Goal: Information Seeking & Learning: Compare options

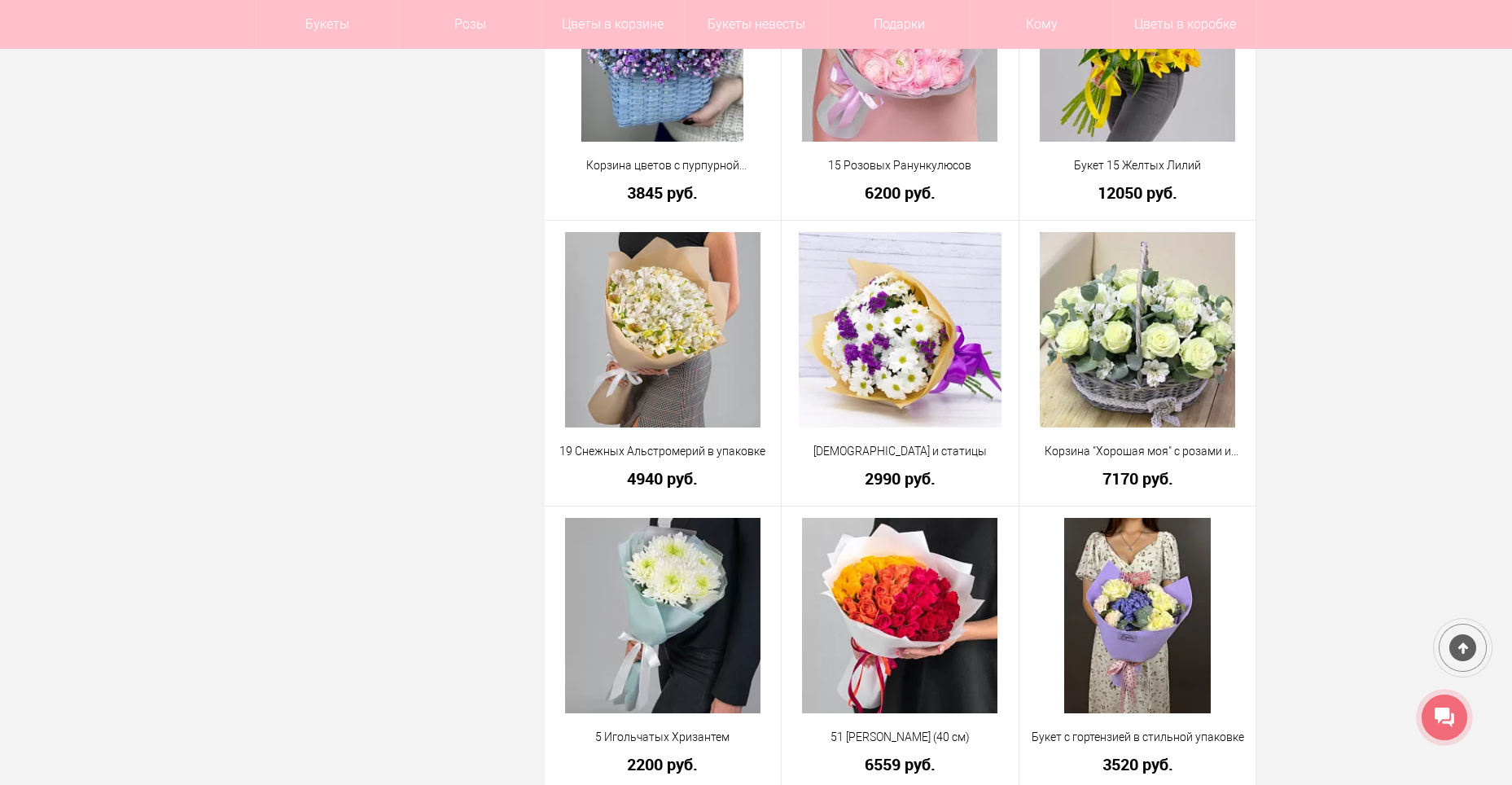
scroll to position [1860, 0]
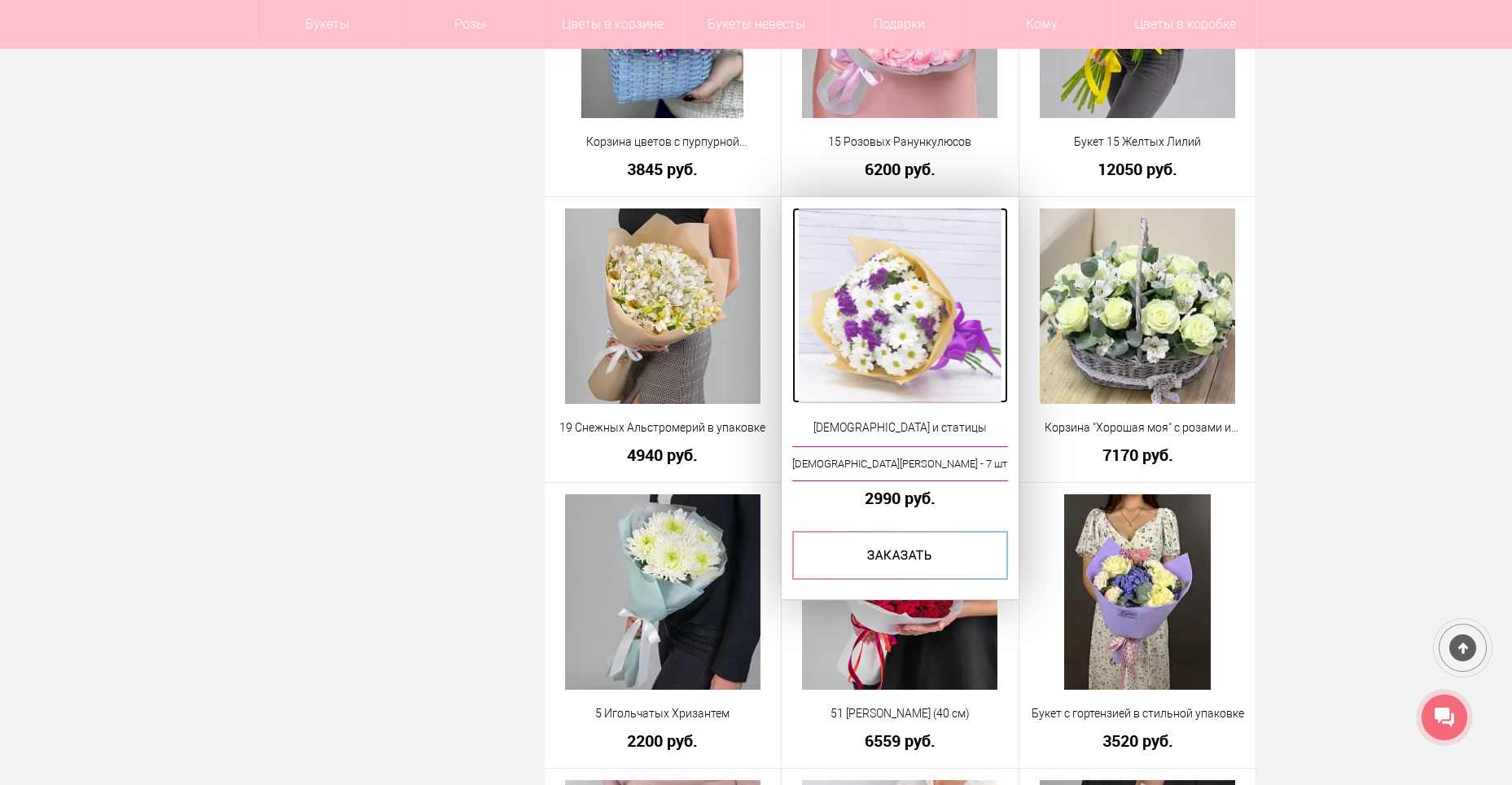
click at [938, 308] on img at bounding box center [899, 307] width 202 height 196
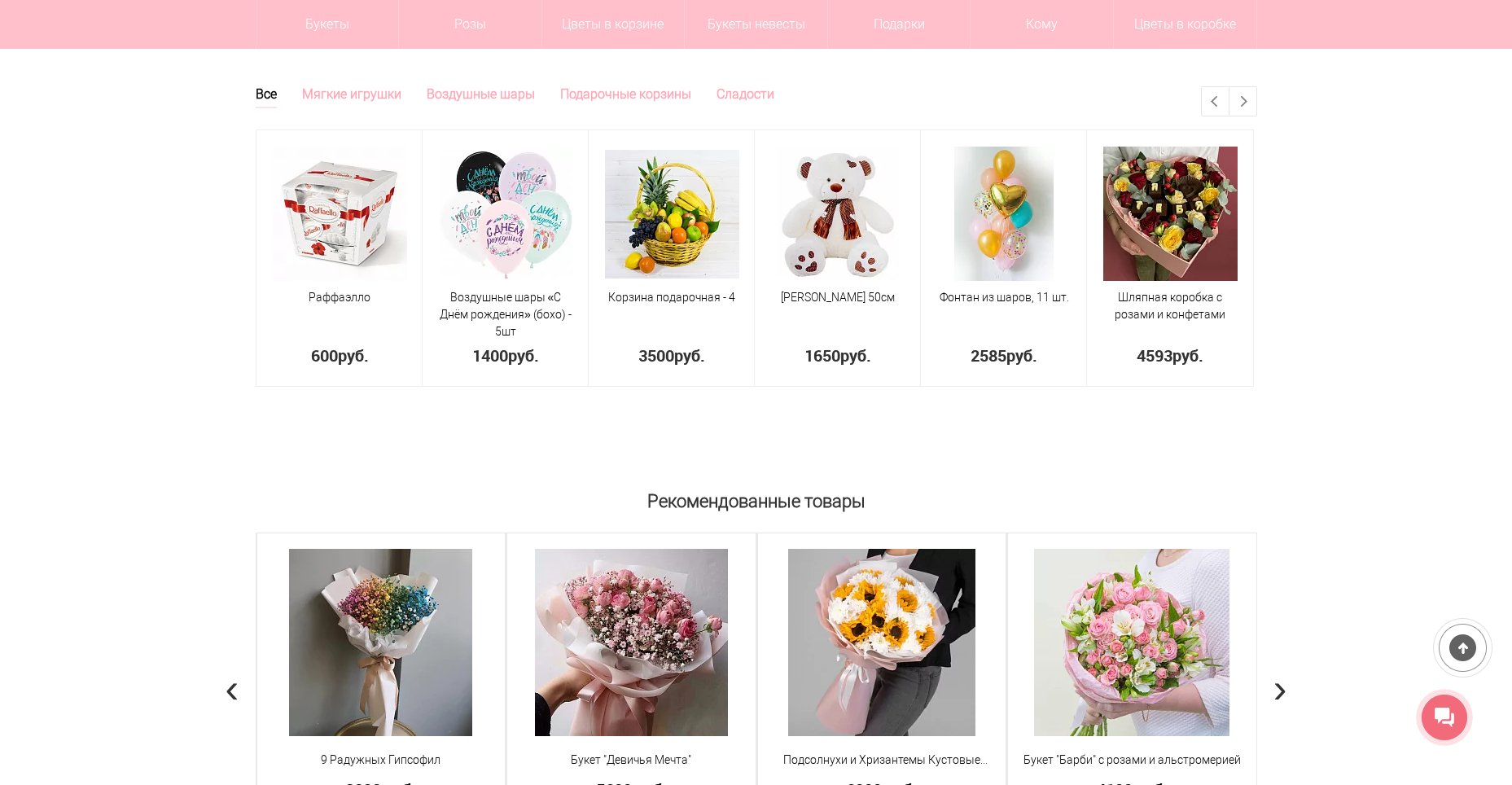
scroll to position [1052, 0]
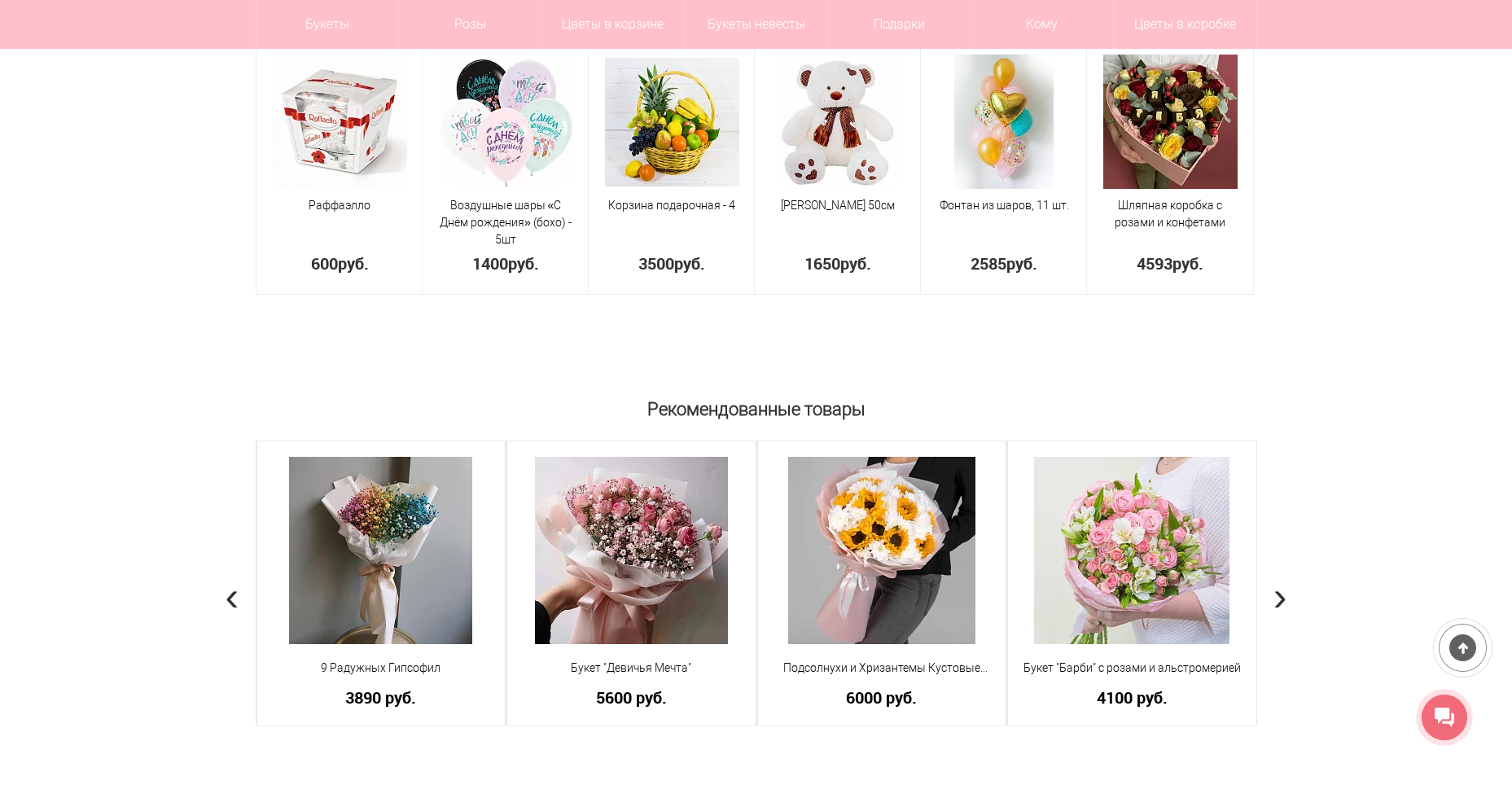
click at [1283, 593] on span "›" at bounding box center [1280, 596] width 14 height 47
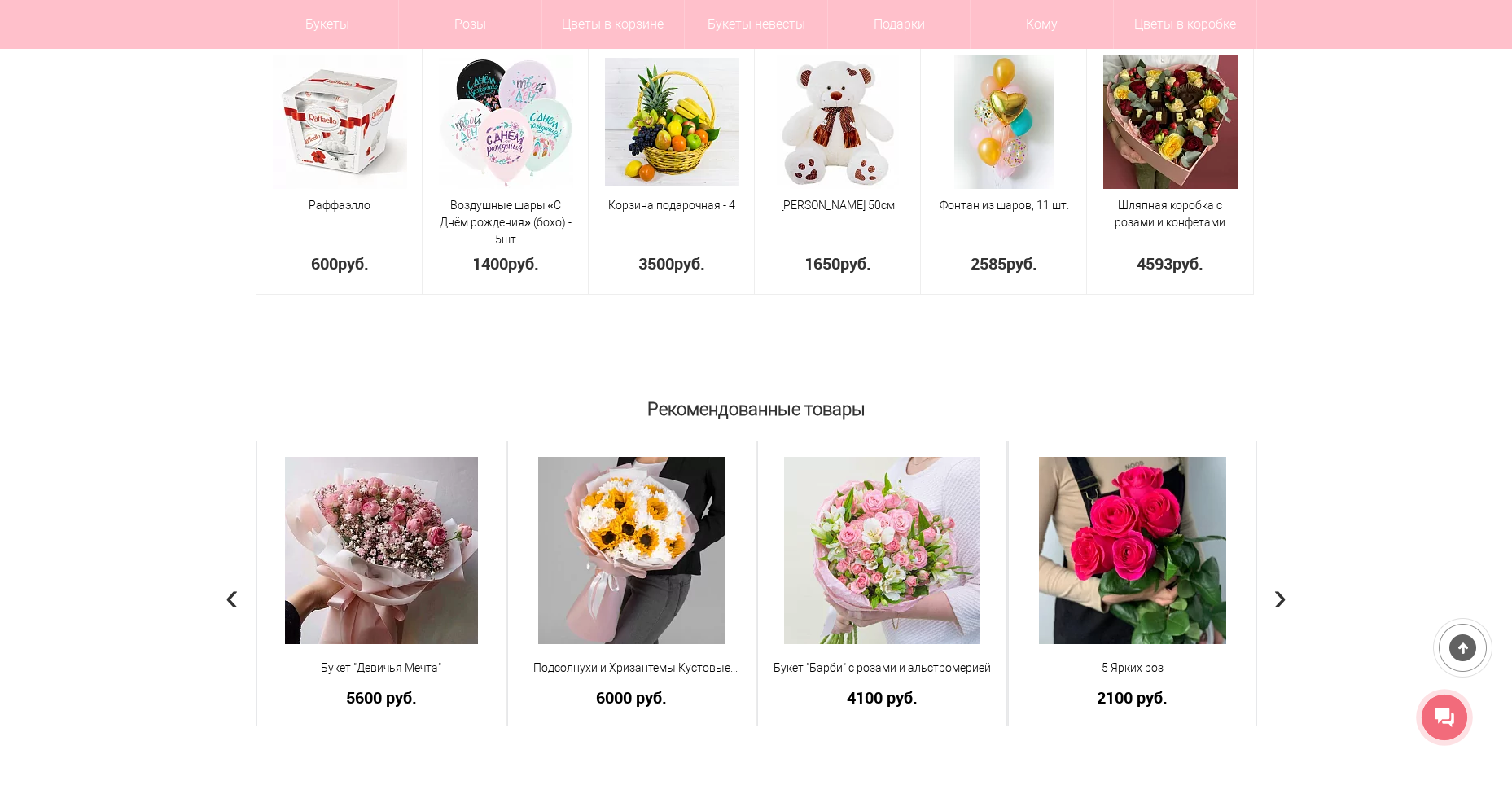
click at [1284, 593] on span "›" at bounding box center [1280, 596] width 14 height 47
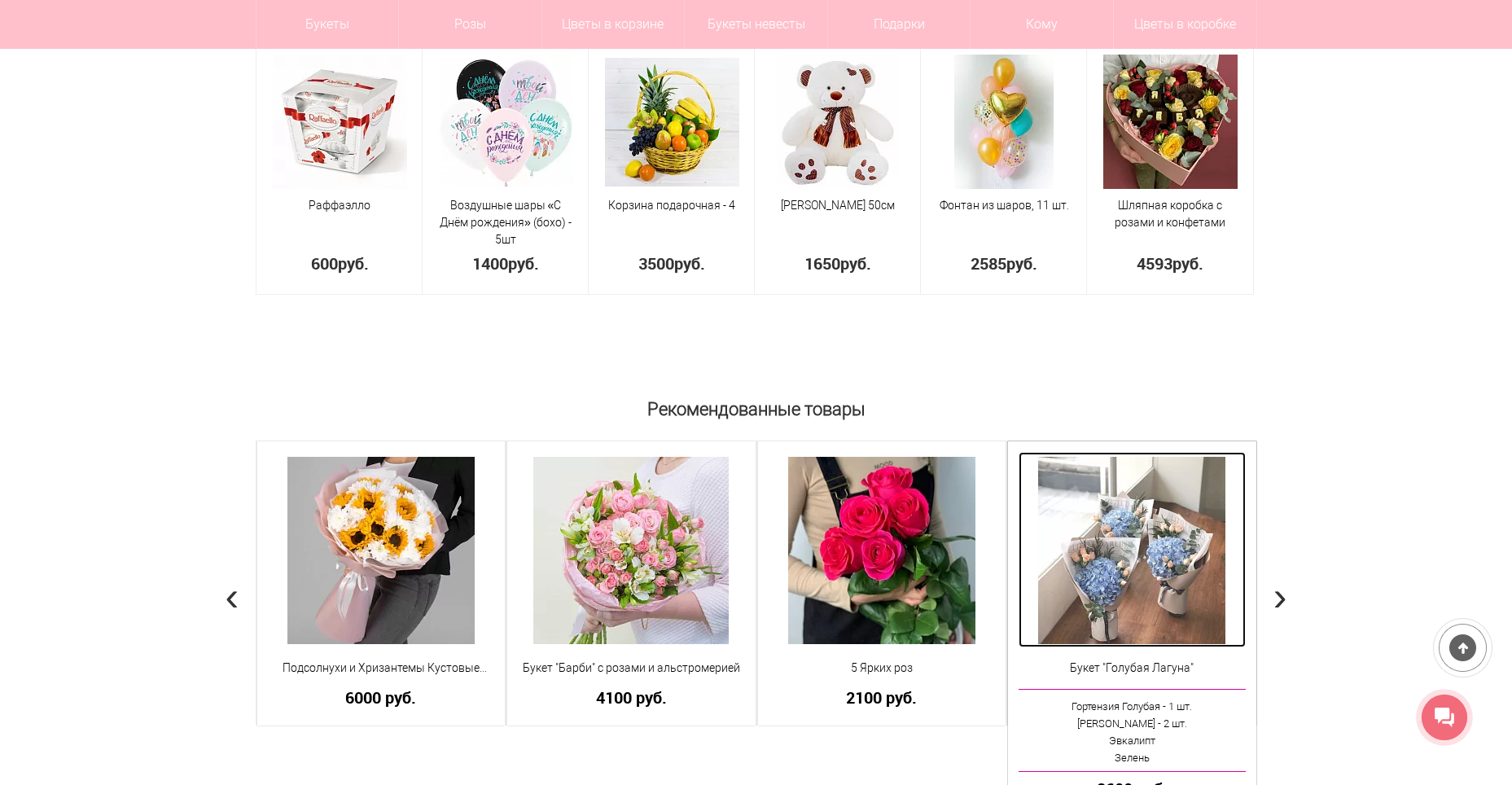
click at [1145, 584] on img at bounding box center [1132, 551] width 187 height 187
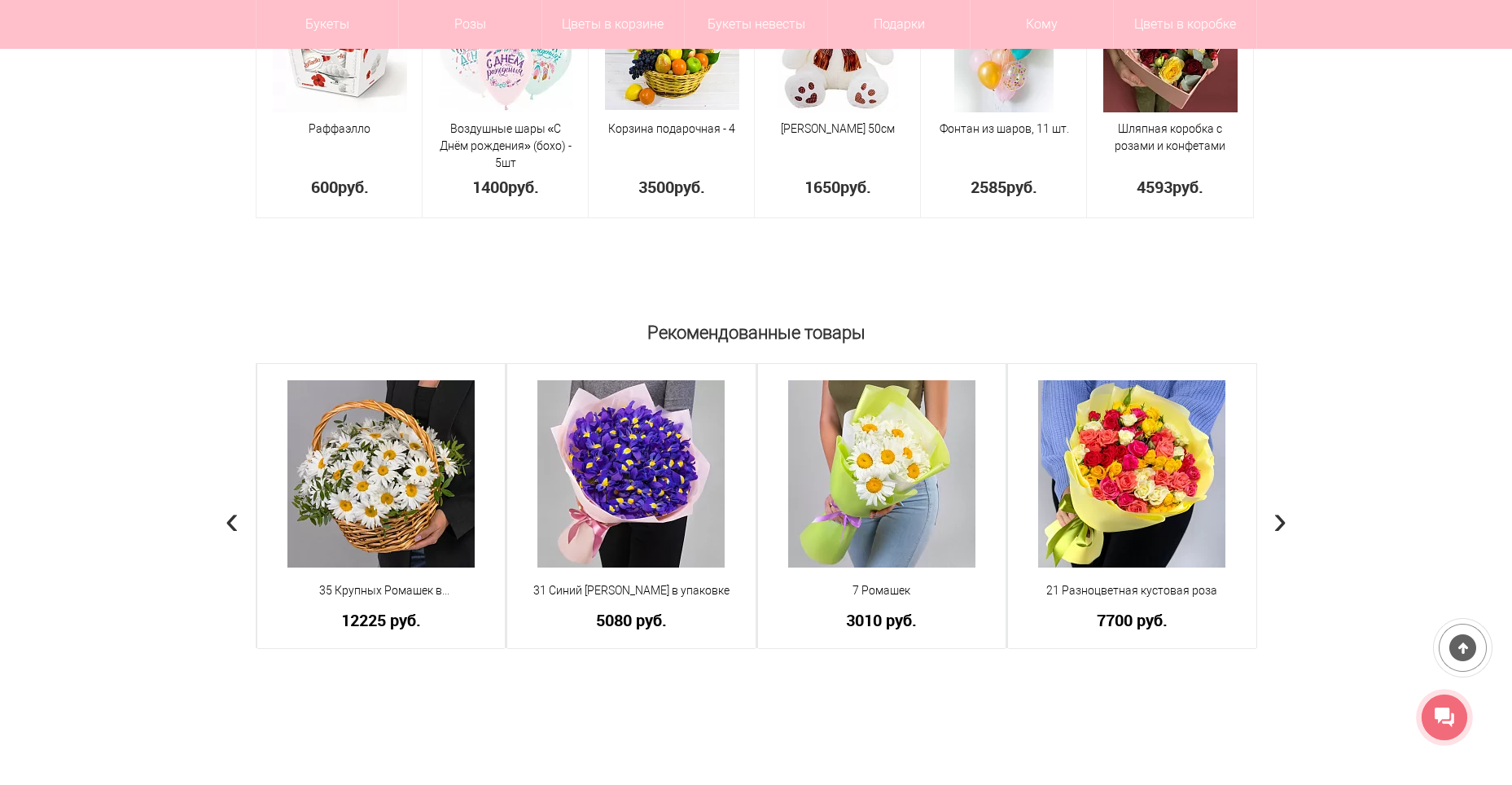
scroll to position [1172, 0]
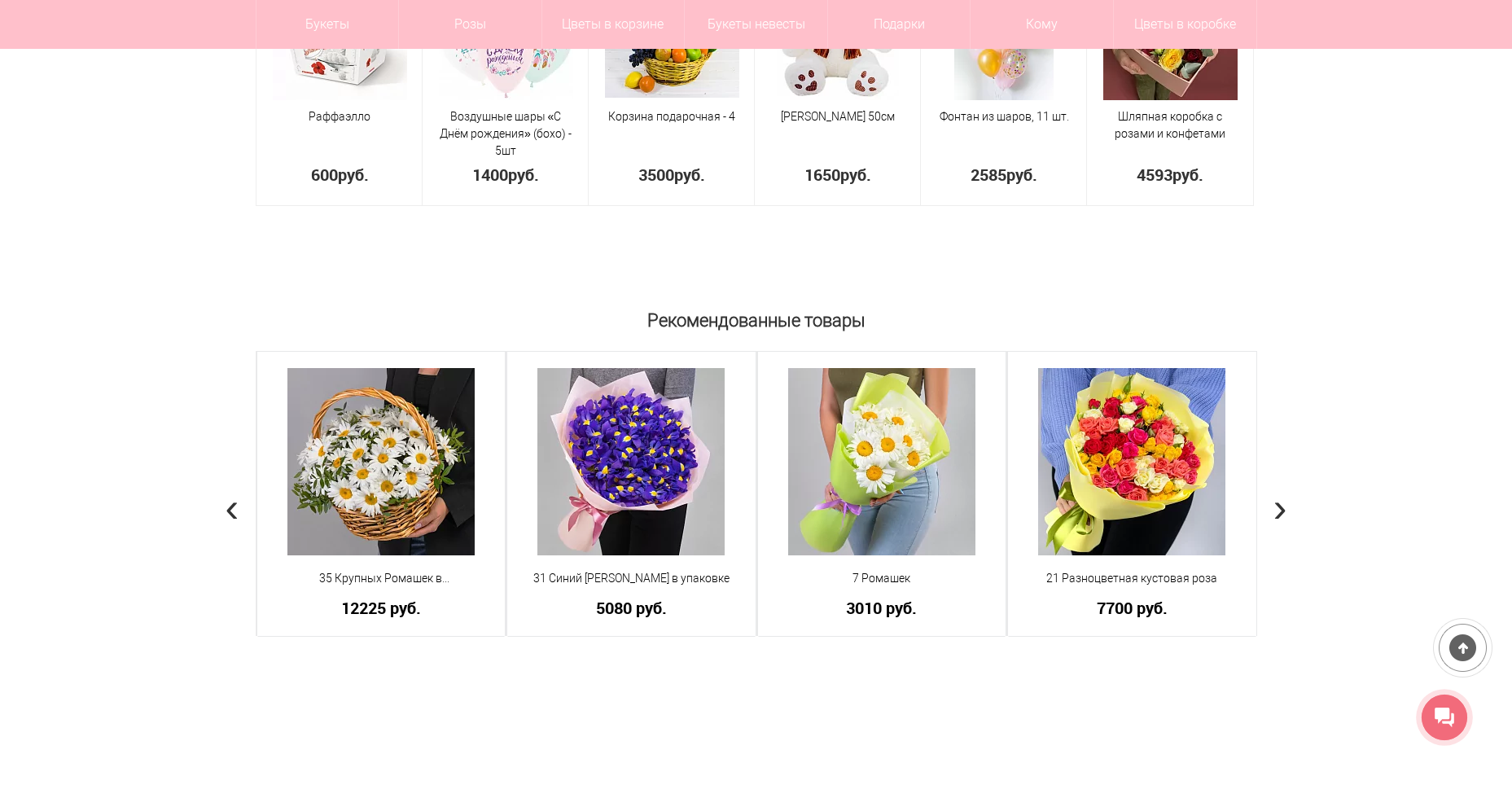
click at [1280, 505] on span "›" at bounding box center [1280, 506] width 14 height 47
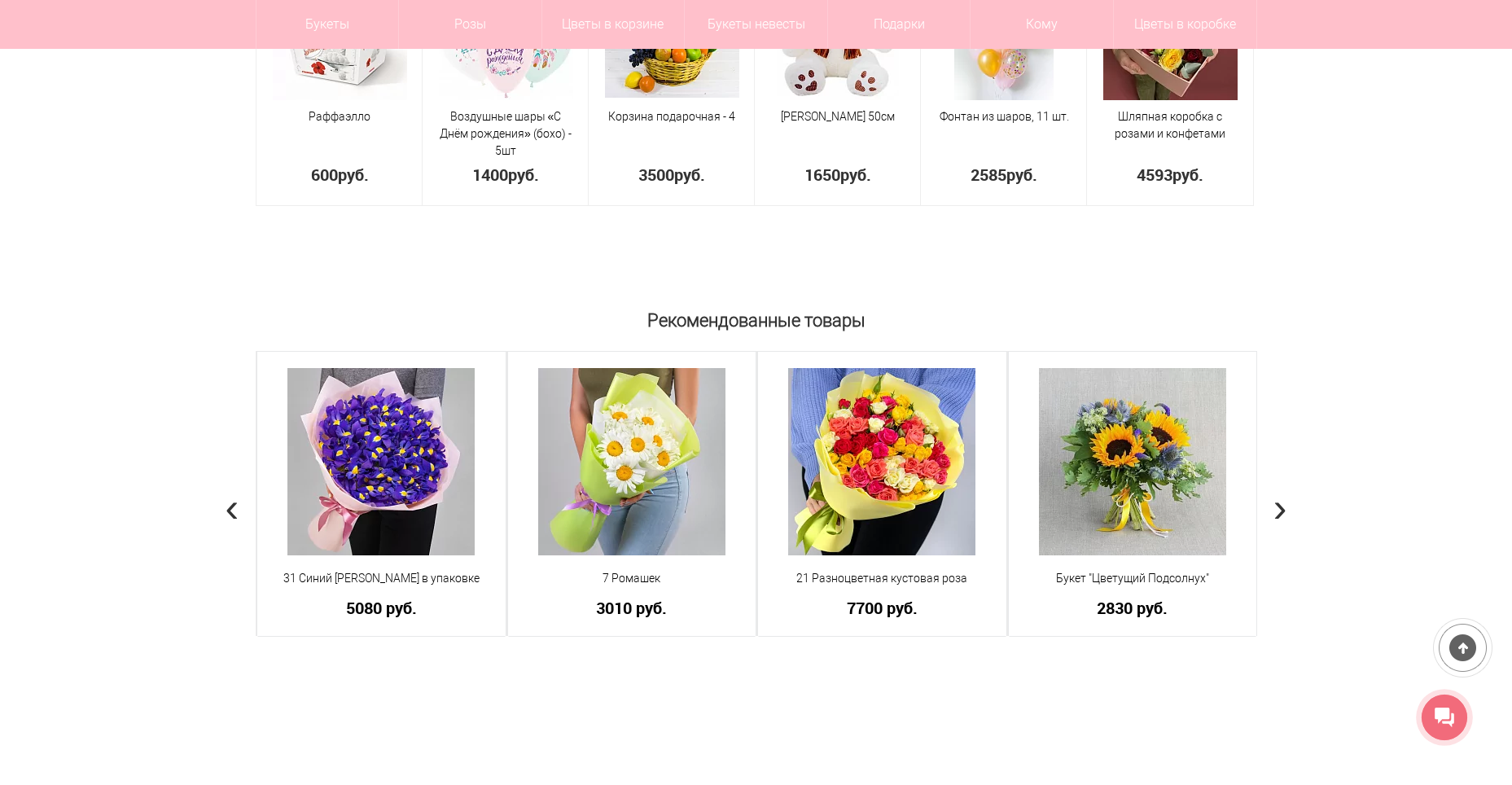
click at [1273, 511] on span "›" at bounding box center [1280, 506] width 14 height 47
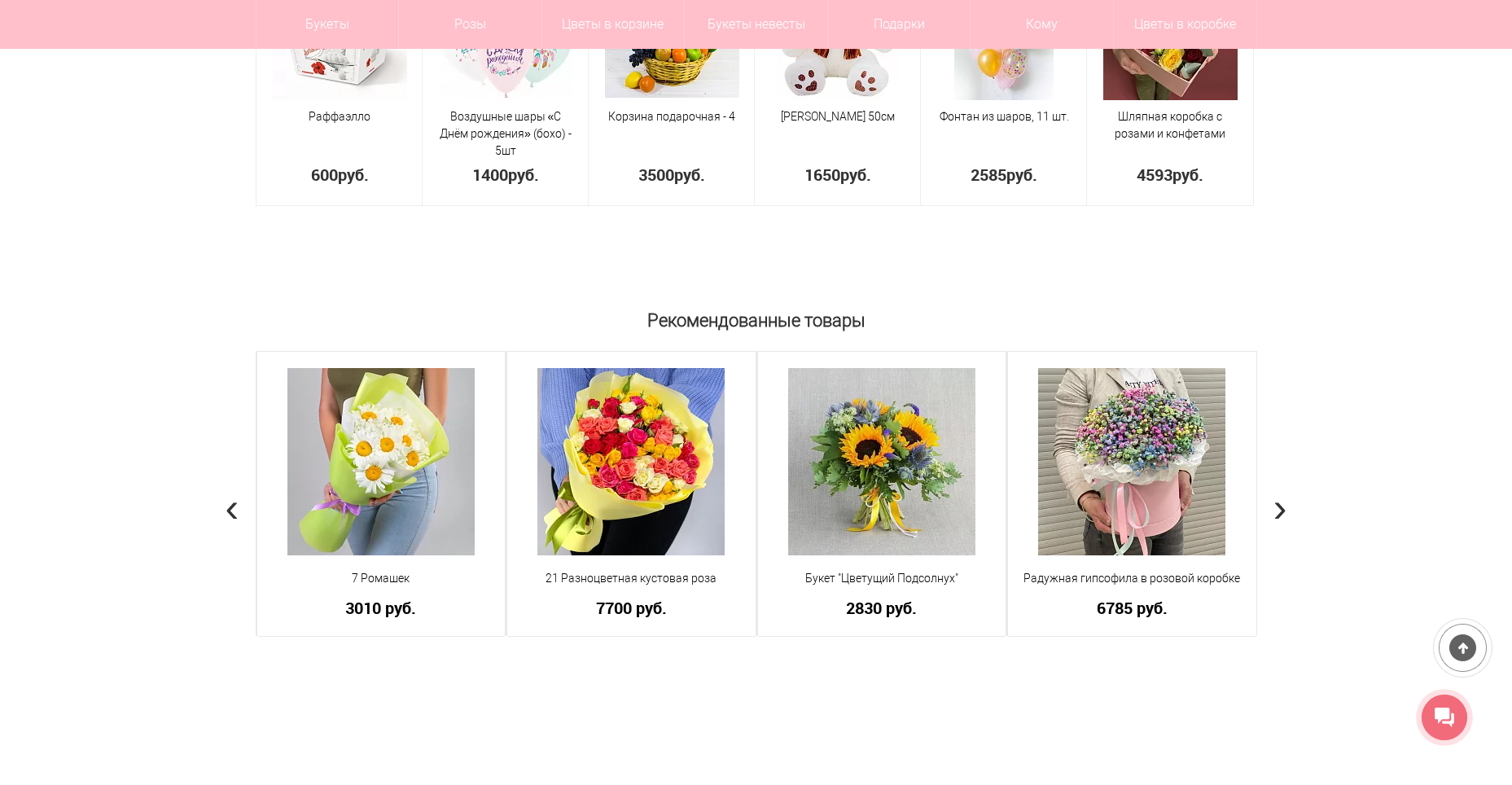
click at [1273, 511] on span "›" at bounding box center [1280, 506] width 14 height 47
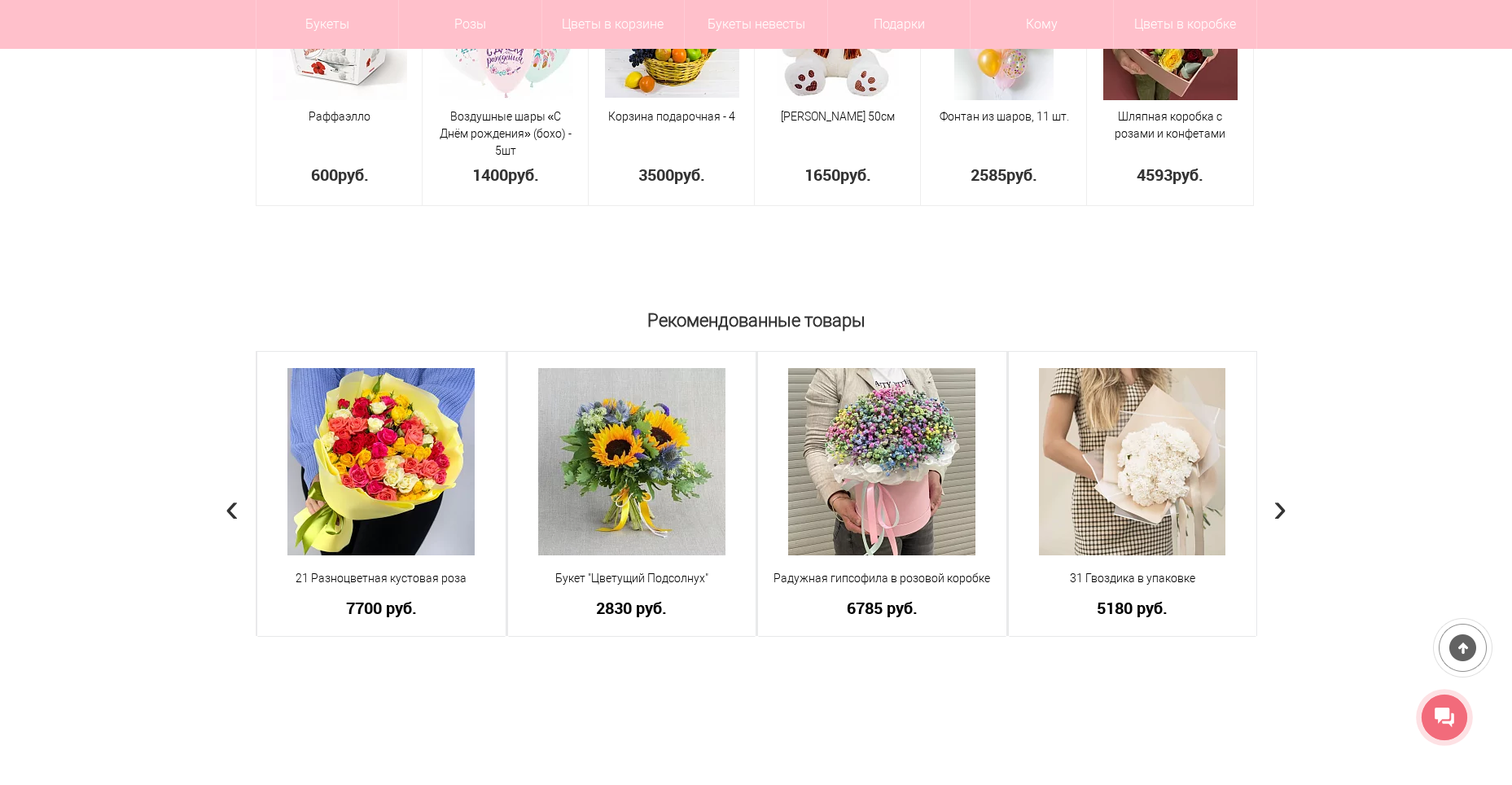
click at [1279, 513] on span "›" at bounding box center [1280, 506] width 14 height 47
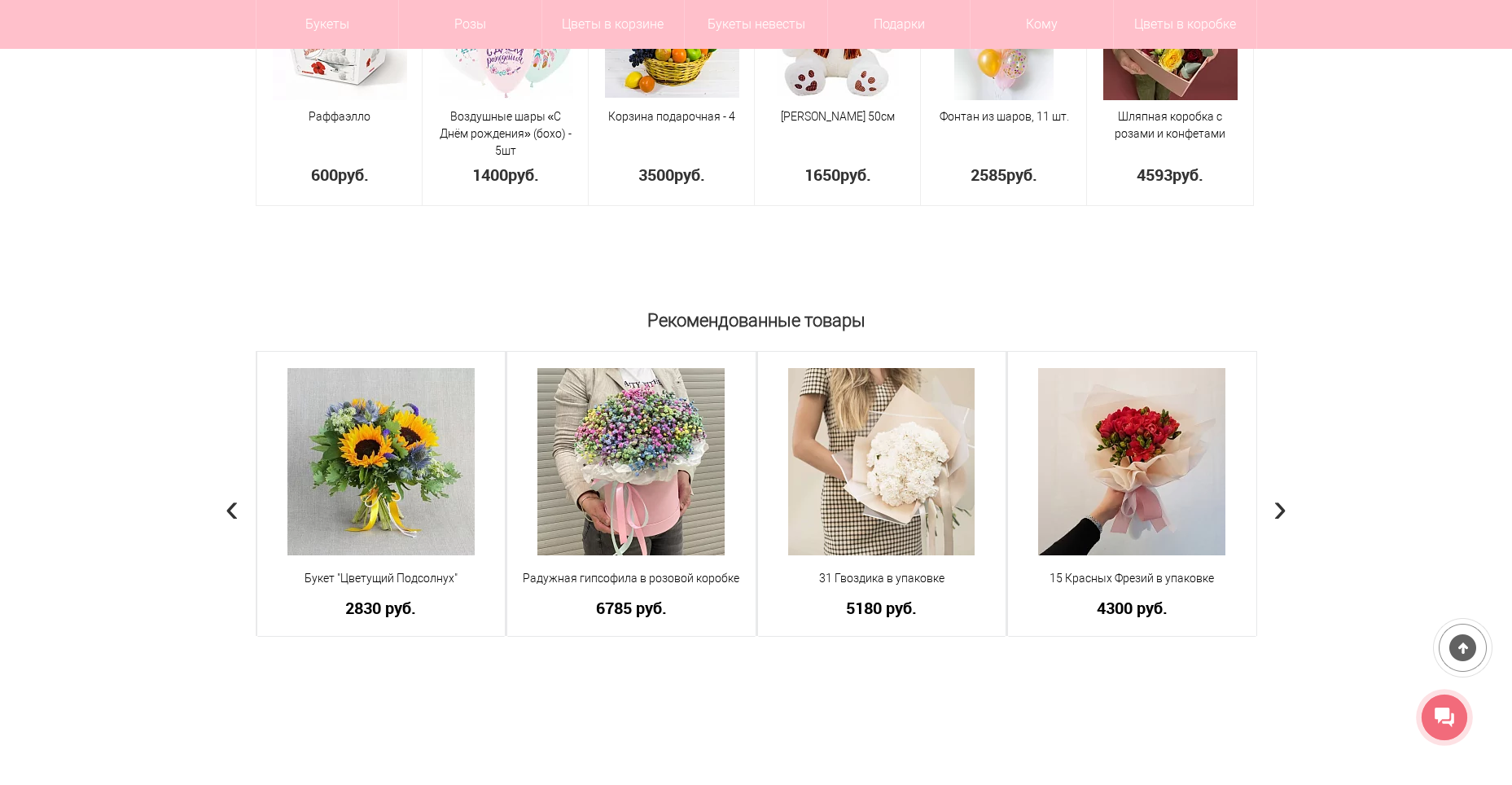
click at [1279, 513] on span "›" at bounding box center [1280, 506] width 14 height 47
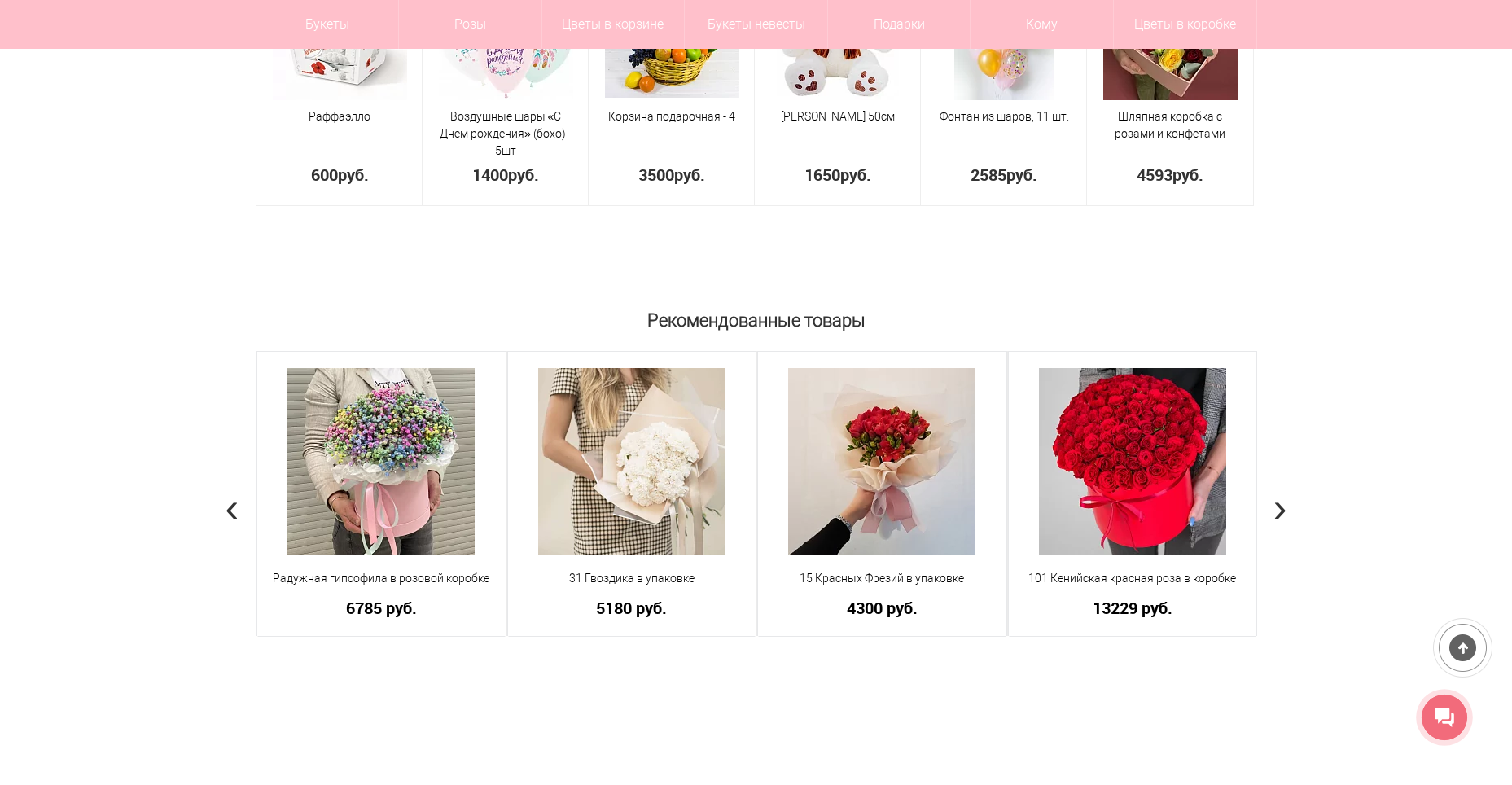
click at [1276, 514] on span "›" at bounding box center [1280, 506] width 14 height 47
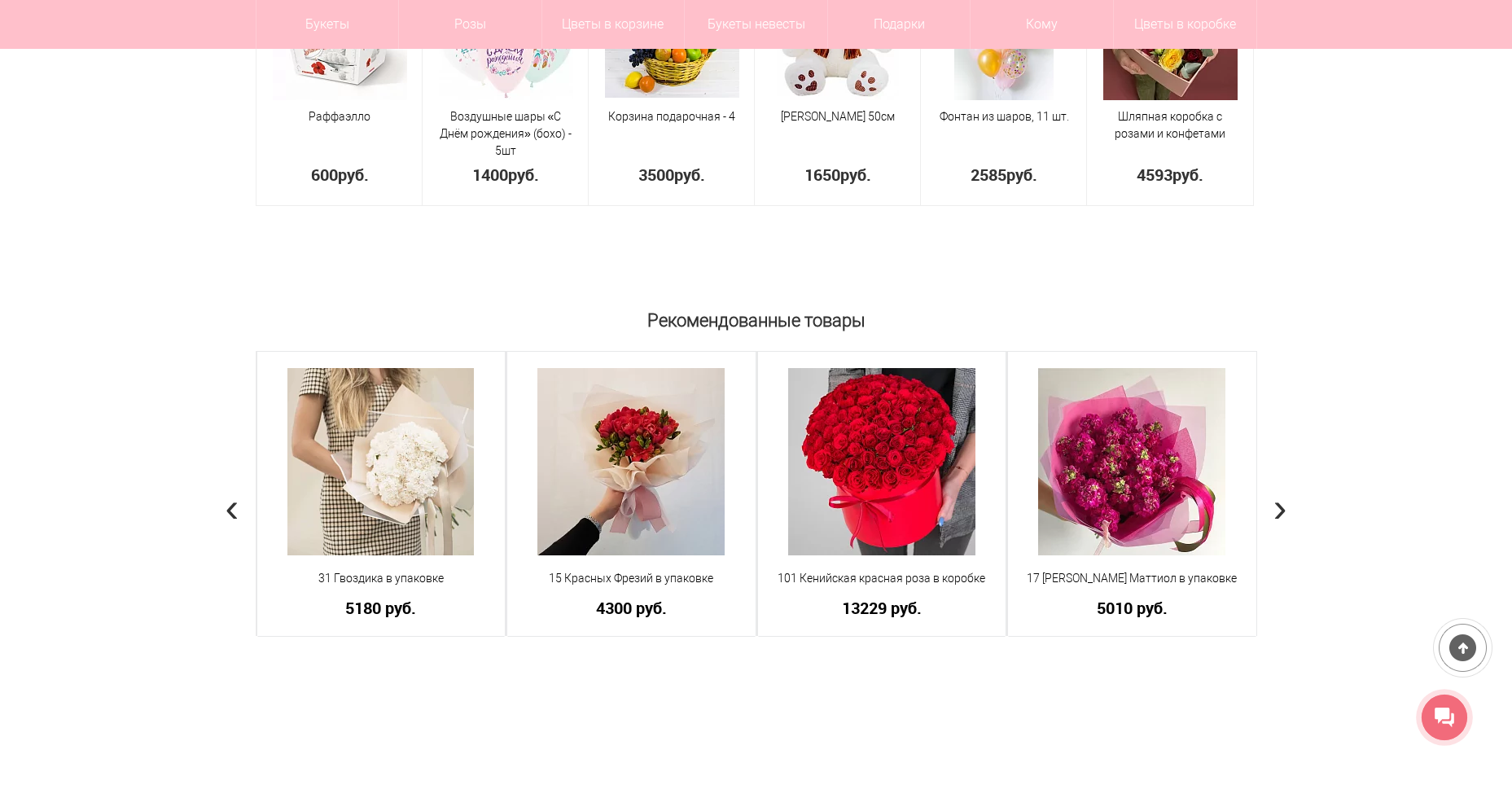
click at [1274, 513] on span "›" at bounding box center [1280, 506] width 14 height 47
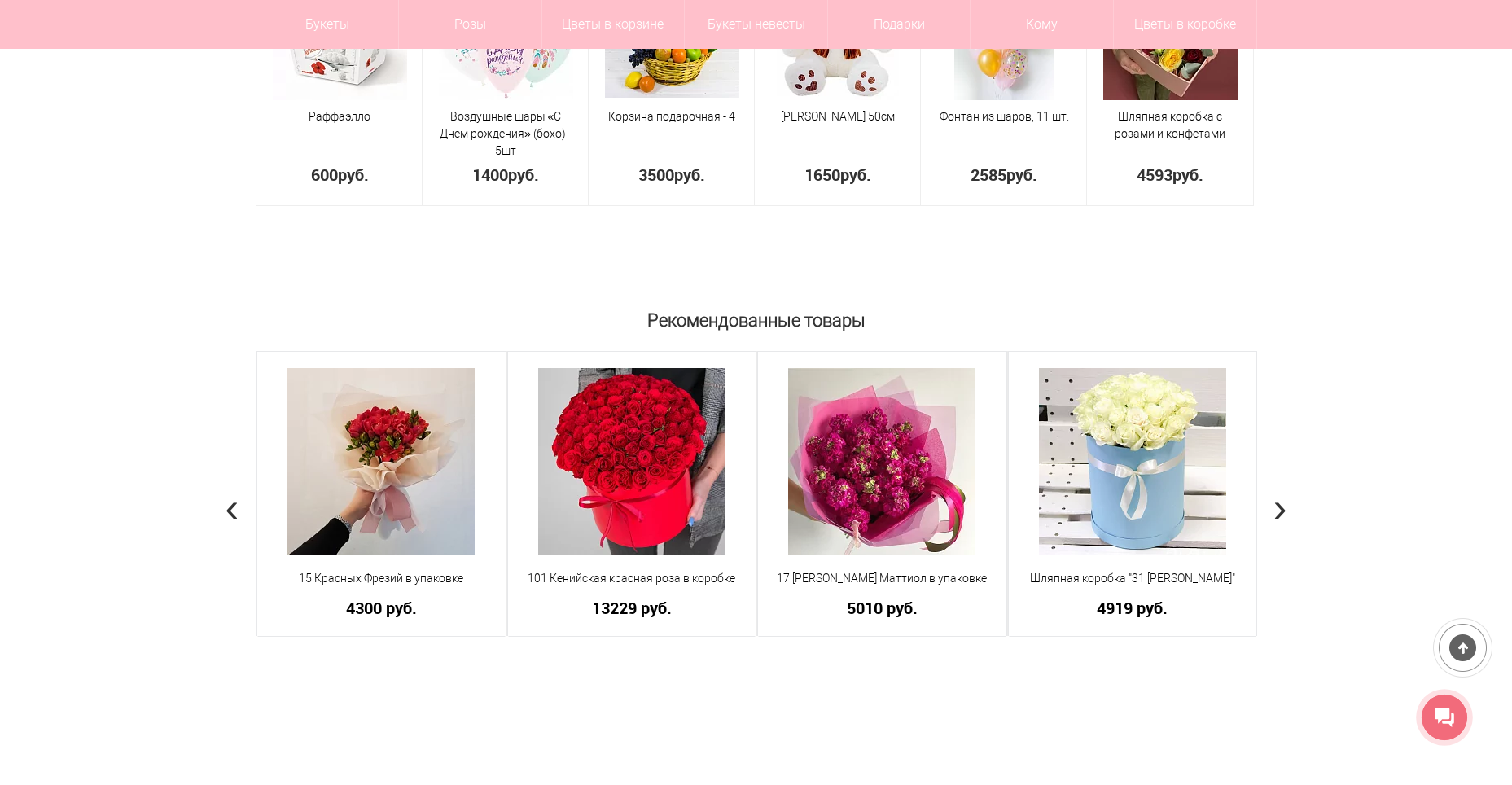
click at [1274, 513] on span "›" at bounding box center [1280, 506] width 14 height 47
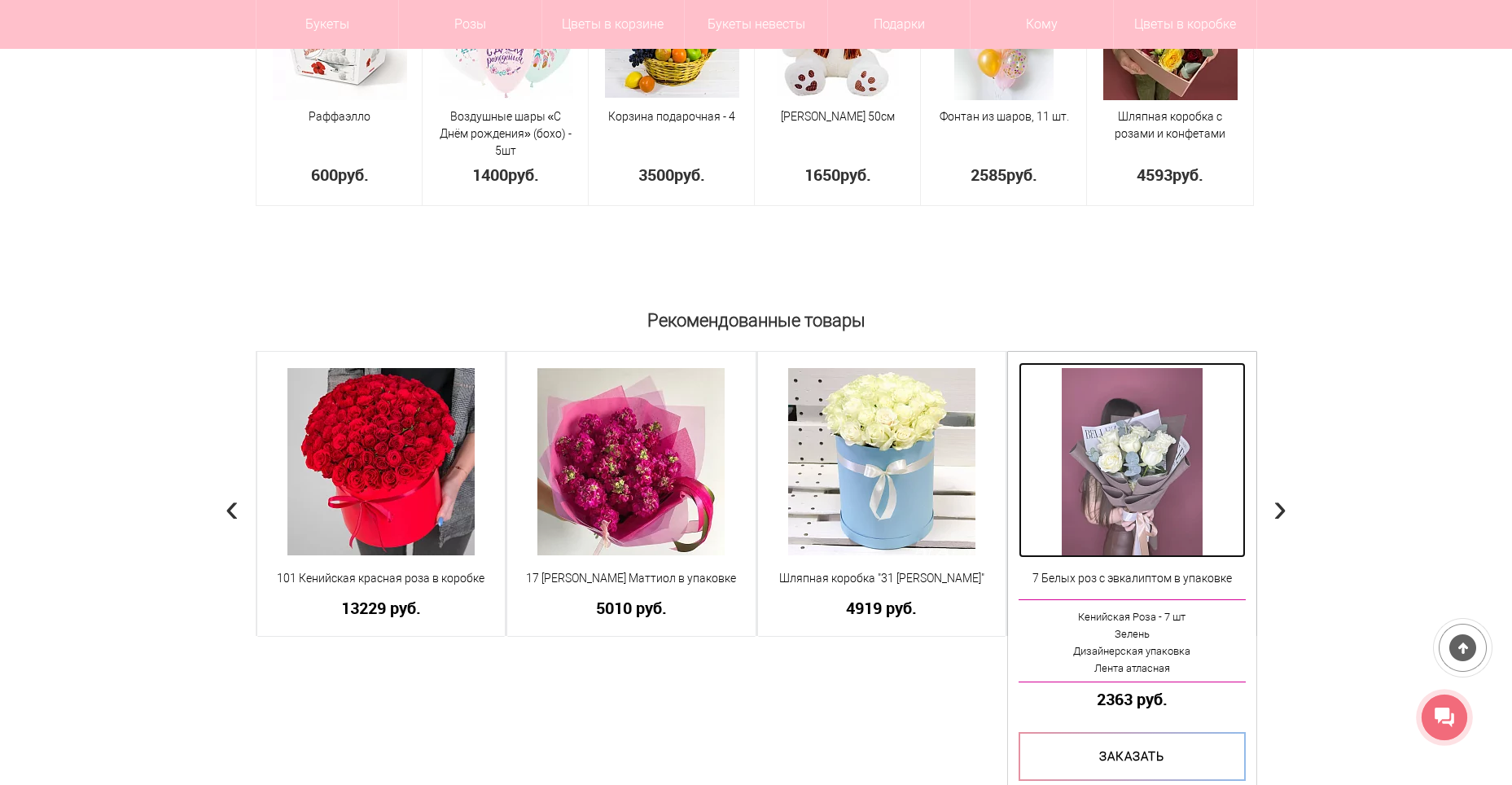
click at [1142, 448] on img at bounding box center [1132, 462] width 141 height 187
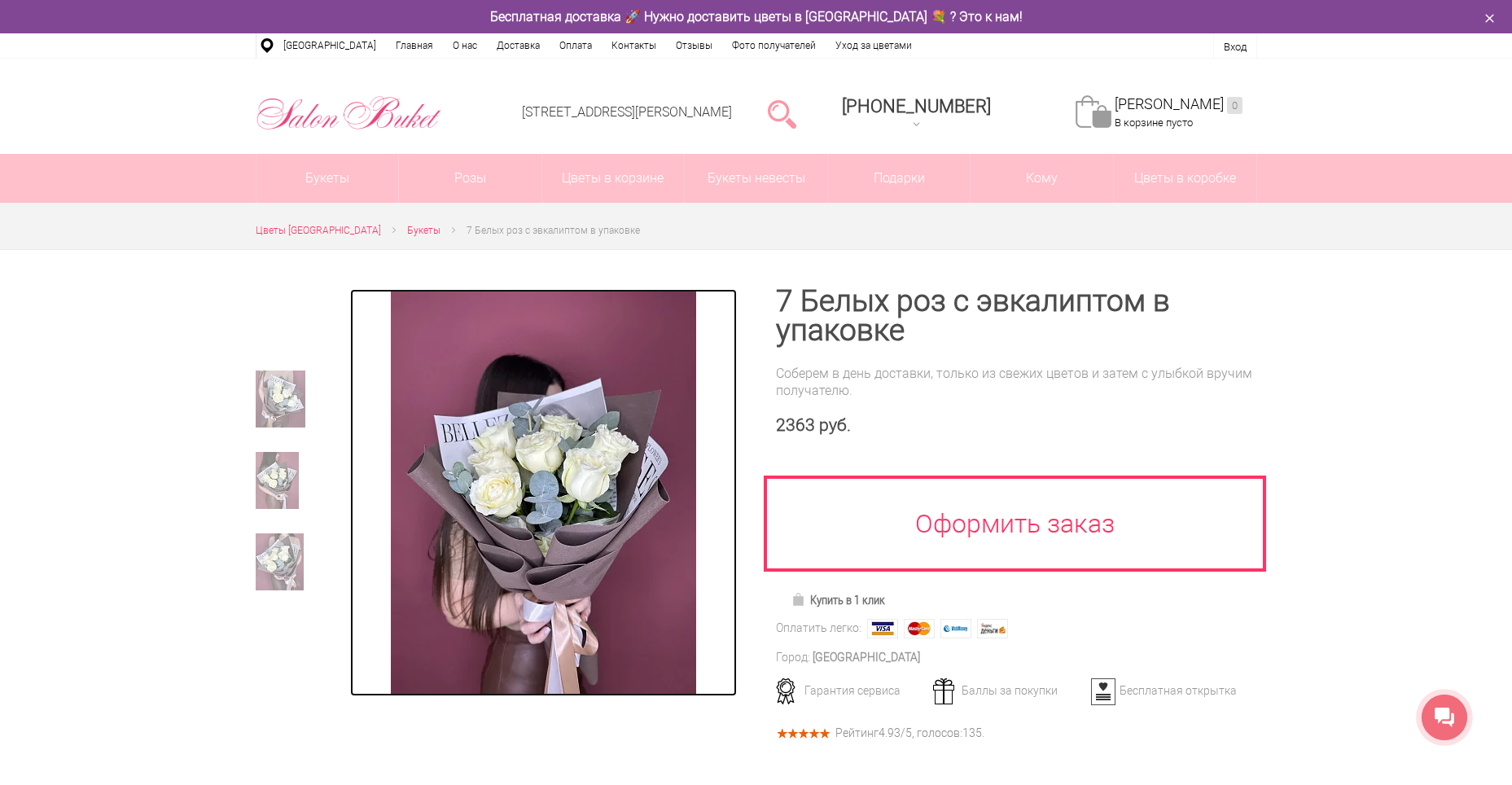
click at [578, 434] on img at bounding box center [543, 493] width 306 height 407
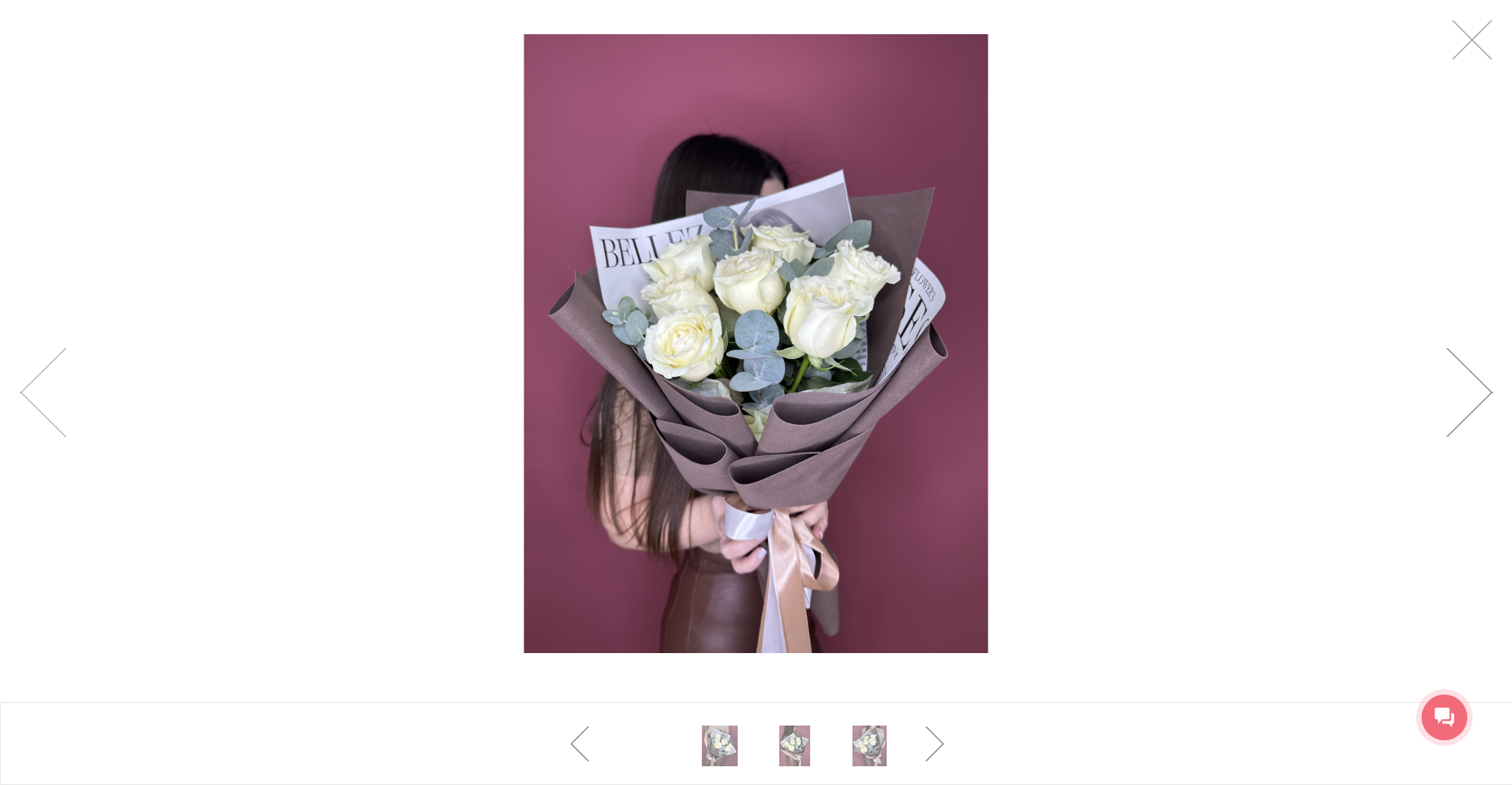
click at [1485, 379] on link at bounding box center [1469, 392] width 46 height 89
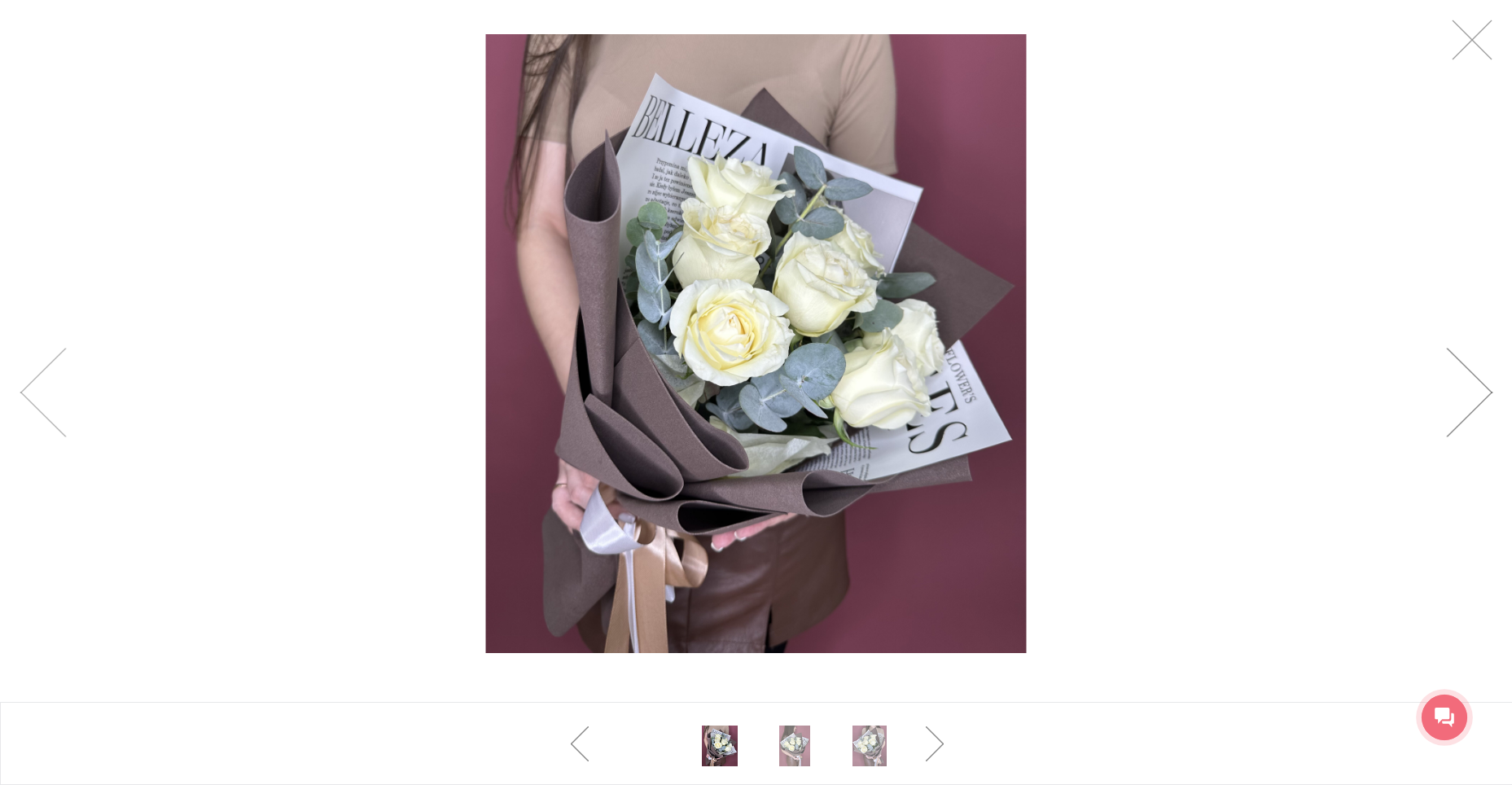
click at [1485, 379] on link at bounding box center [1469, 392] width 46 height 89
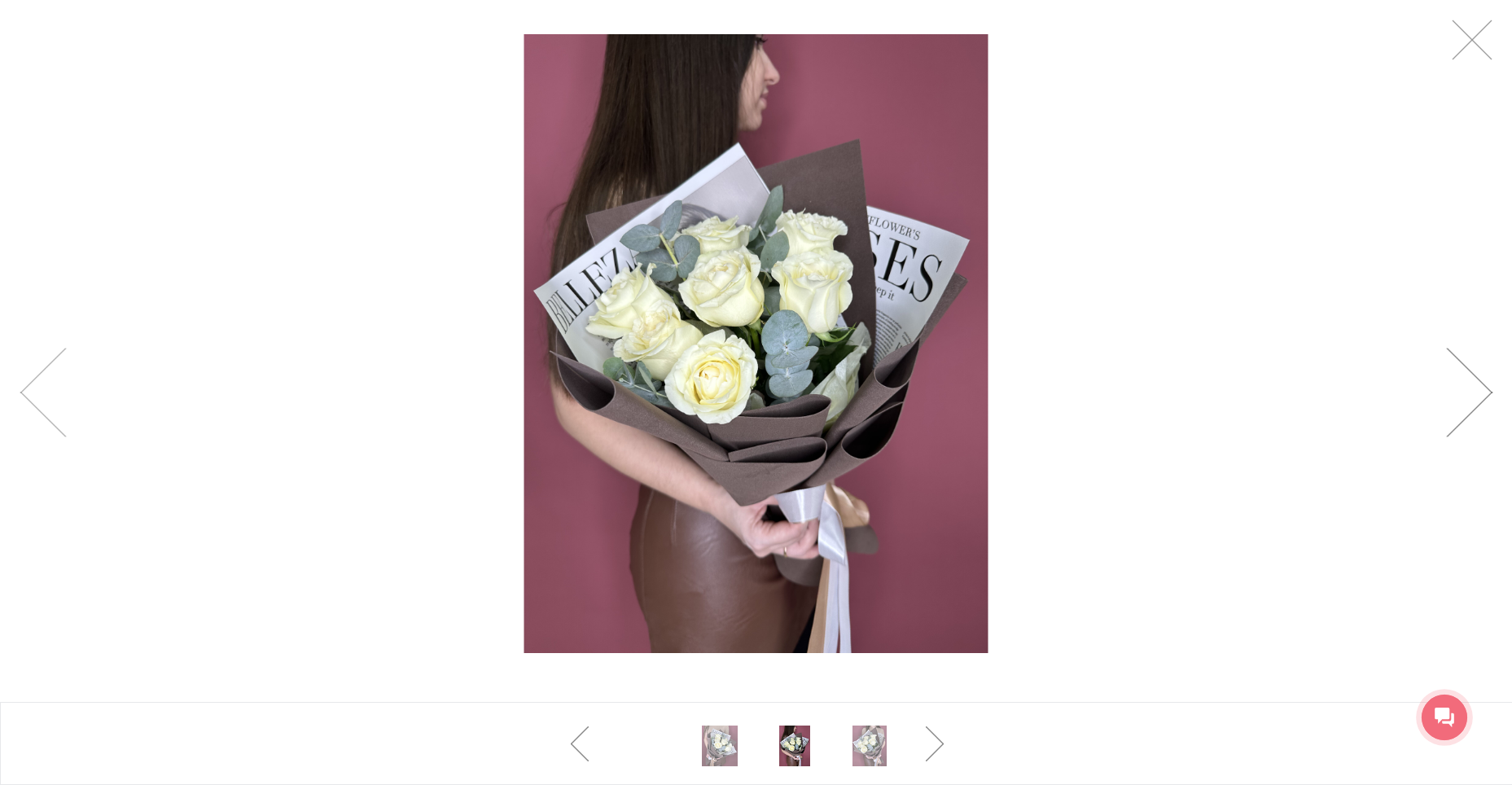
click at [1485, 379] on link at bounding box center [1469, 392] width 46 height 89
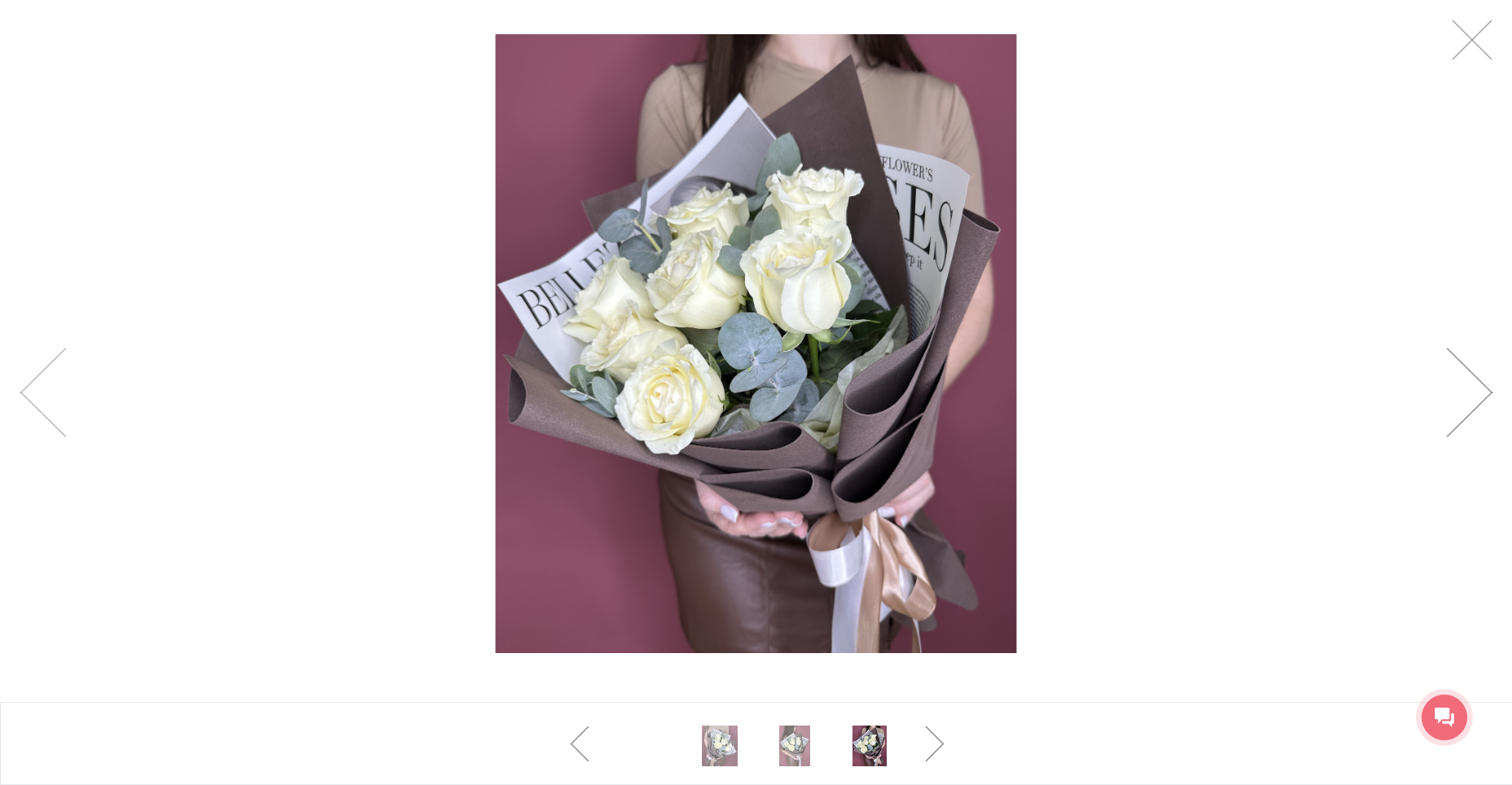
click at [1485, 379] on link at bounding box center [1469, 392] width 46 height 89
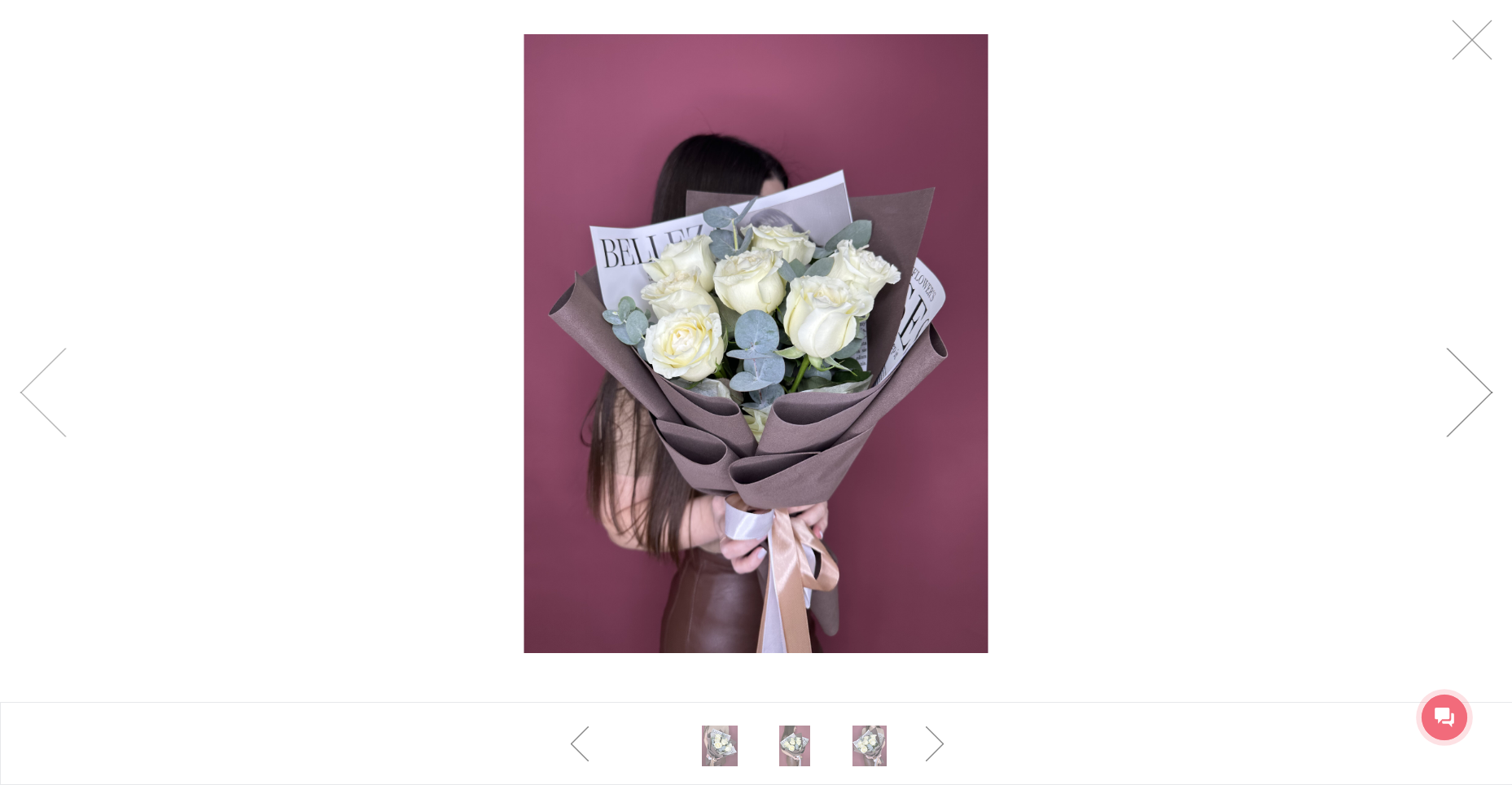
click at [1485, 379] on link at bounding box center [1469, 392] width 46 height 89
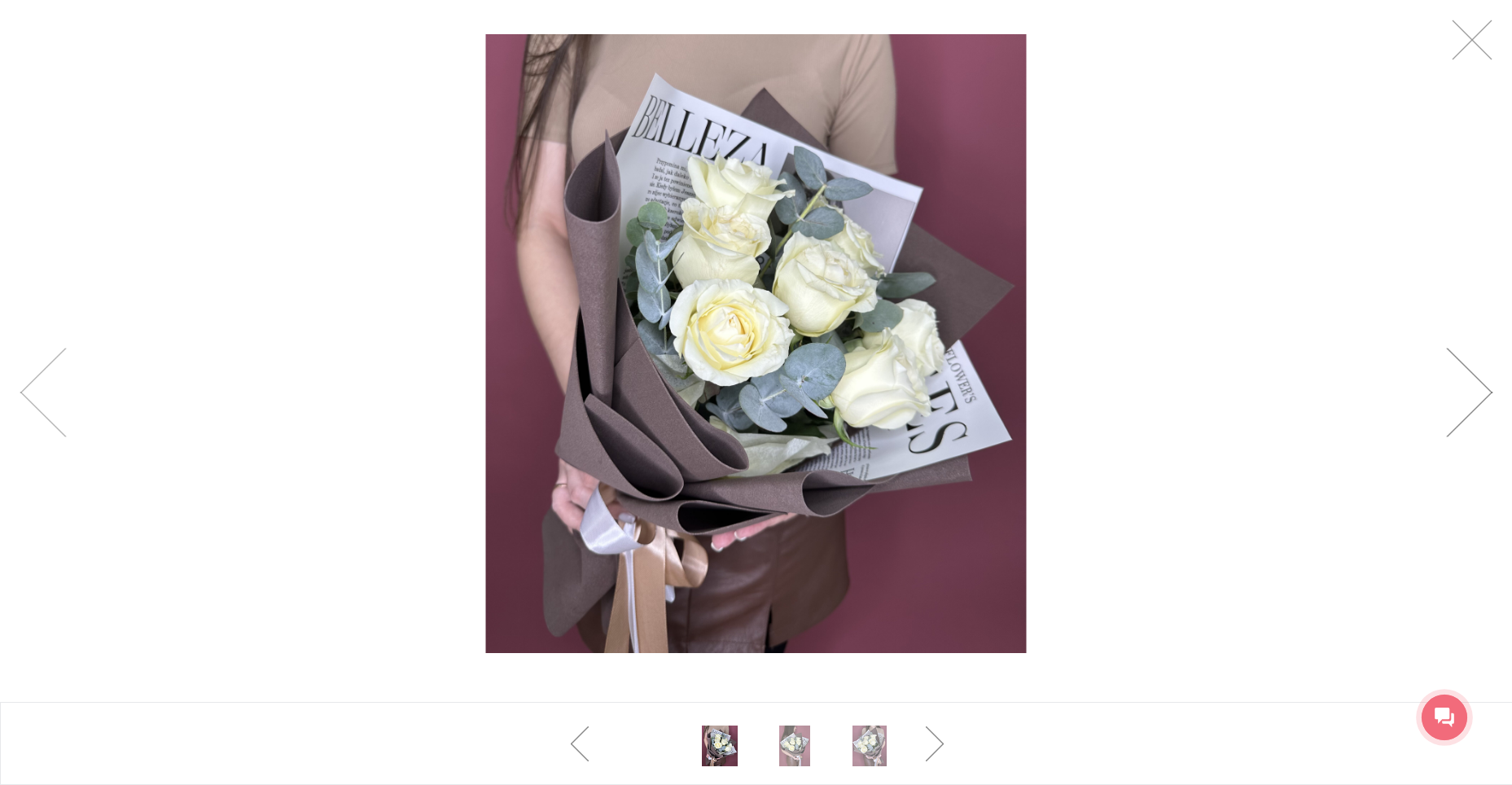
click at [1485, 379] on link at bounding box center [1469, 392] width 46 height 89
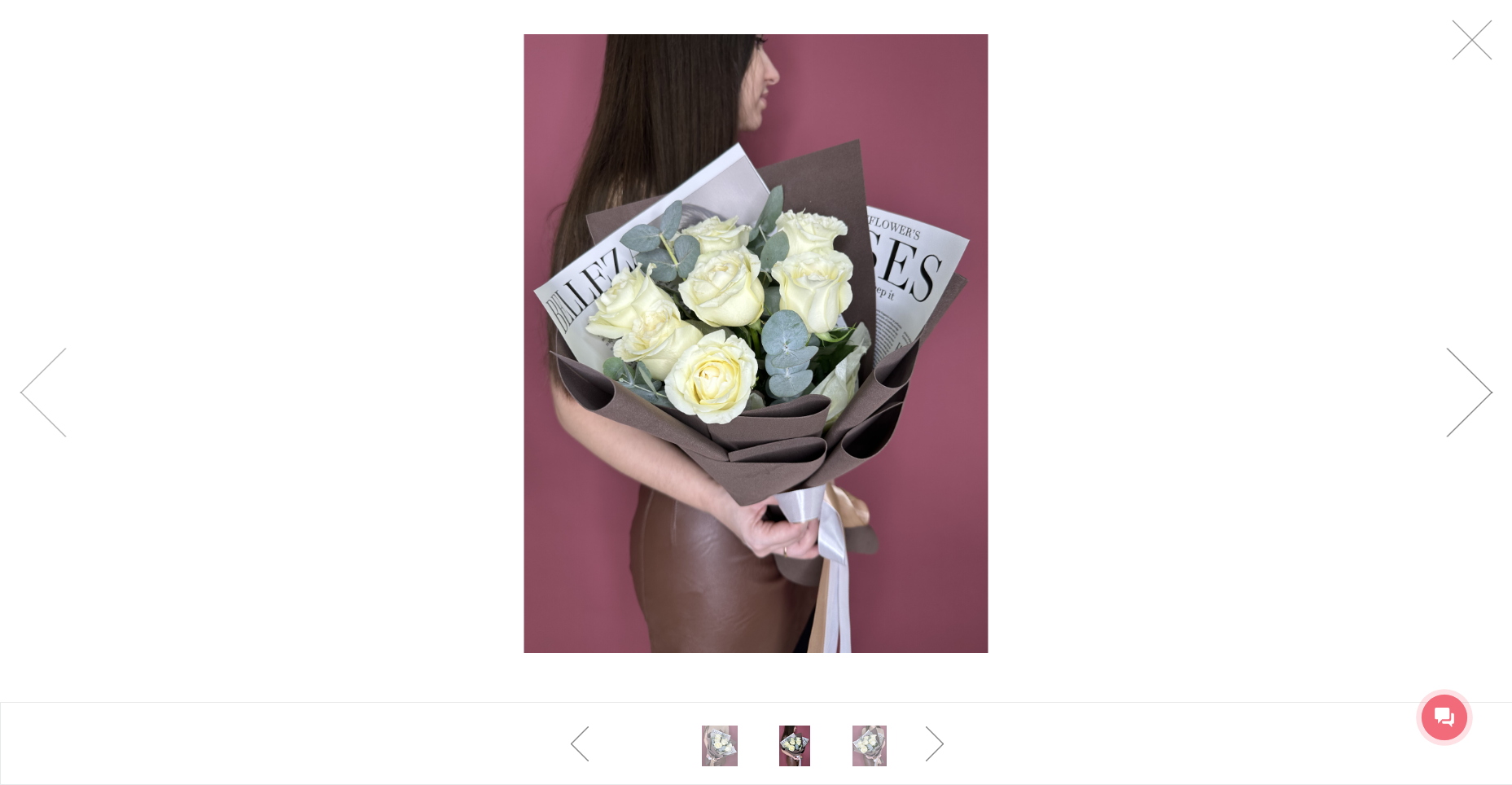
click at [1485, 379] on link at bounding box center [1469, 392] width 46 height 89
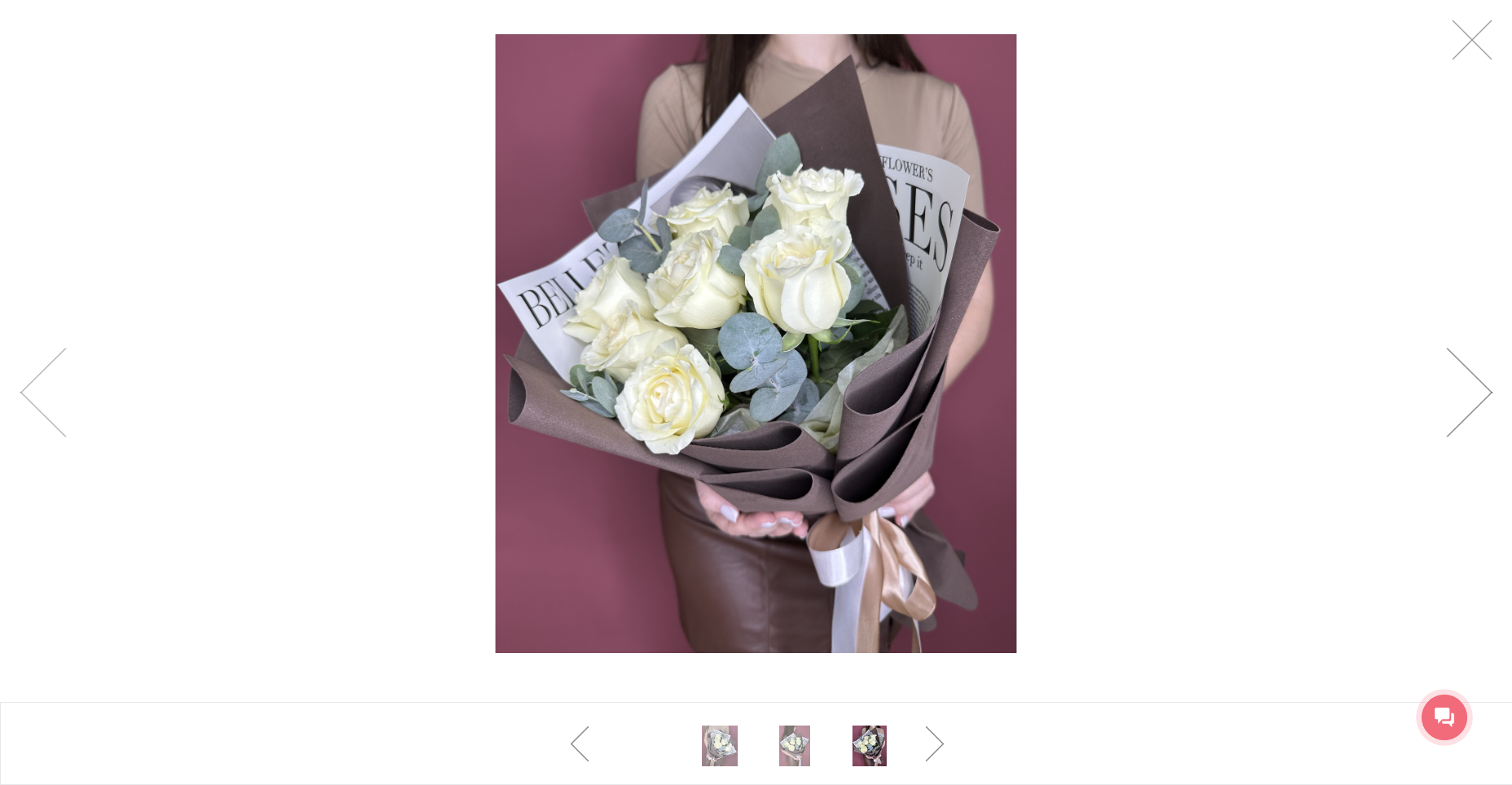
click at [1484, 379] on link at bounding box center [1469, 392] width 46 height 89
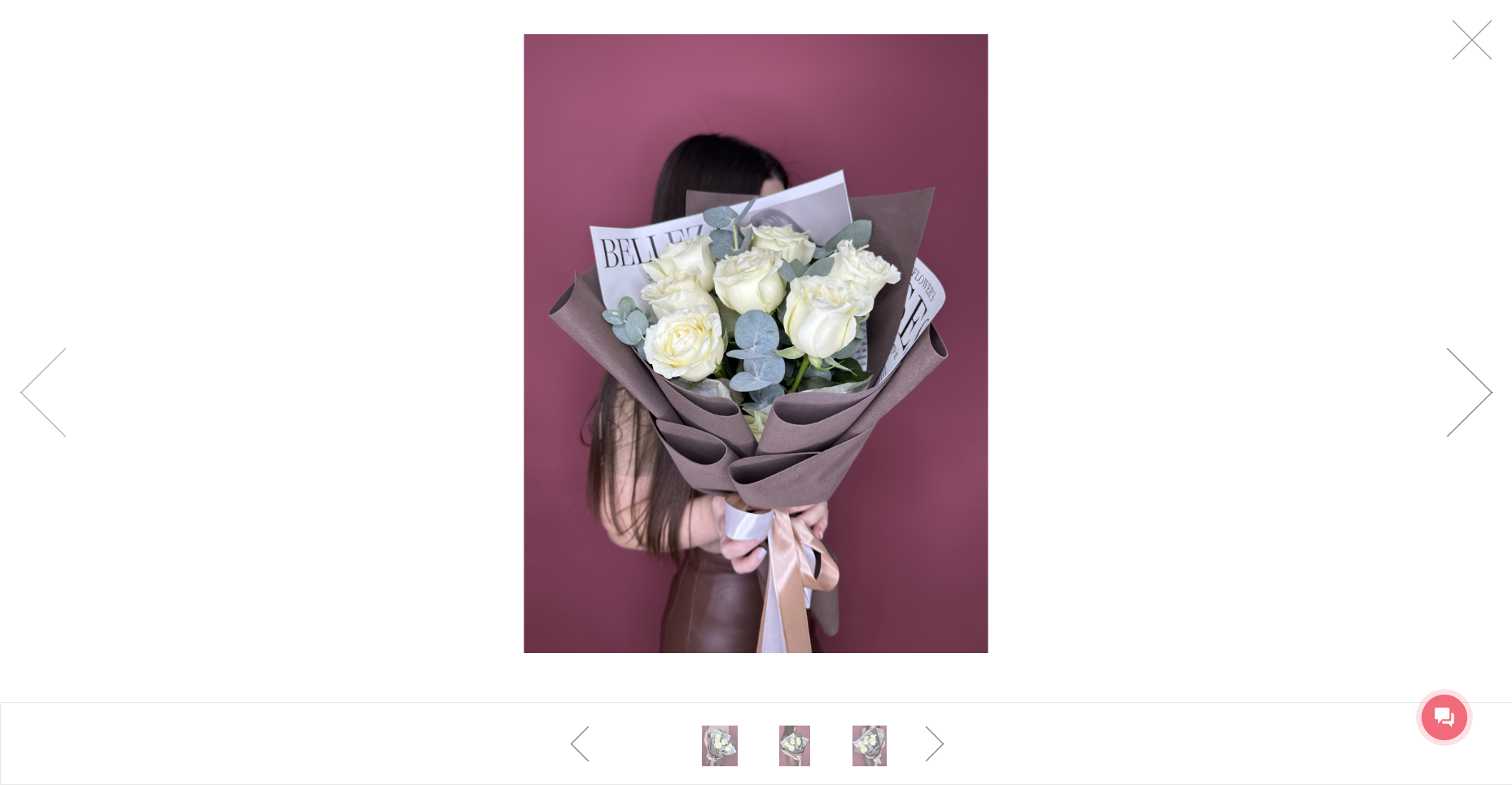
click at [1484, 379] on link at bounding box center [1469, 392] width 46 height 89
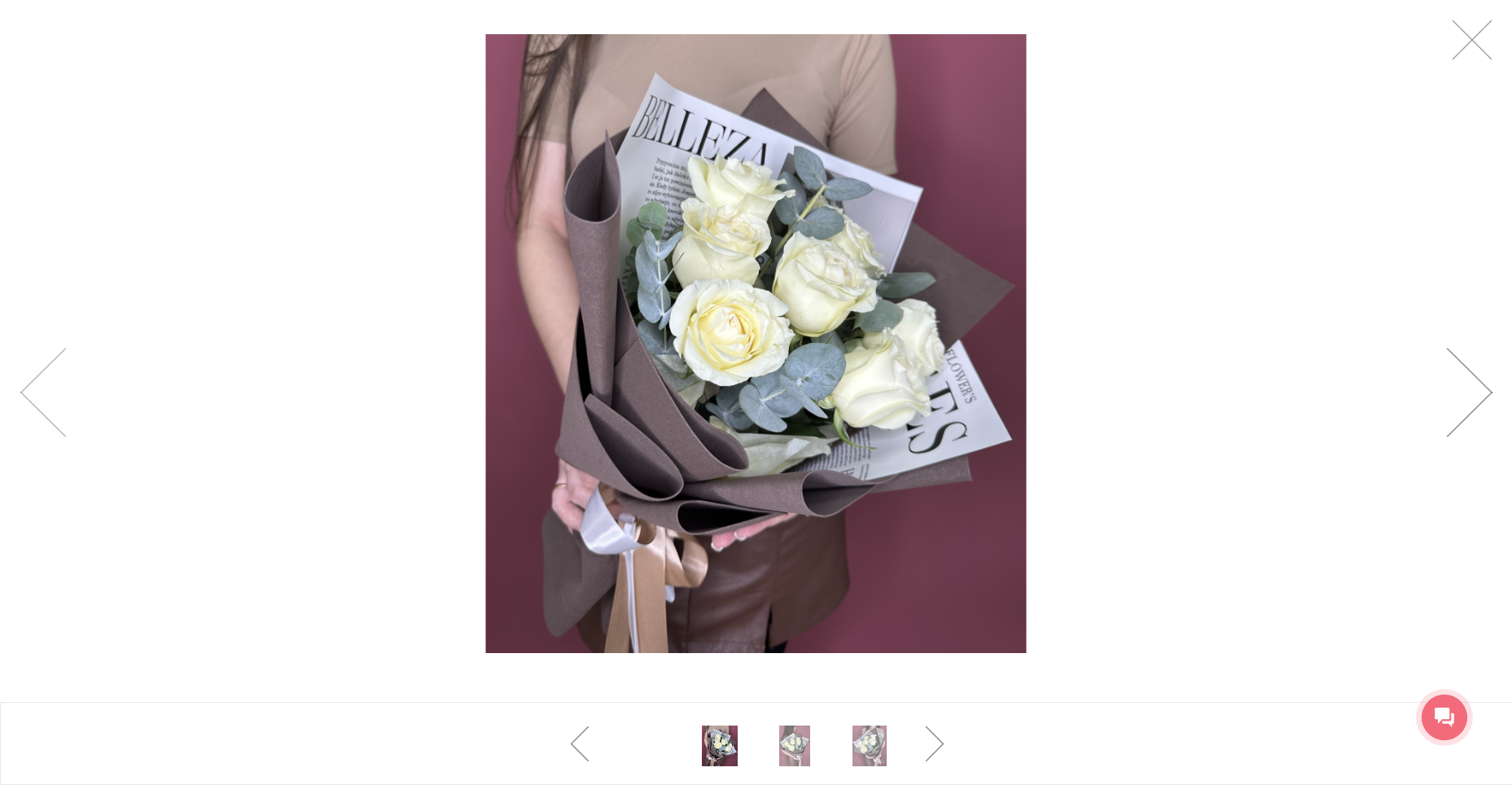
click at [1482, 379] on link at bounding box center [1469, 392] width 46 height 89
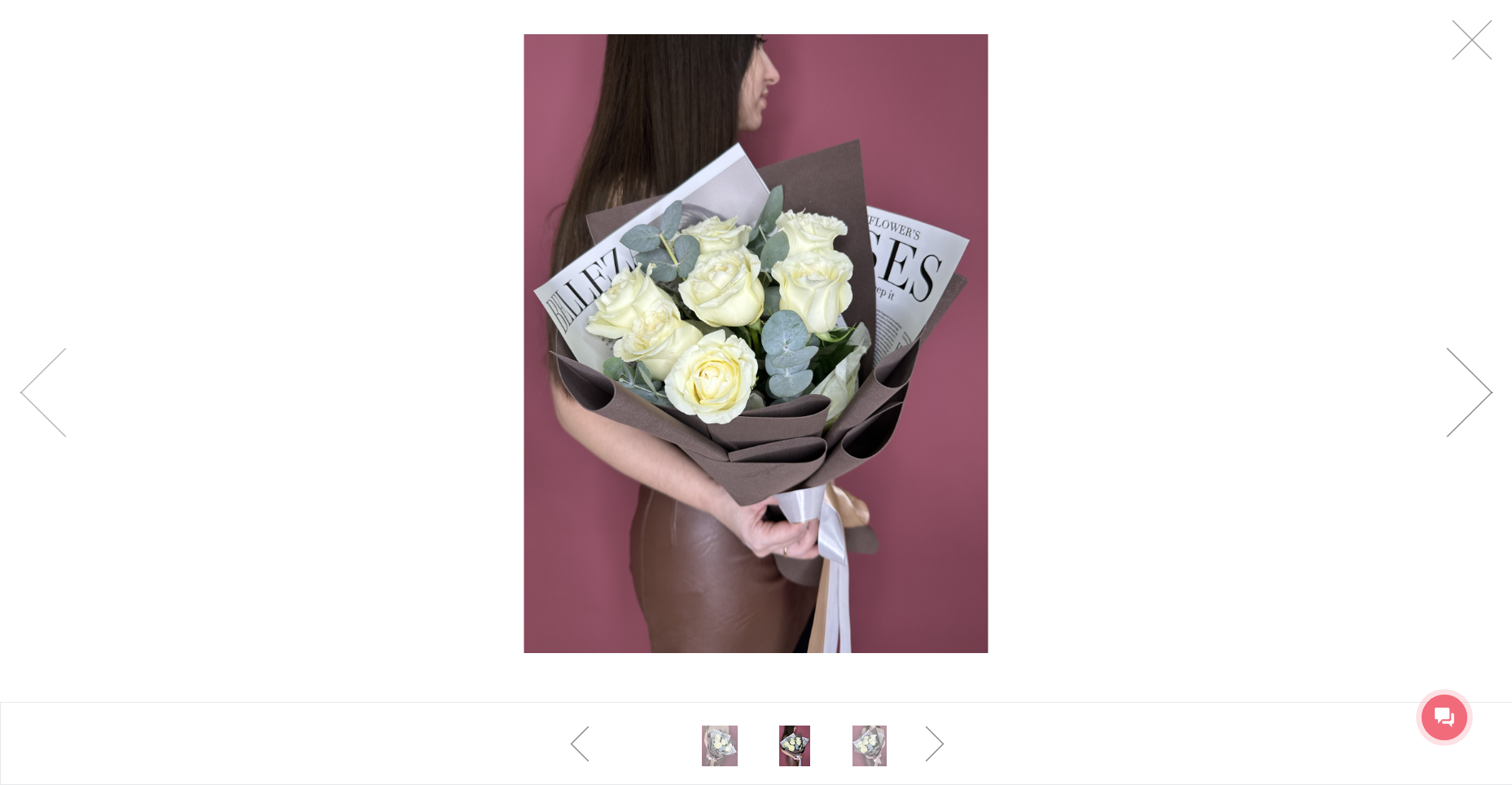
click at [1480, 379] on link at bounding box center [1469, 392] width 46 height 89
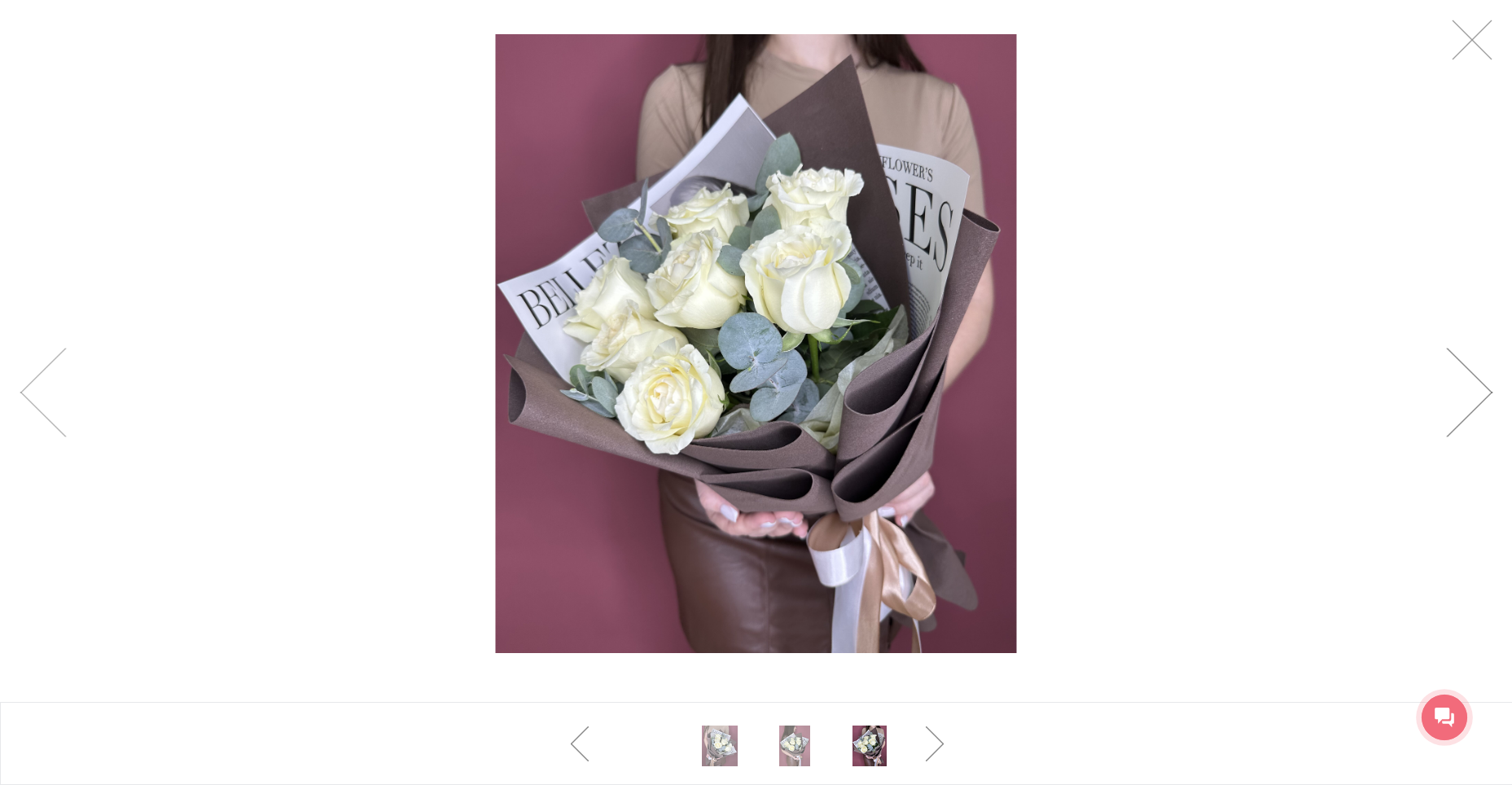
click at [1477, 379] on link at bounding box center [1469, 392] width 46 height 89
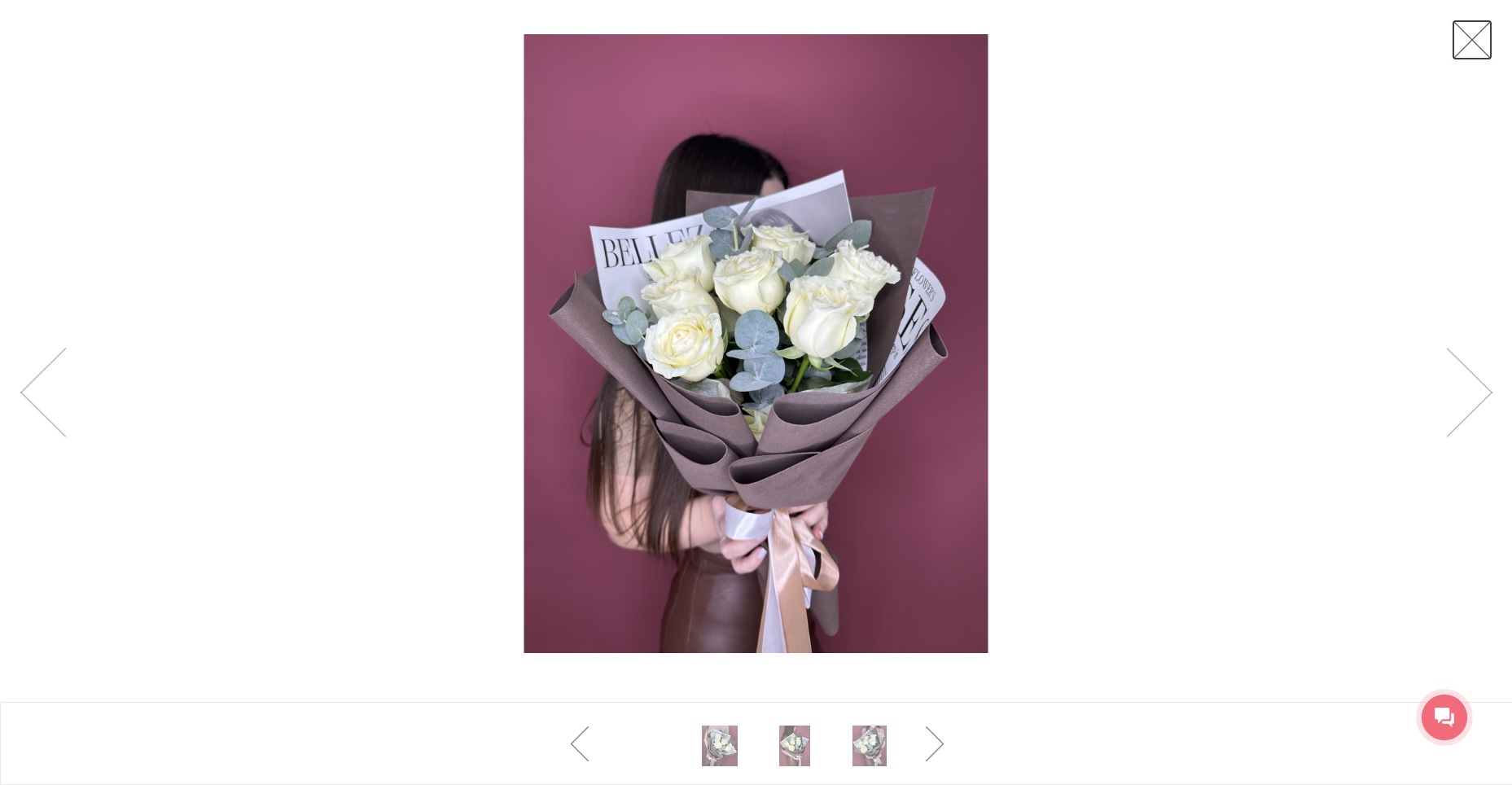
click at [1470, 40] on link at bounding box center [1472, 40] width 40 height 40
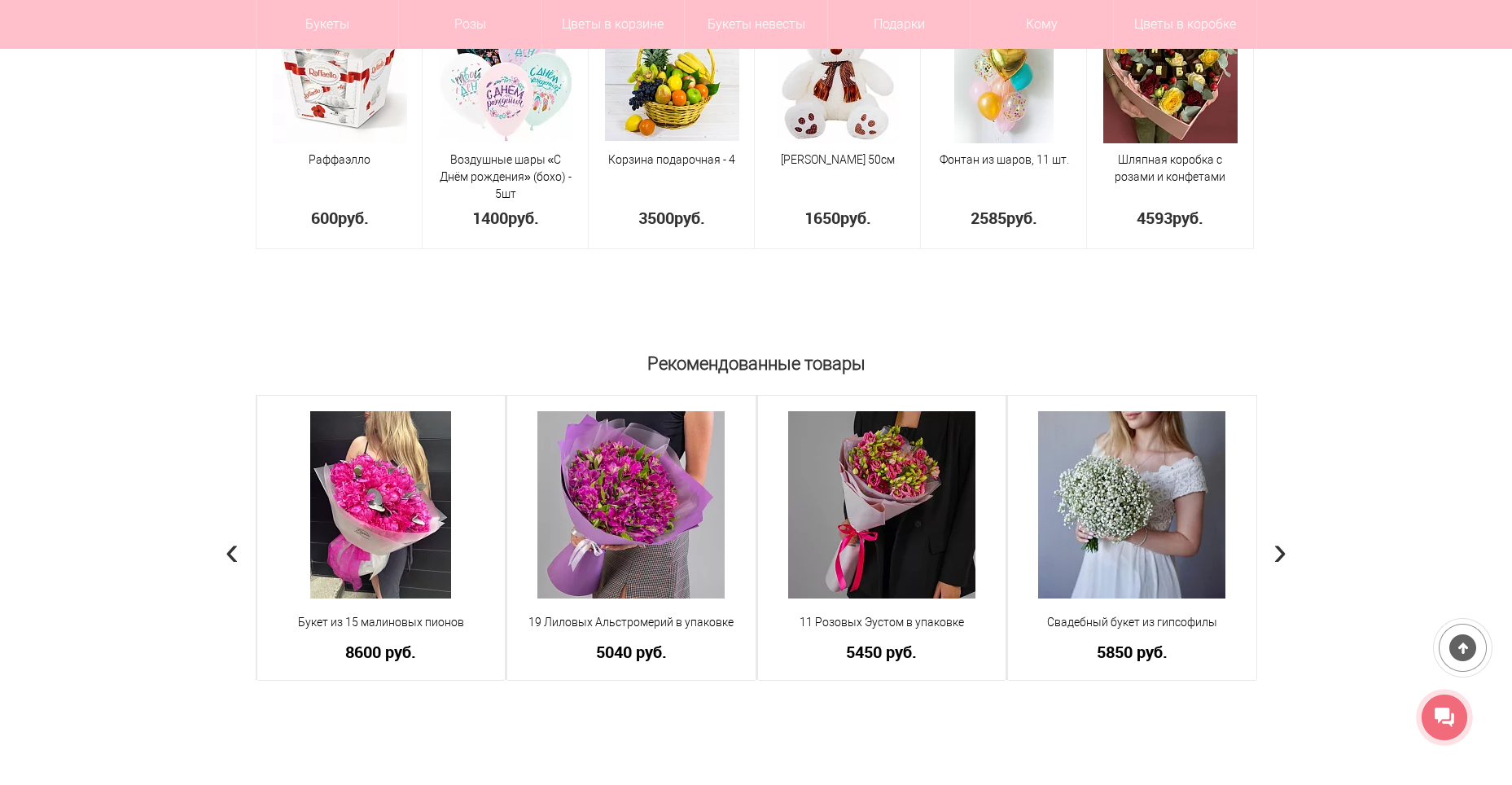
scroll to position [1229, 0]
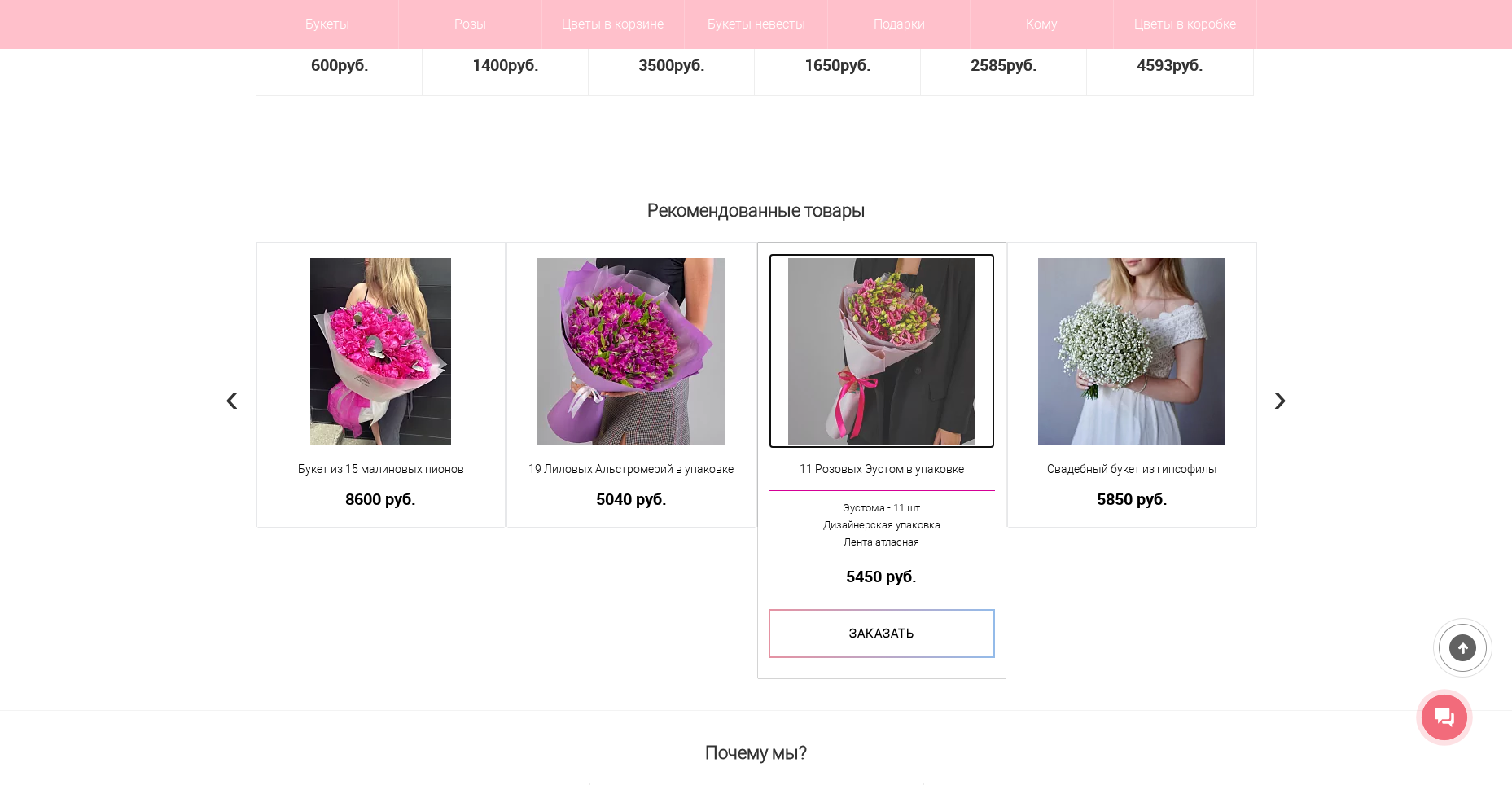
click at [896, 326] on img at bounding box center [882, 352] width 187 height 187
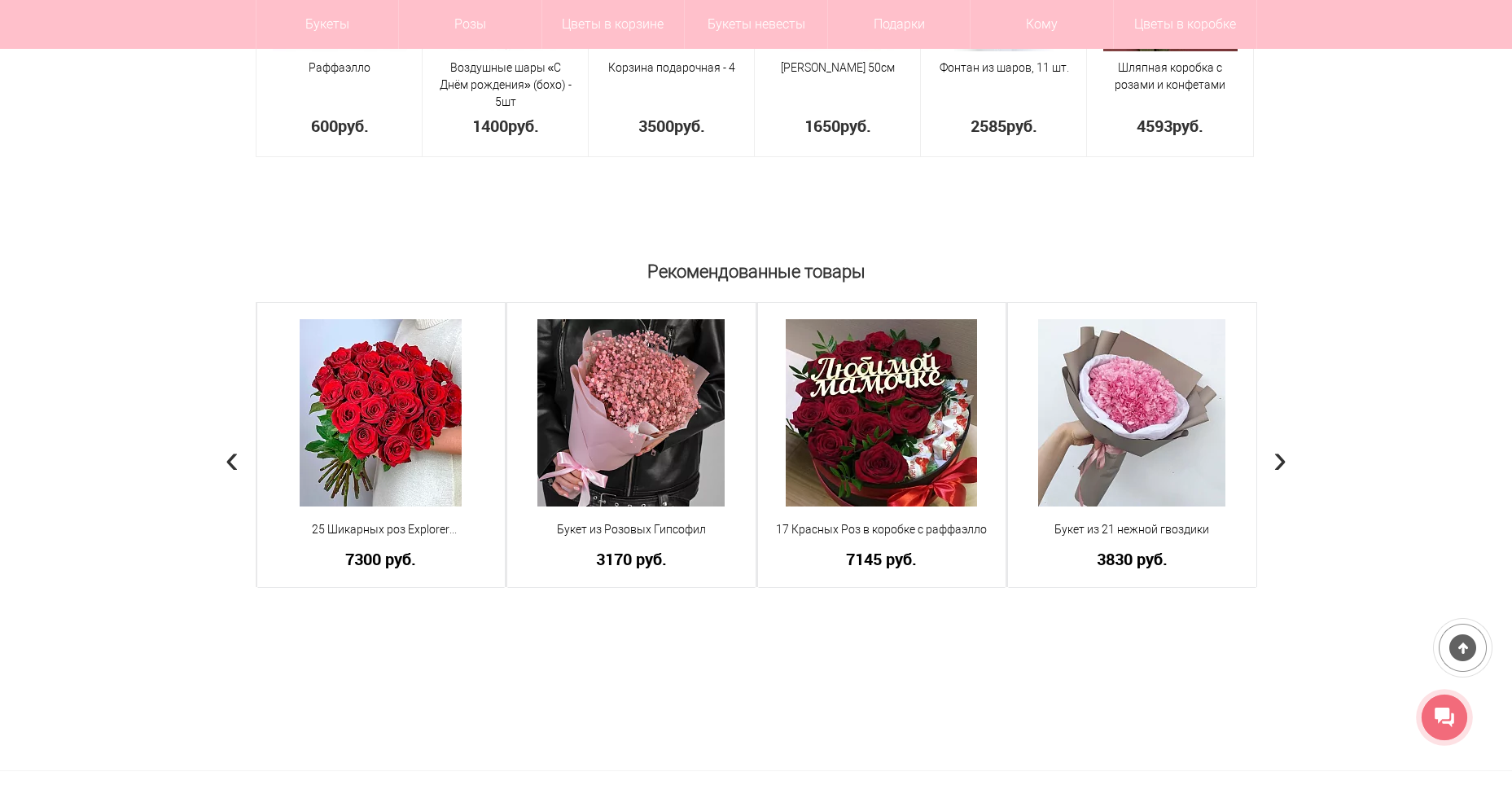
scroll to position [1123, 0]
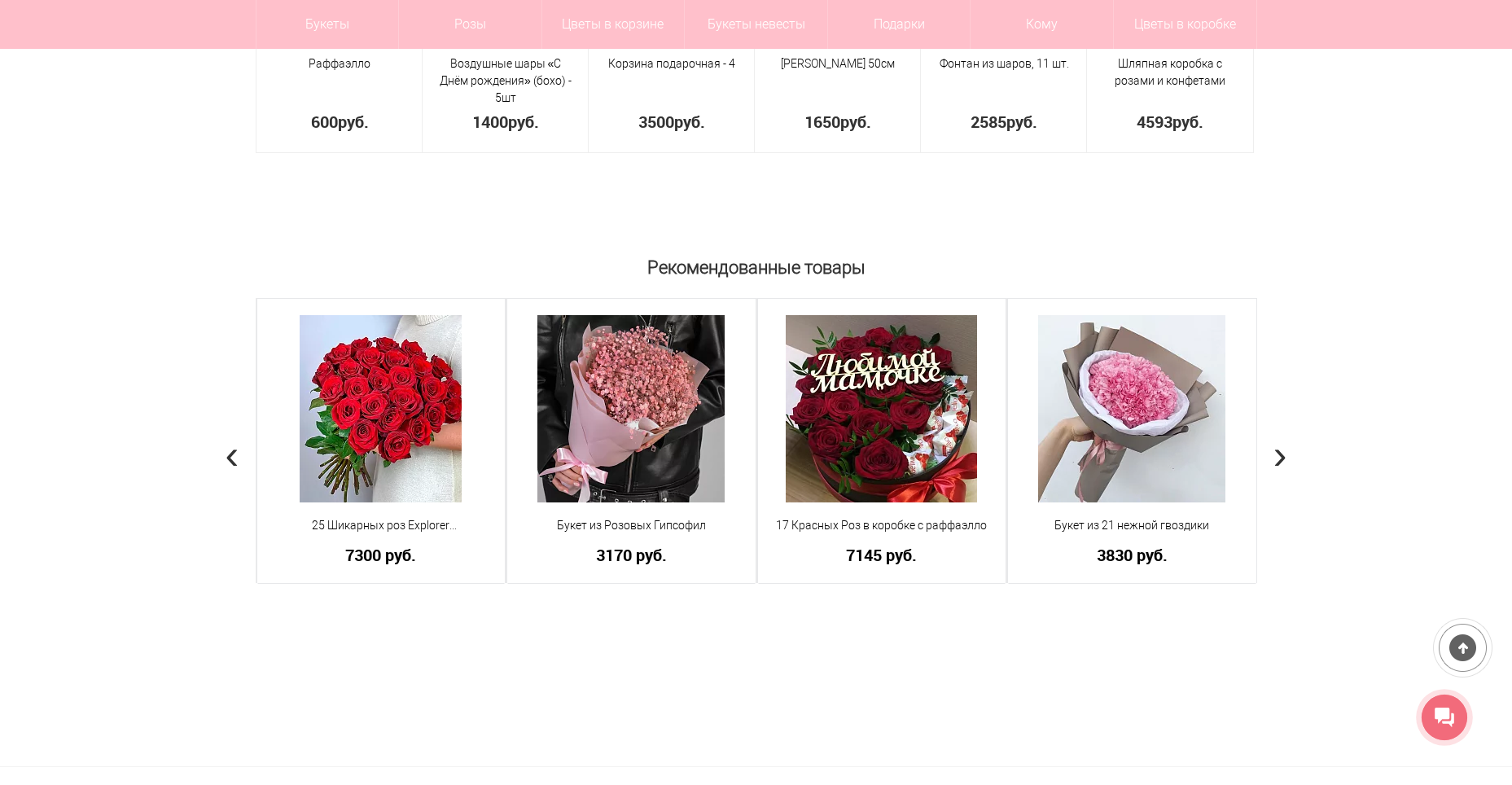
click at [1273, 451] on span "›" at bounding box center [1280, 453] width 14 height 47
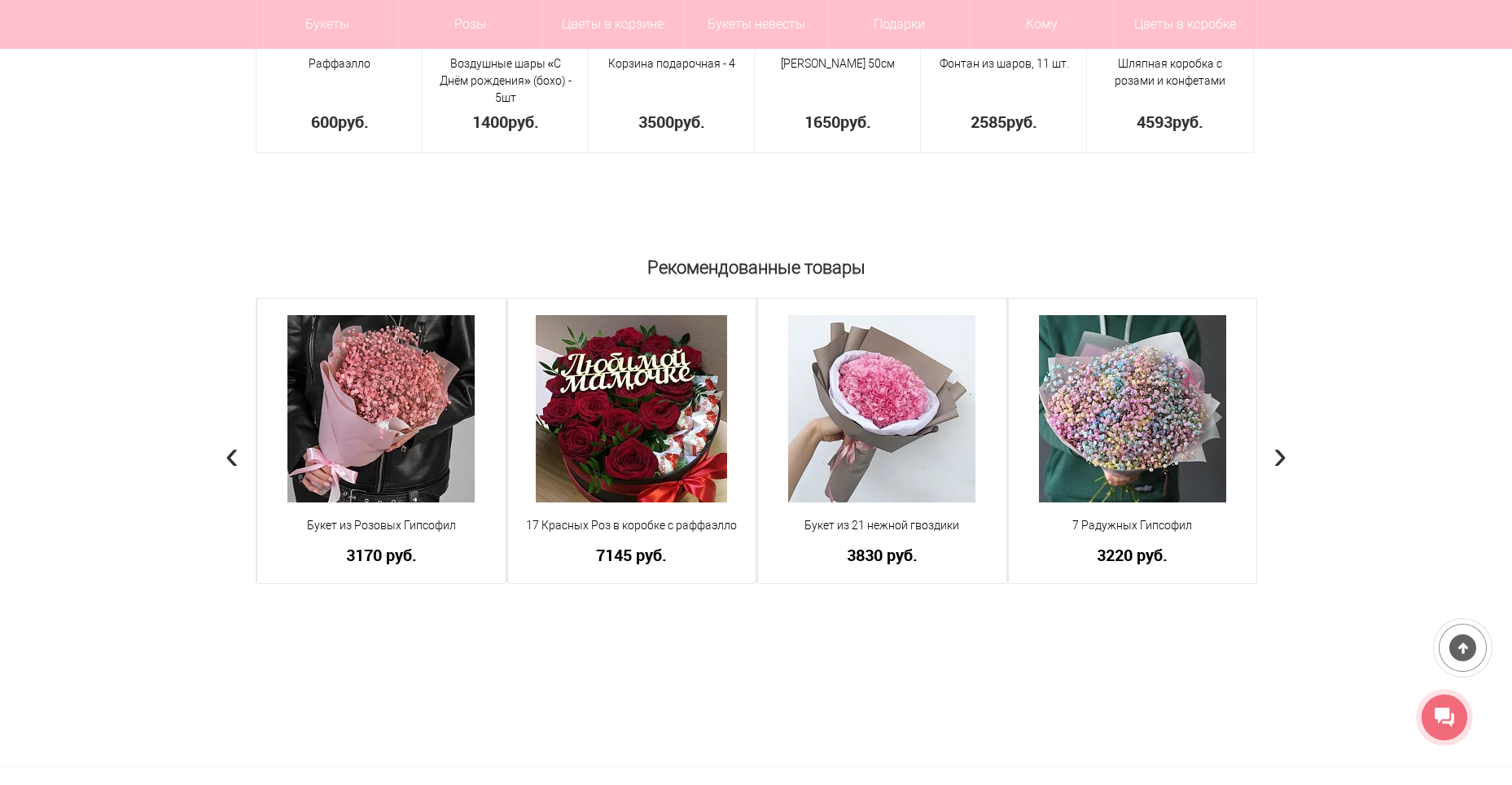
click at [1273, 451] on span "›" at bounding box center [1280, 453] width 14 height 47
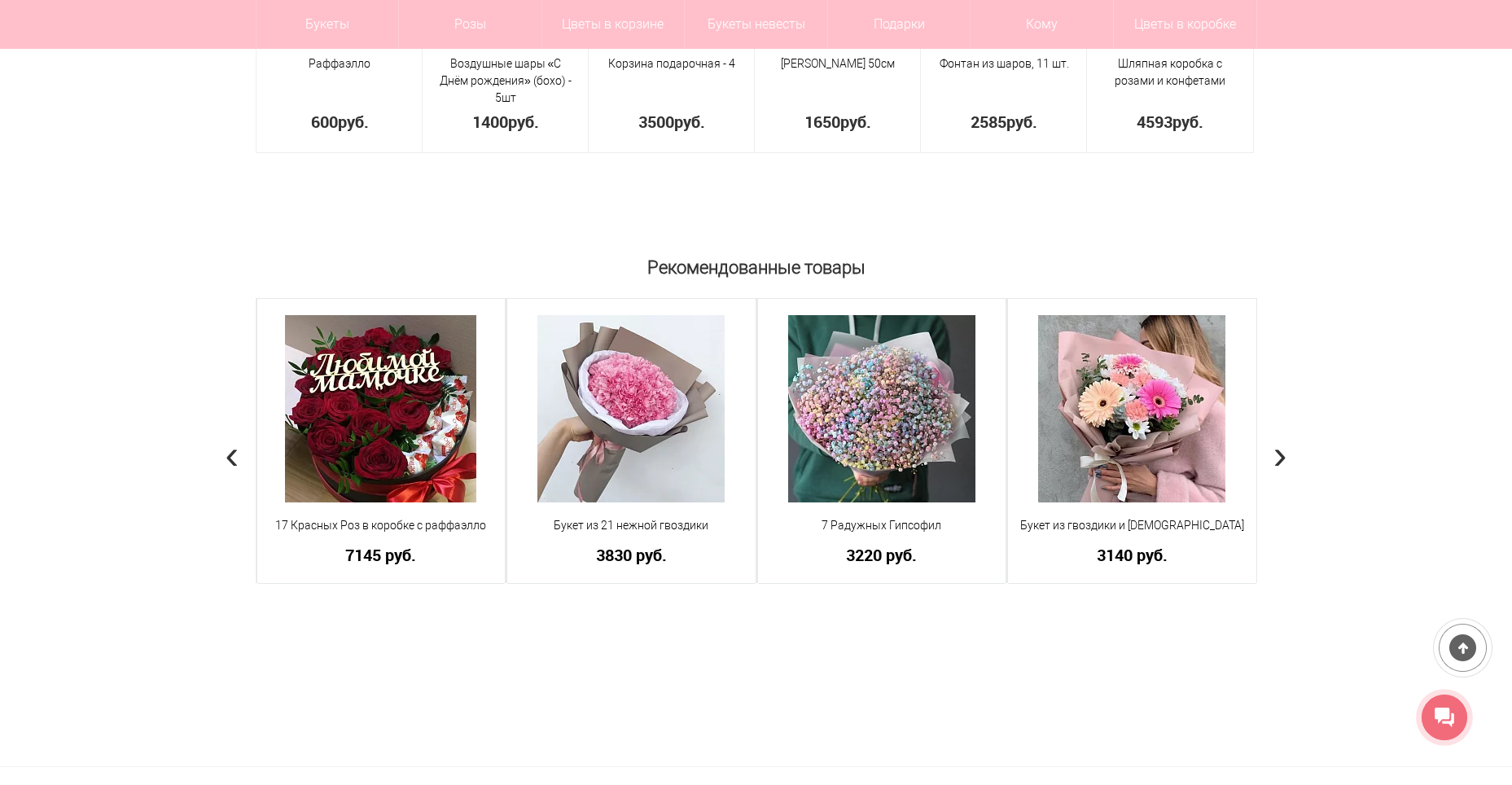
click at [1273, 451] on span "›" at bounding box center [1280, 453] width 14 height 47
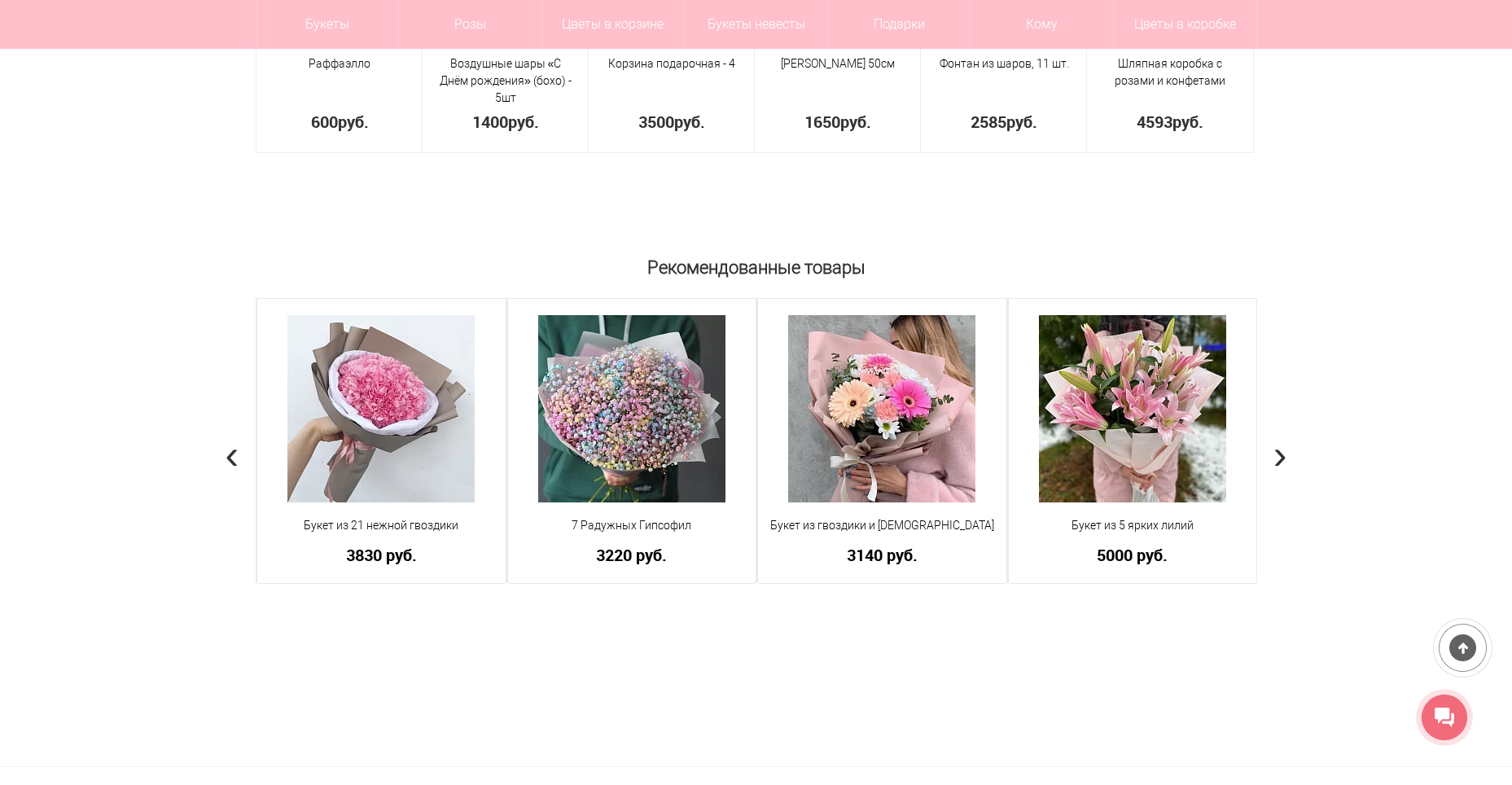
click at [1273, 451] on span "›" at bounding box center [1280, 453] width 14 height 47
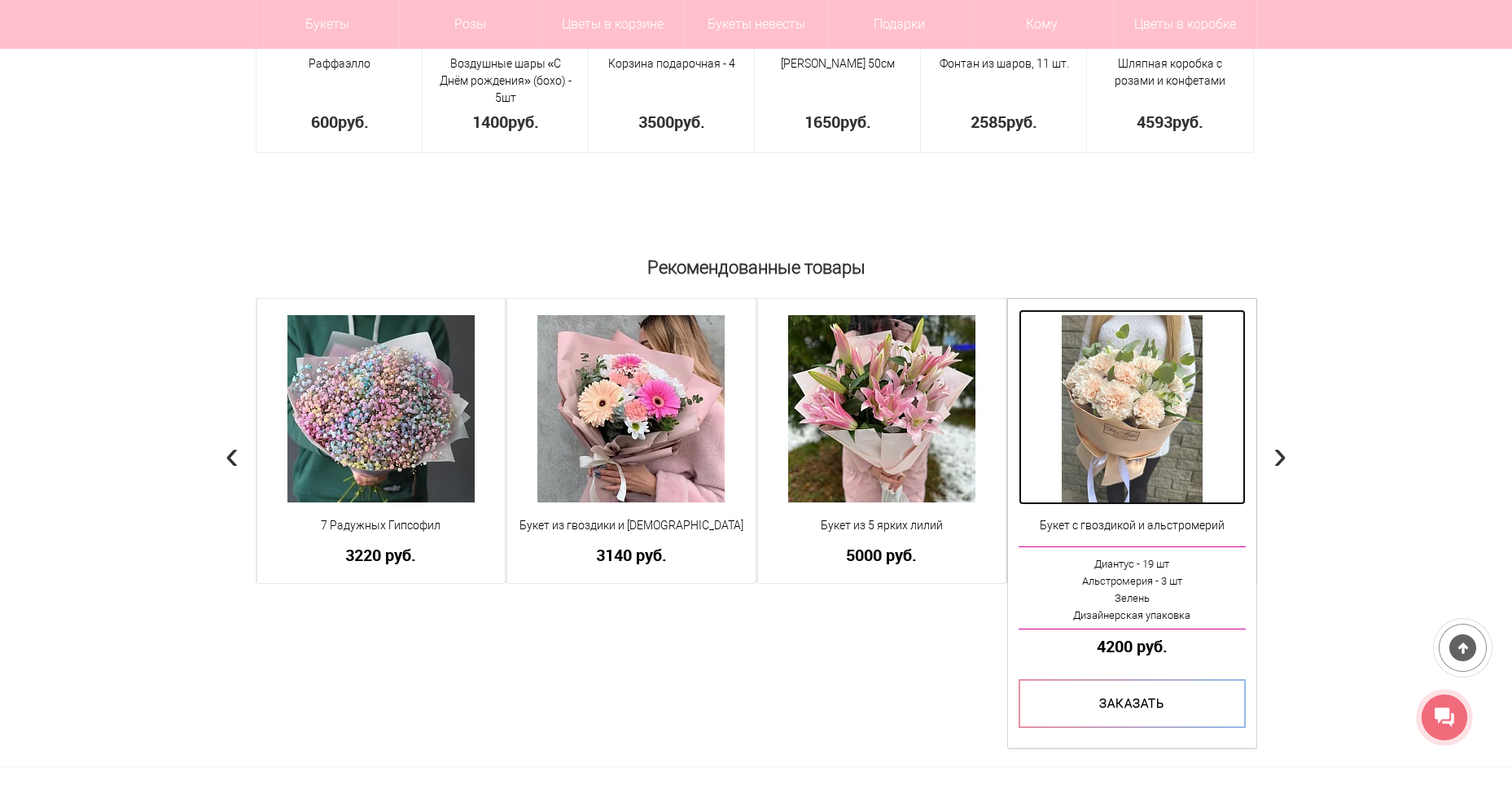
click at [1128, 392] on img at bounding box center [1132, 409] width 141 height 187
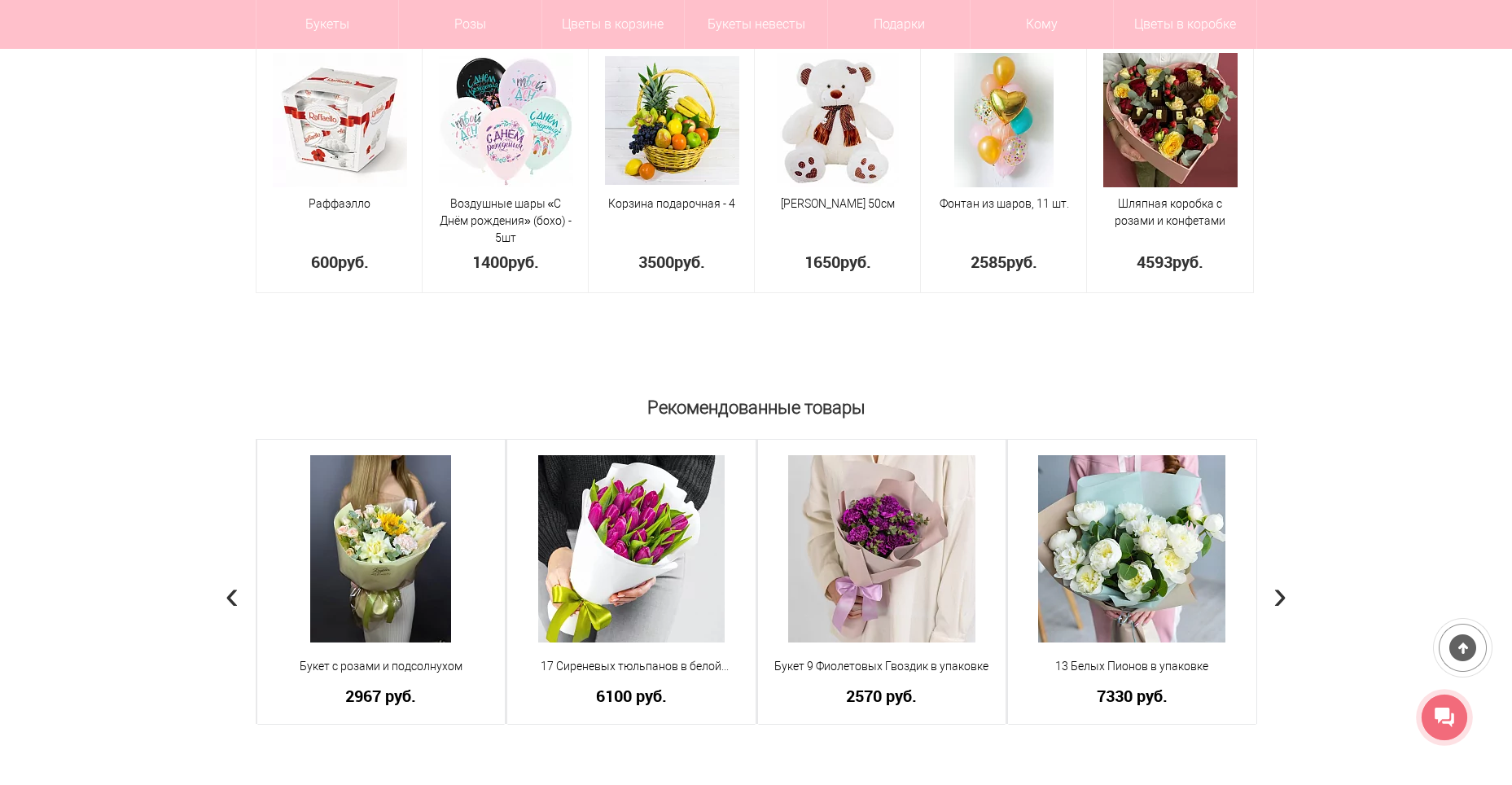
scroll to position [1202, 0]
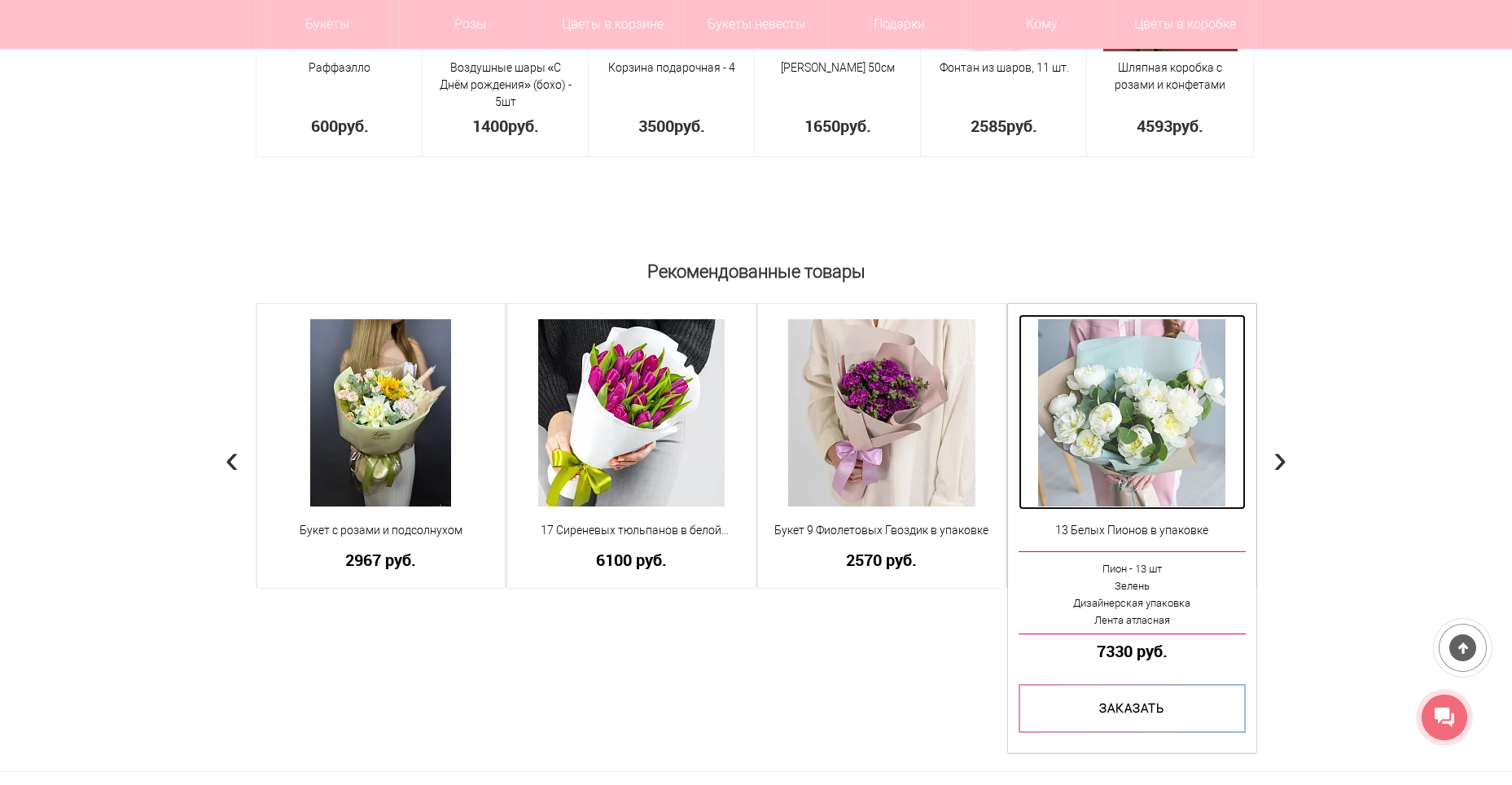
click at [1136, 388] on img at bounding box center [1132, 413] width 187 height 187
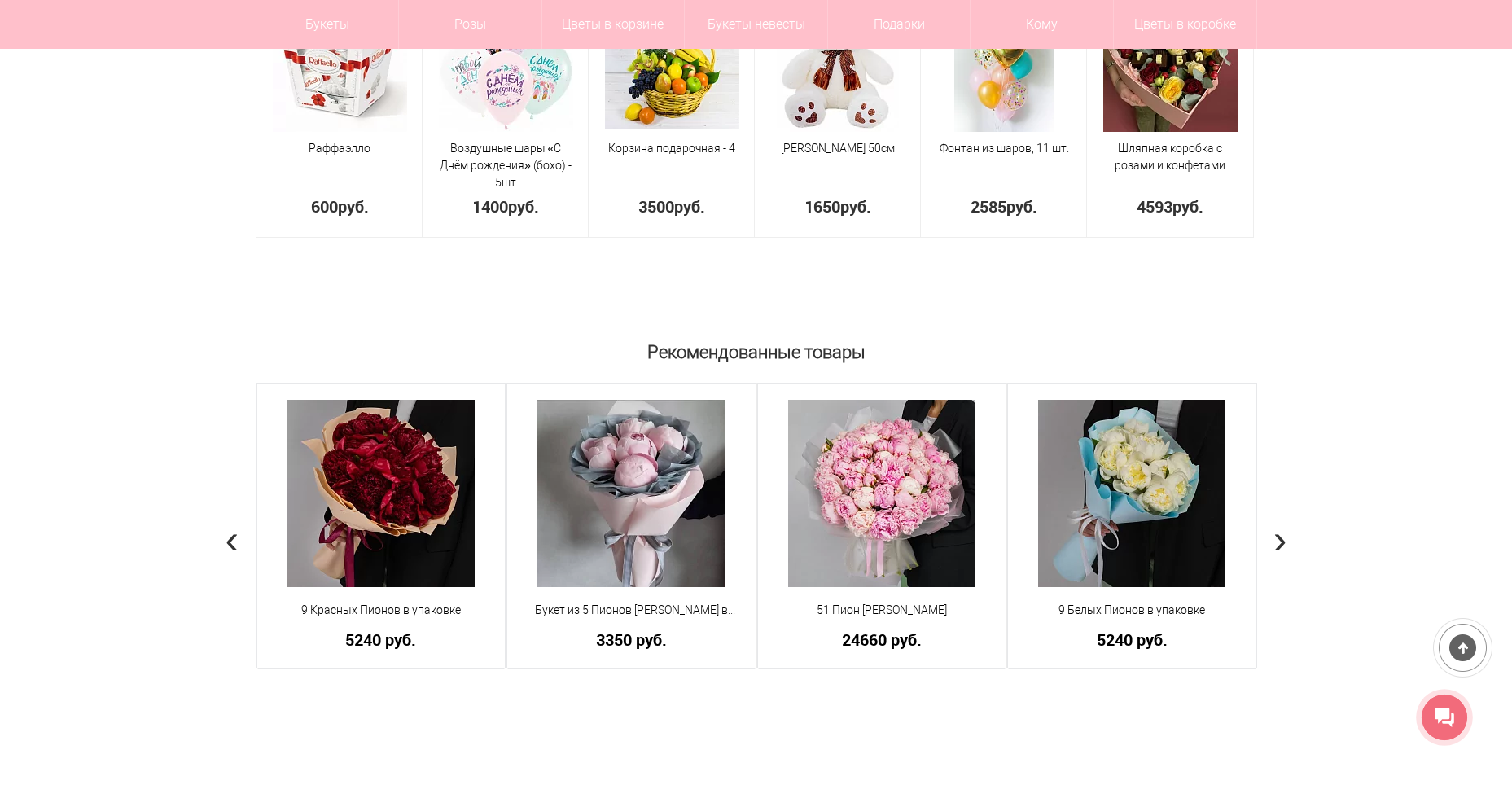
scroll to position [1229, 0]
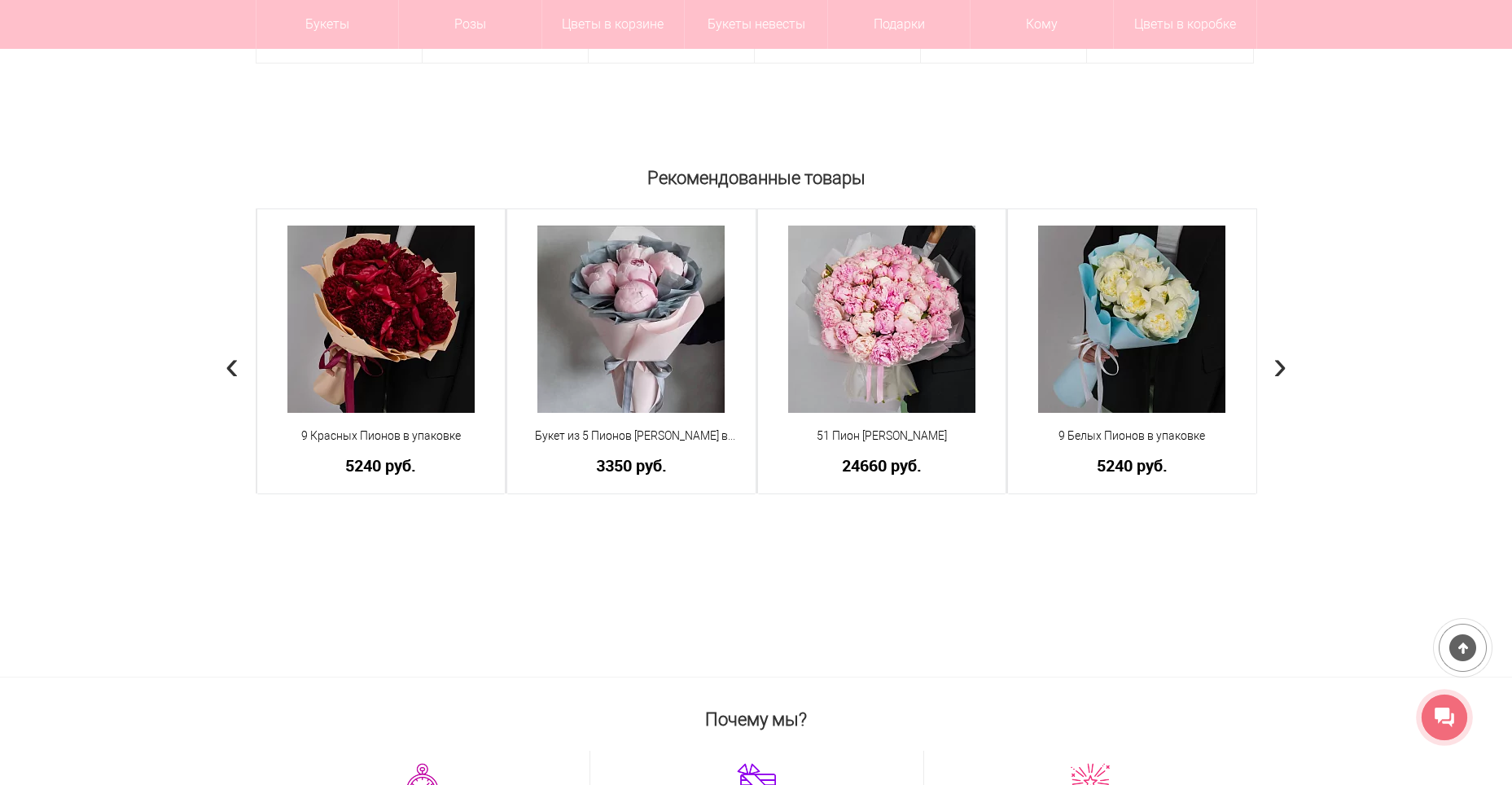
click at [1284, 368] on span "›" at bounding box center [1280, 363] width 14 height 47
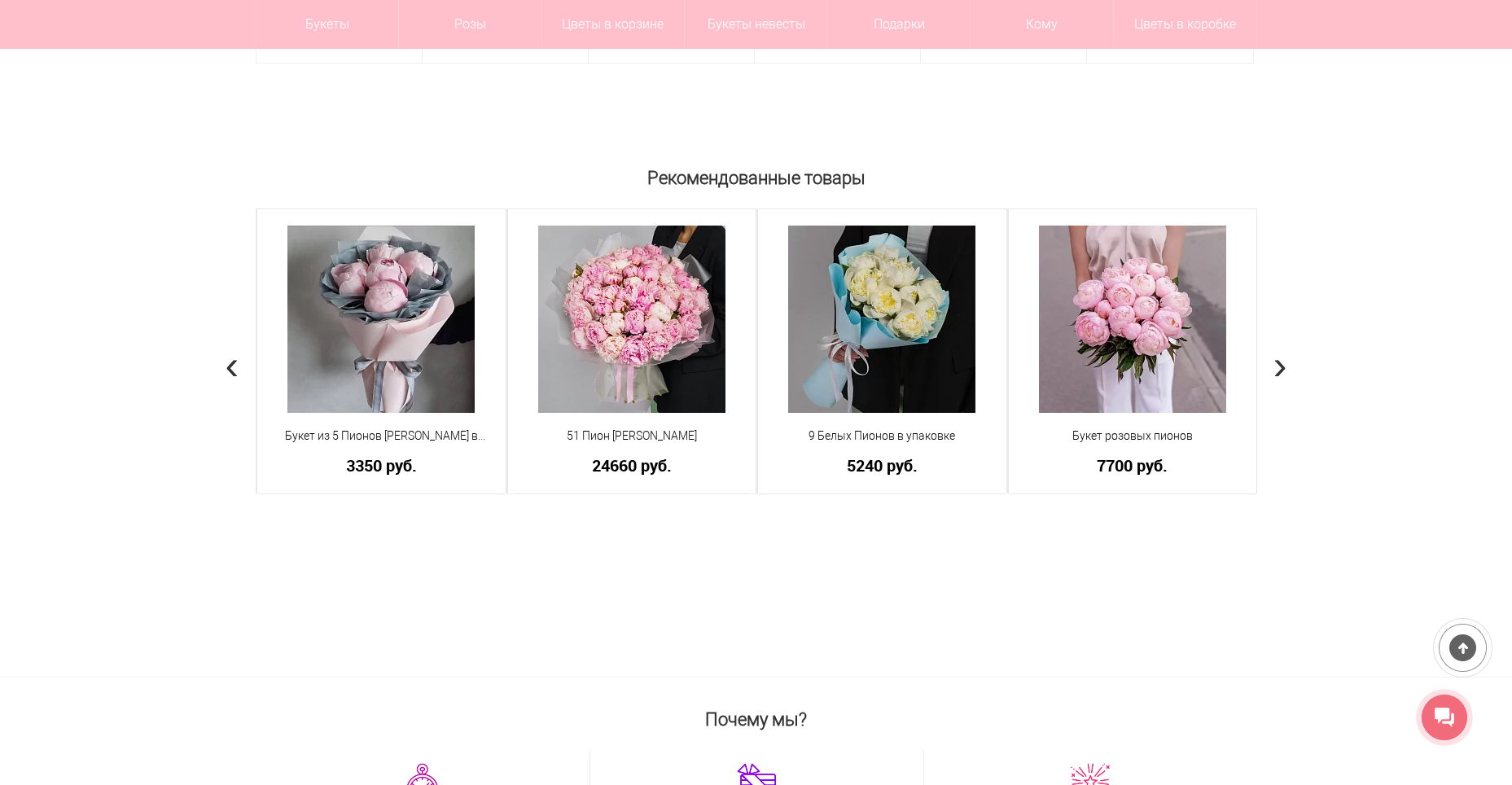
click at [1284, 368] on span "›" at bounding box center [1280, 363] width 14 height 47
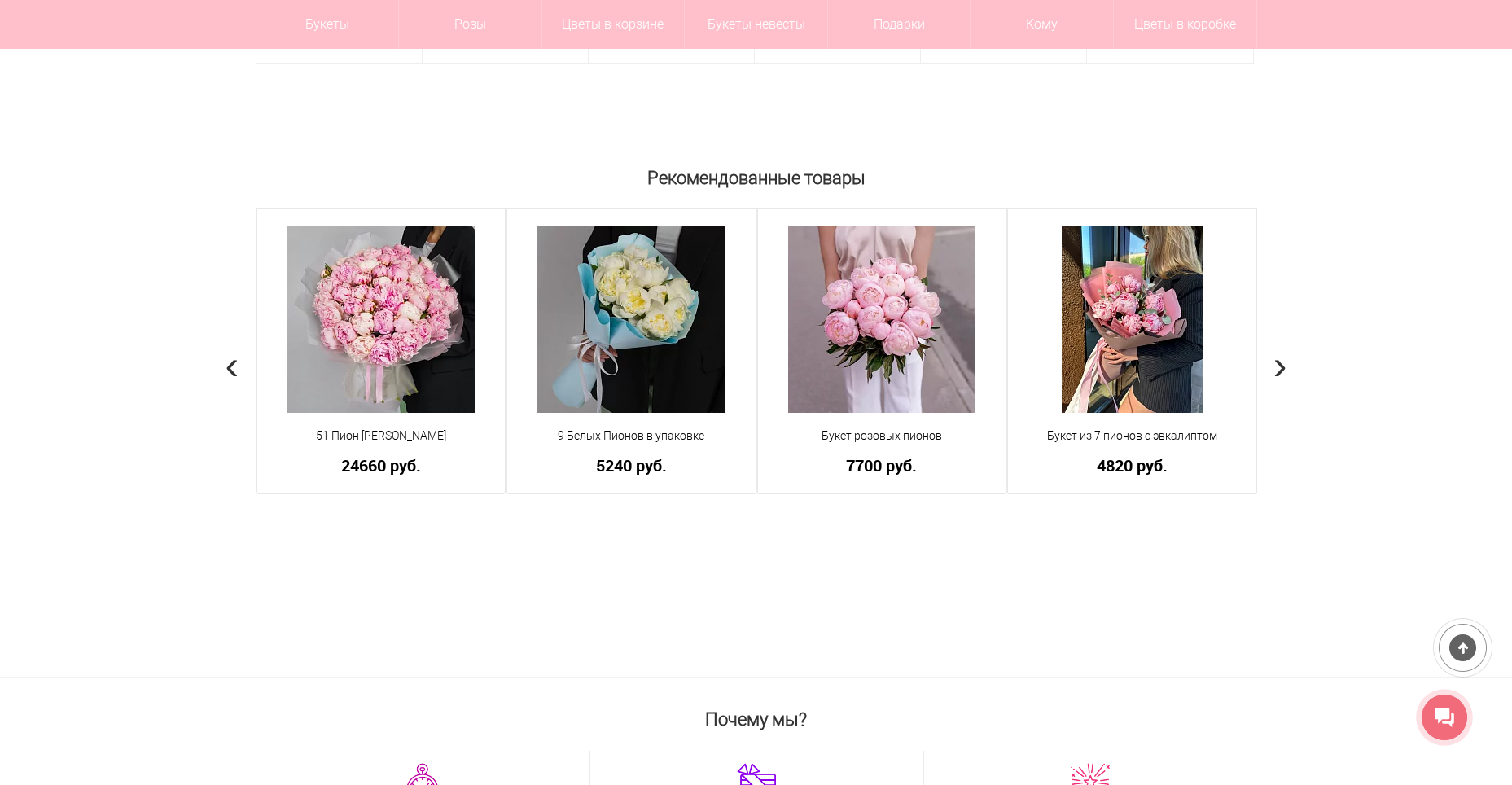
click at [1284, 367] on span "›" at bounding box center [1280, 363] width 14 height 47
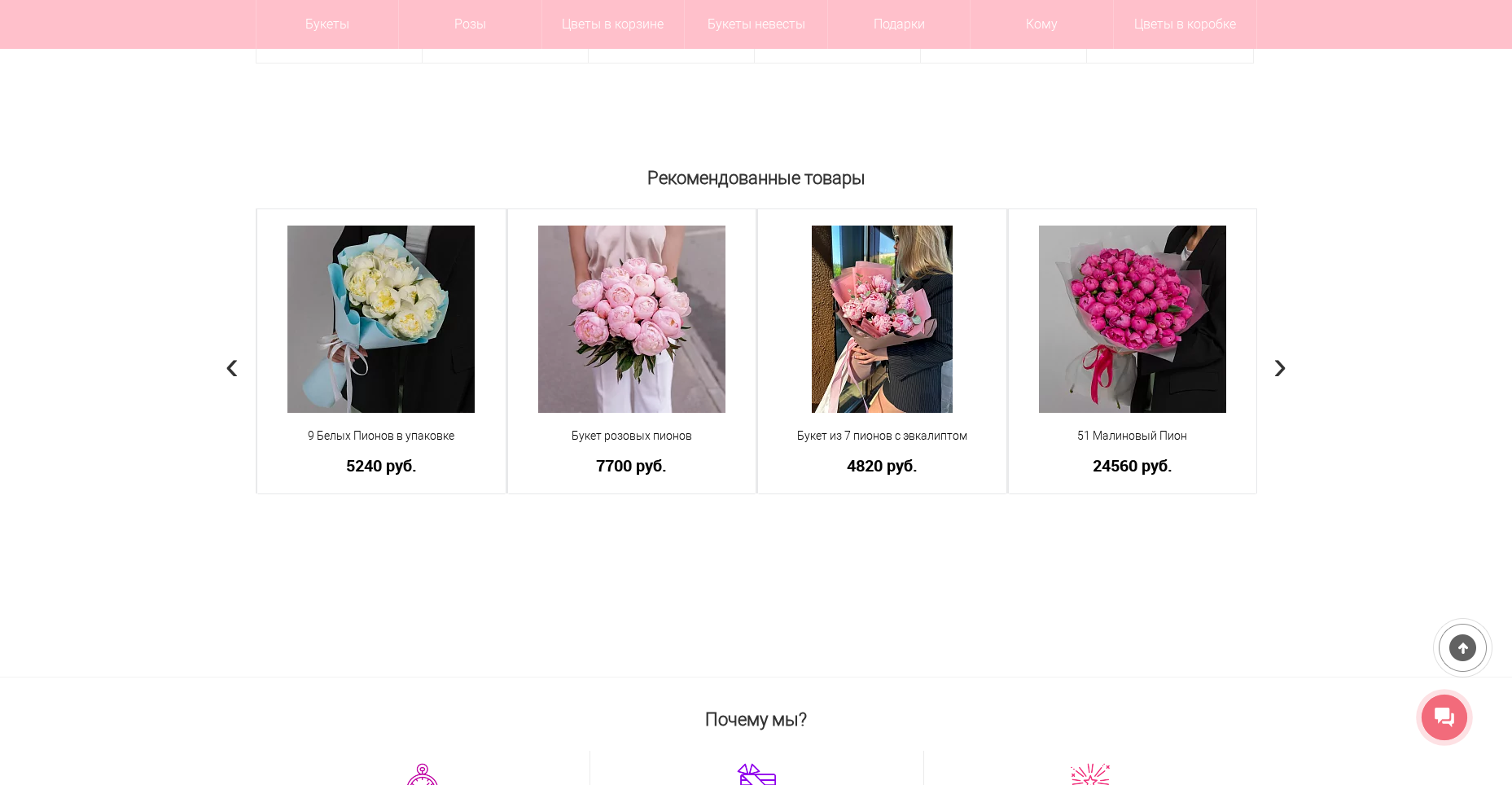
click at [1284, 367] on span "›" at bounding box center [1280, 363] width 14 height 47
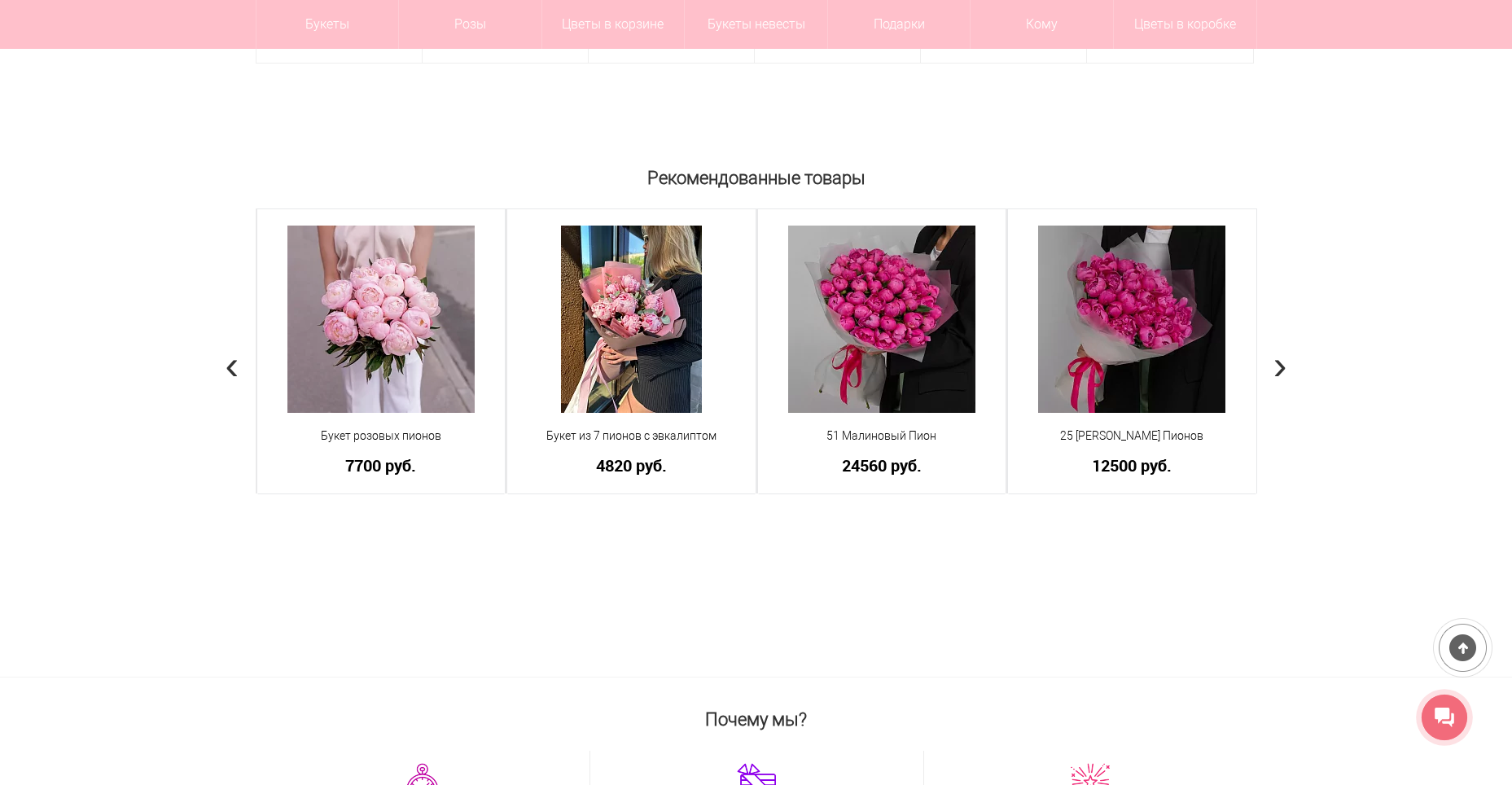
click at [1284, 367] on span "›" at bounding box center [1280, 363] width 14 height 47
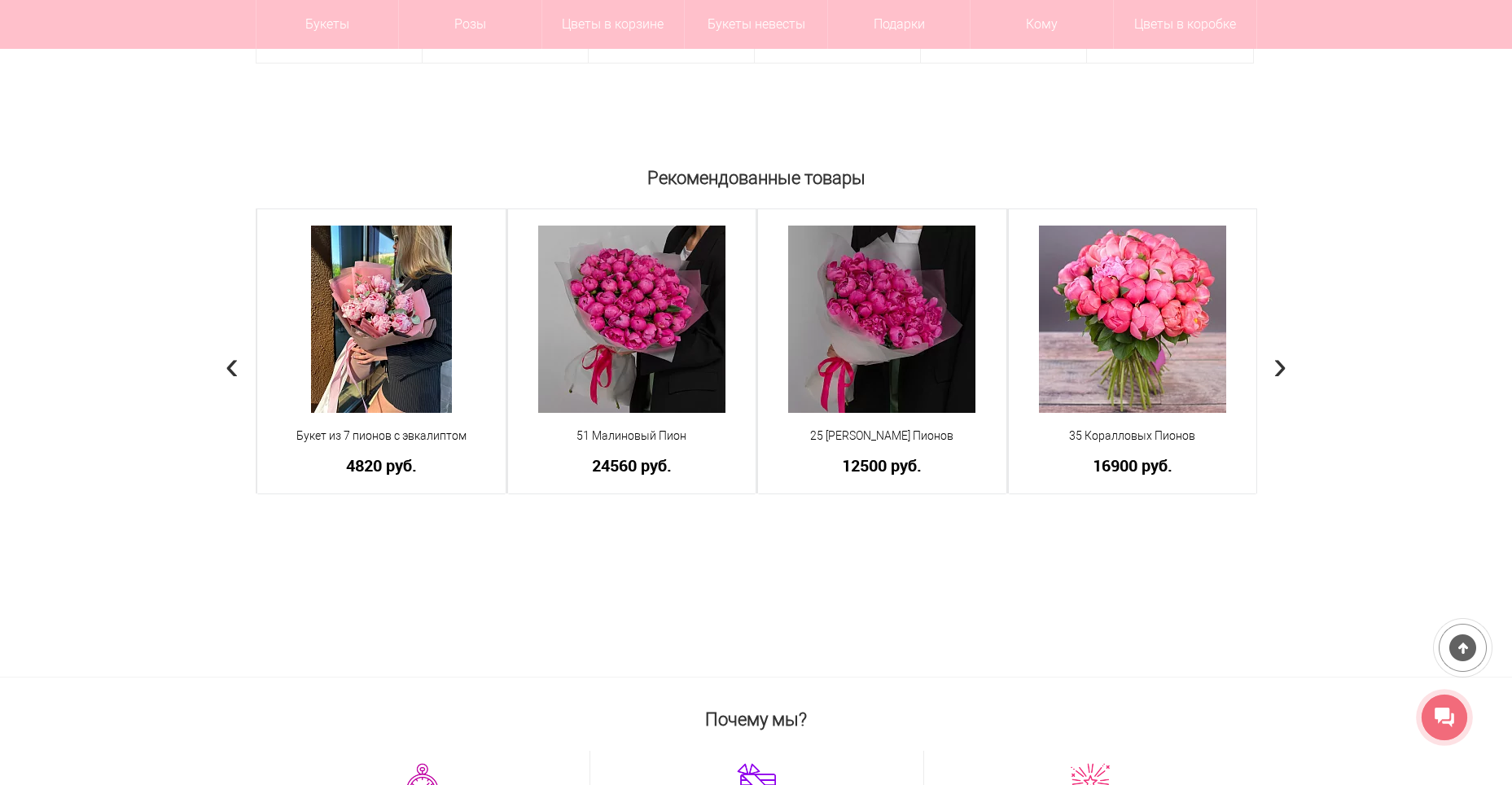
click at [1284, 367] on span "›" at bounding box center [1280, 363] width 14 height 47
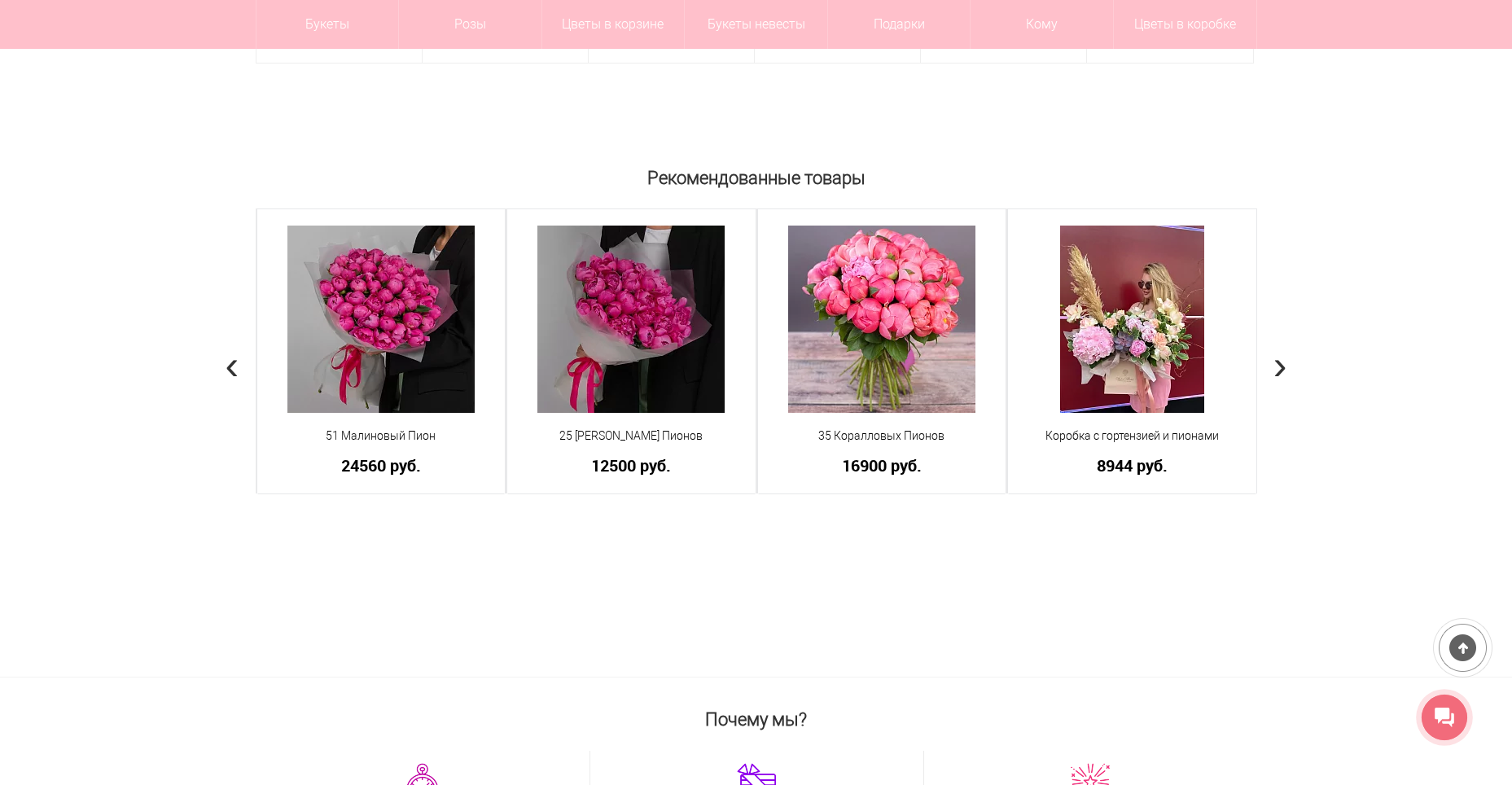
click at [1284, 367] on span "›" at bounding box center [1280, 363] width 14 height 47
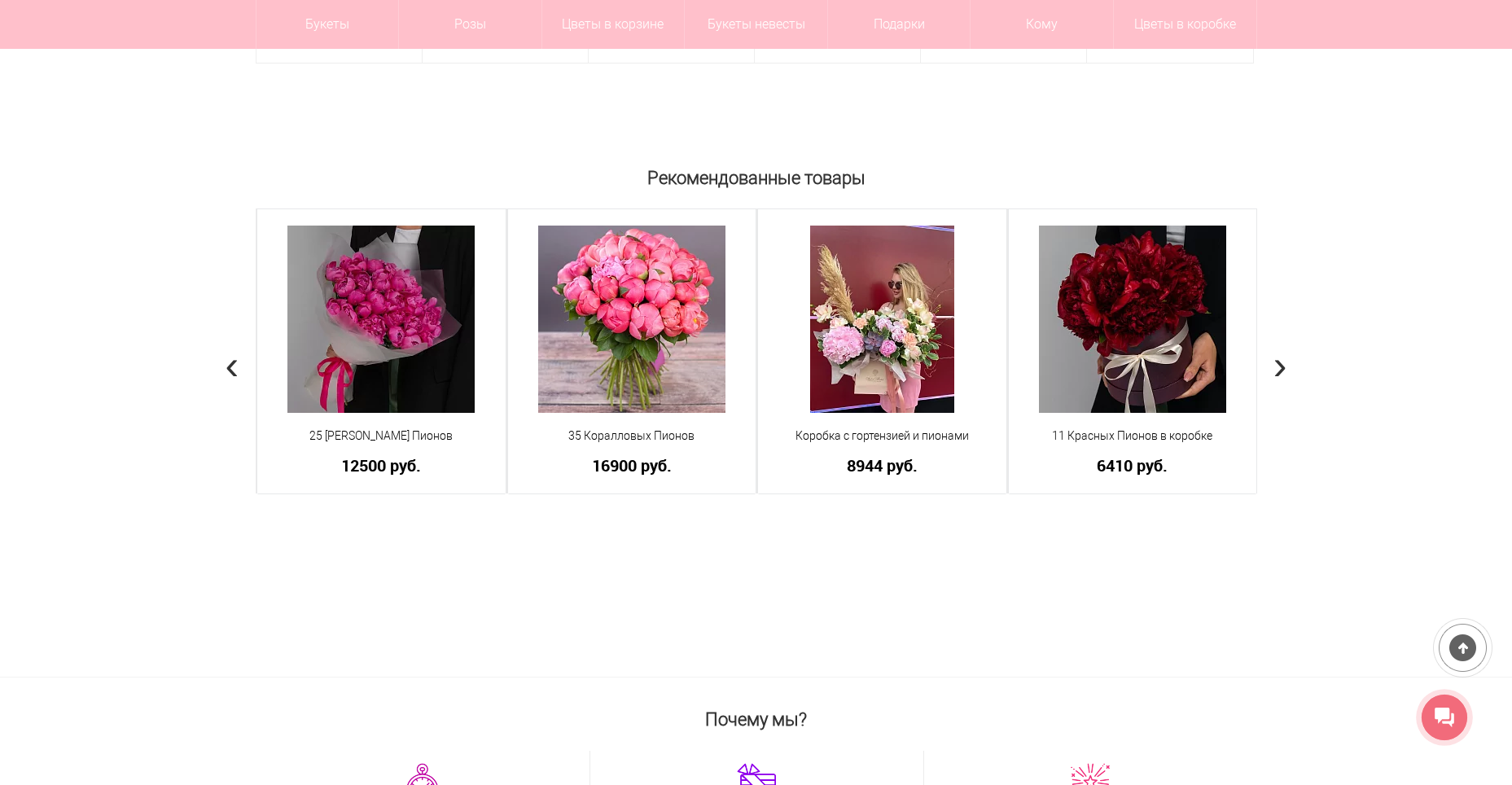
click at [1284, 367] on span "›" at bounding box center [1280, 363] width 14 height 47
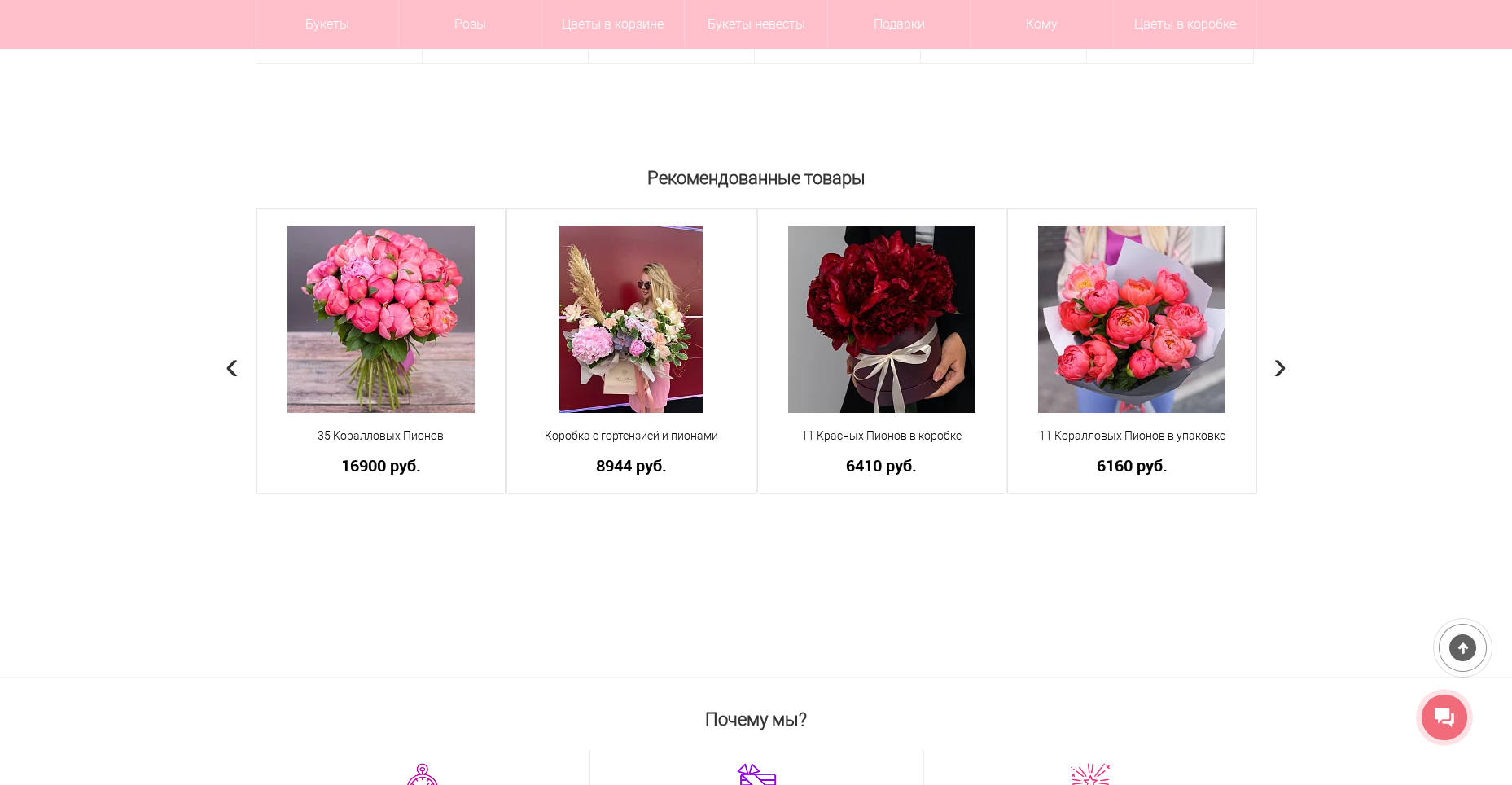
click at [1284, 367] on span "›" at bounding box center [1280, 363] width 14 height 47
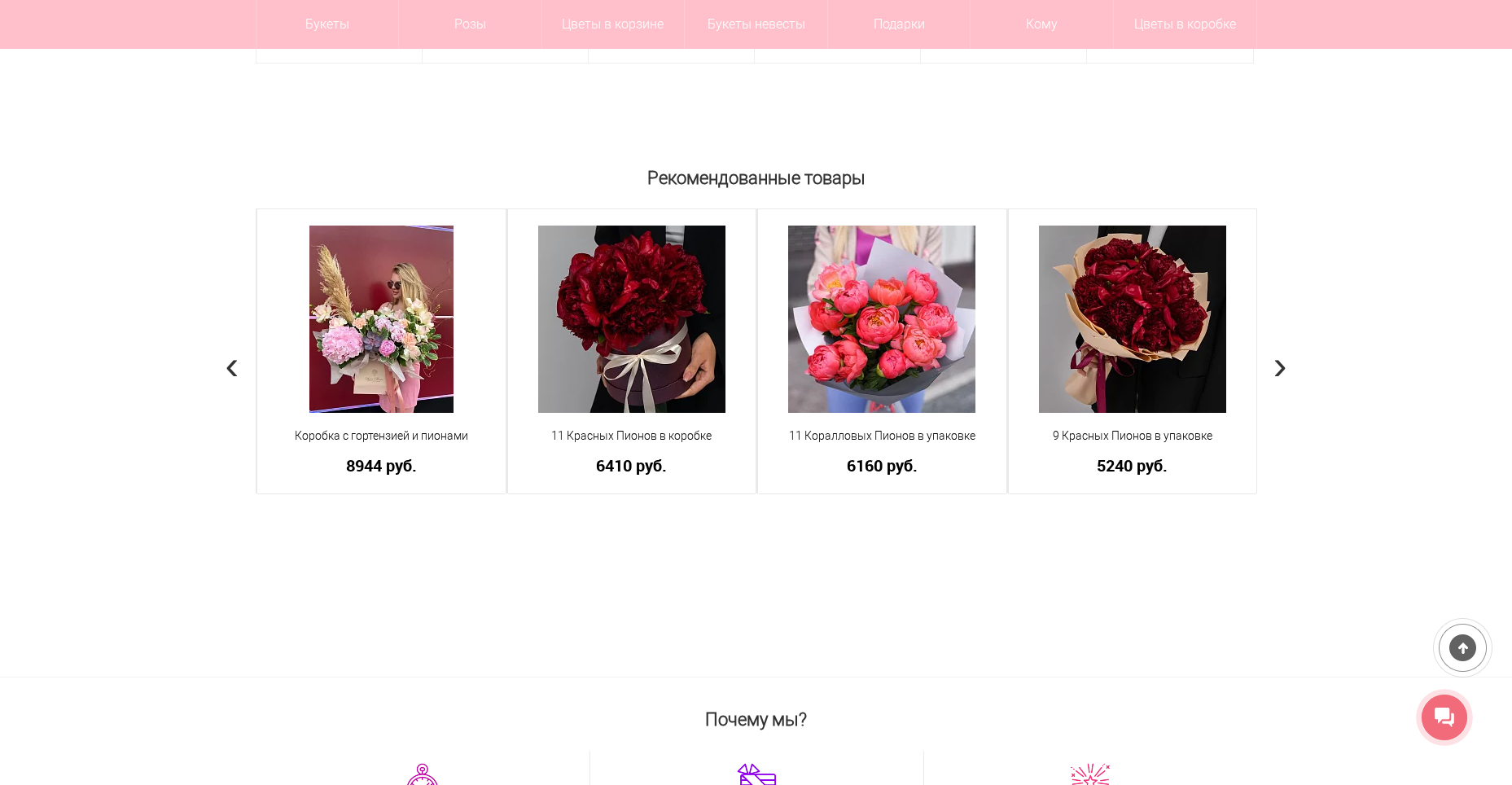
click at [1284, 367] on span "›" at bounding box center [1280, 363] width 14 height 47
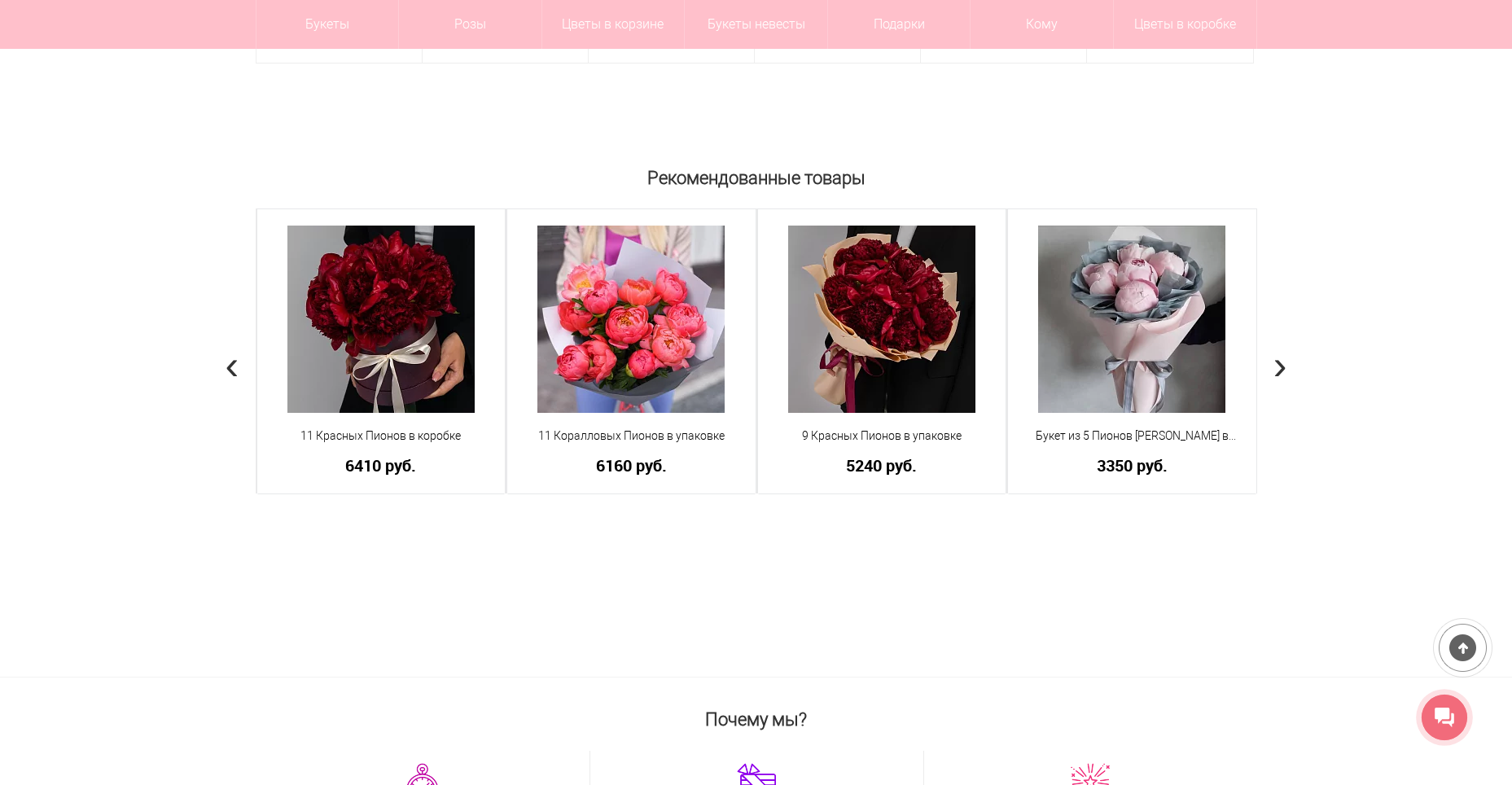
click at [1284, 367] on span "›" at bounding box center [1280, 363] width 14 height 47
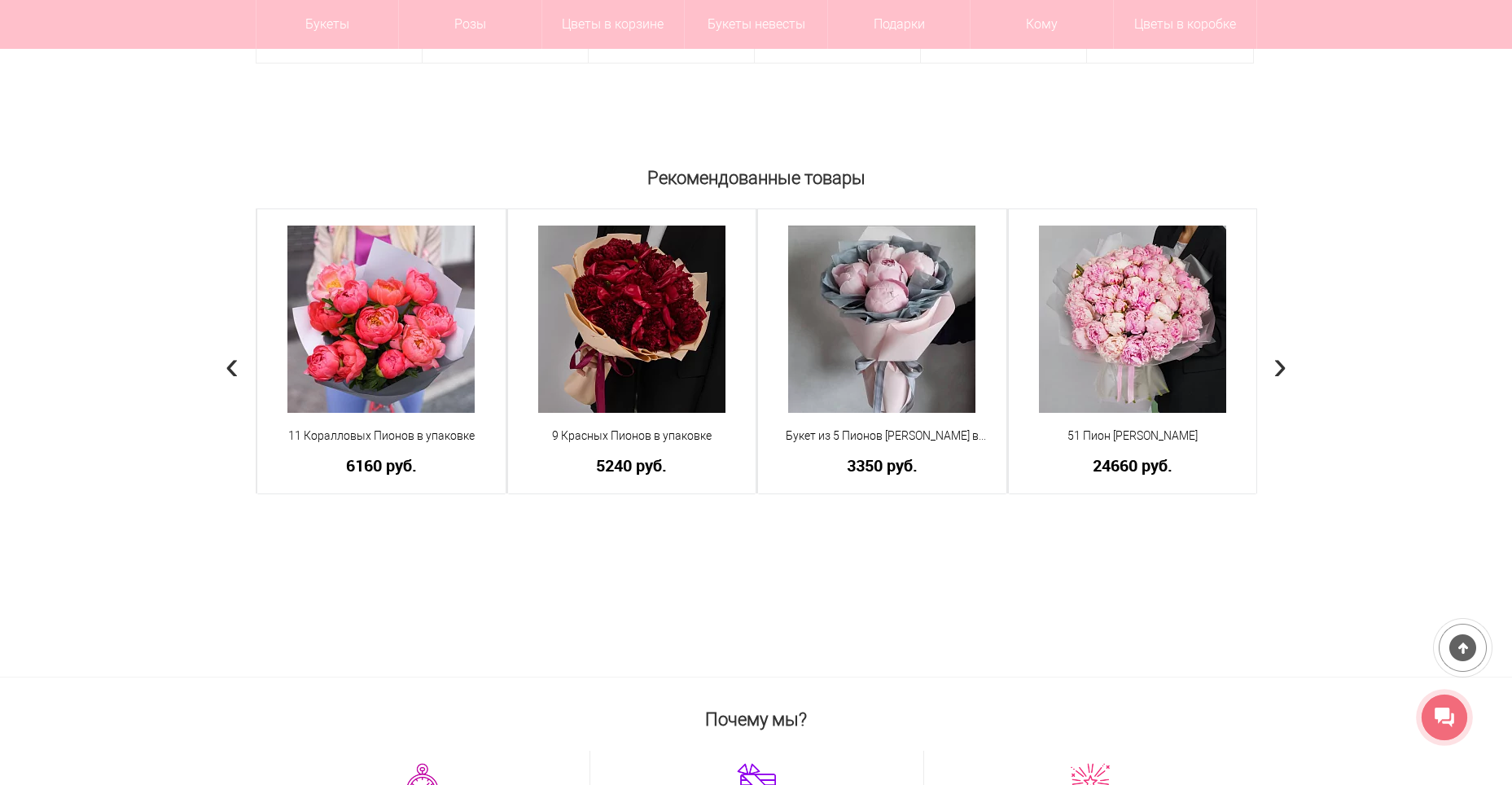
click at [1284, 367] on span "›" at bounding box center [1280, 363] width 14 height 47
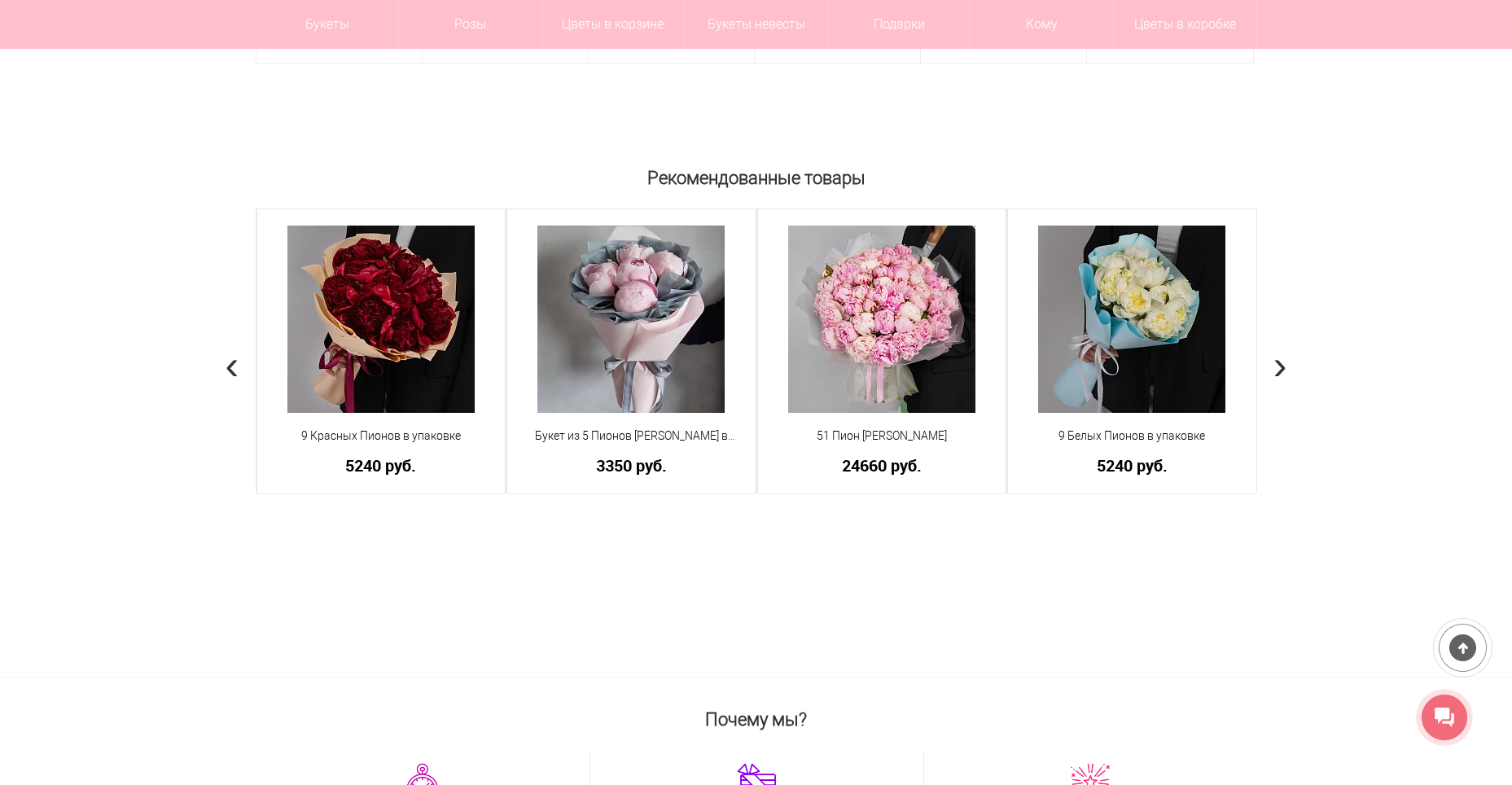
click at [1284, 367] on span "›" at bounding box center [1280, 363] width 14 height 47
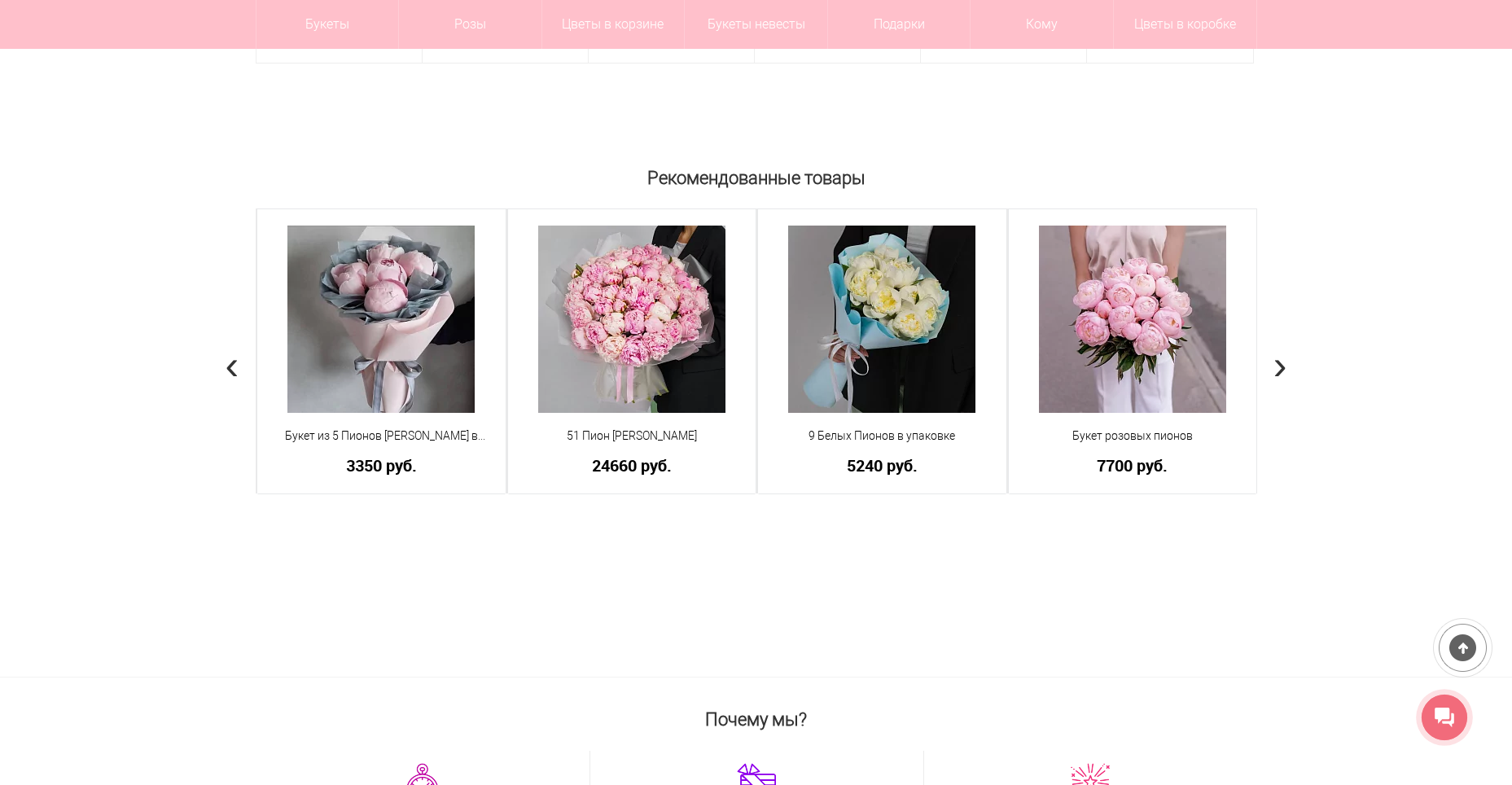
click at [1284, 367] on span "›" at bounding box center [1280, 363] width 14 height 47
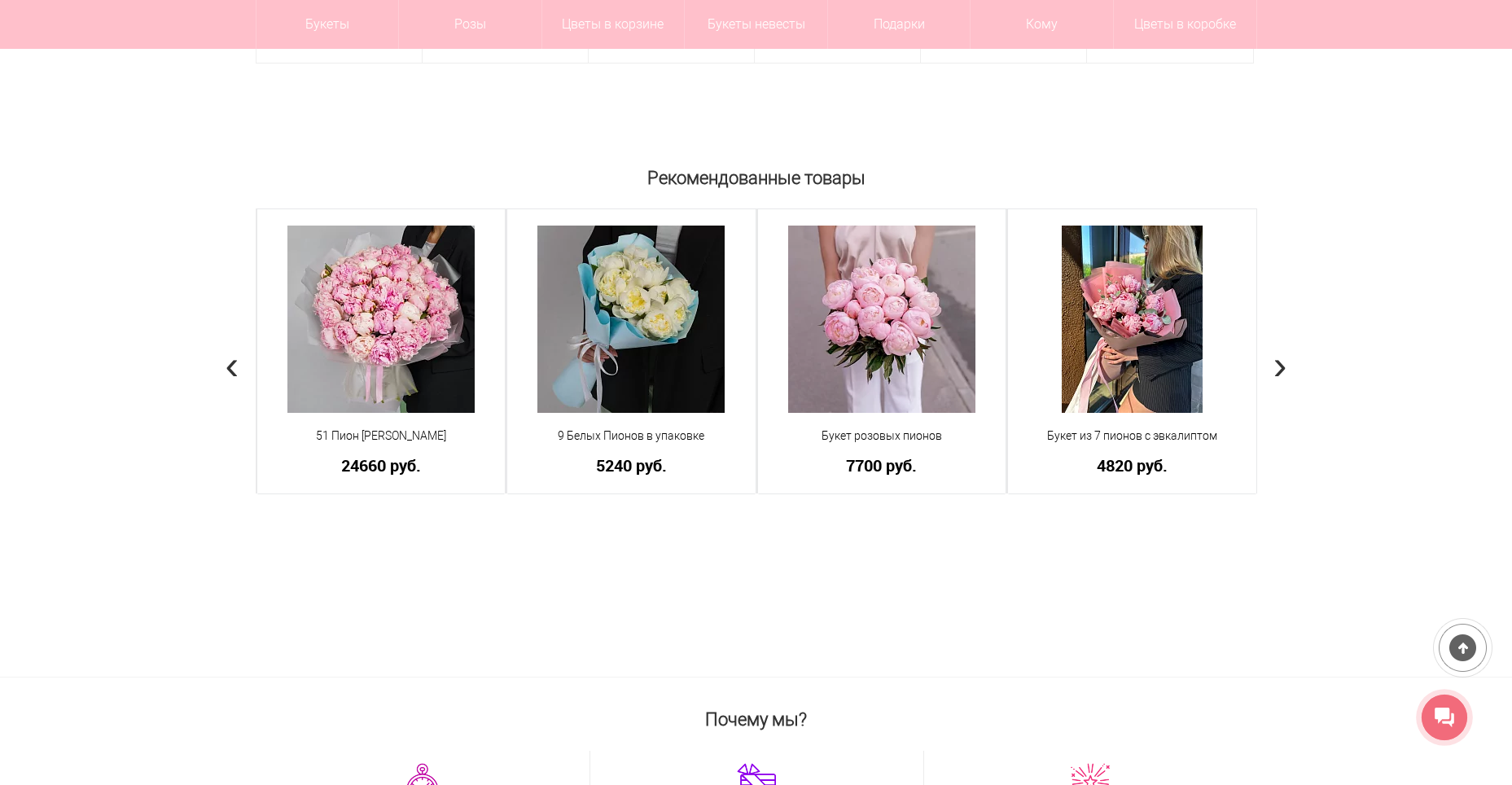
click at [1284, 364] on span "›" at bounding box center [1280, 363] width 14 height 47
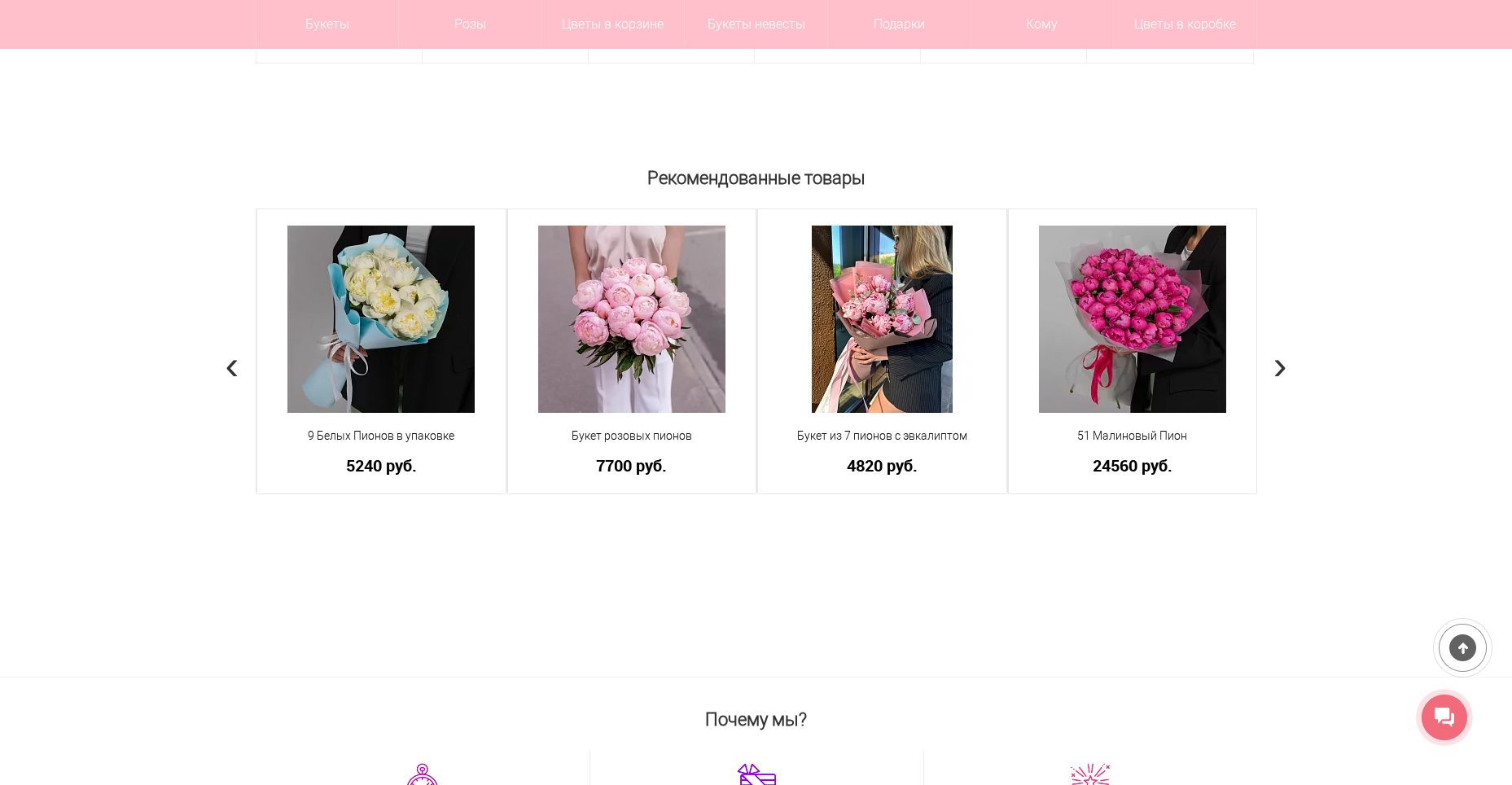
click at [1282, 363] on span "›" at bounding box center [1280, 363] width 14 height 47
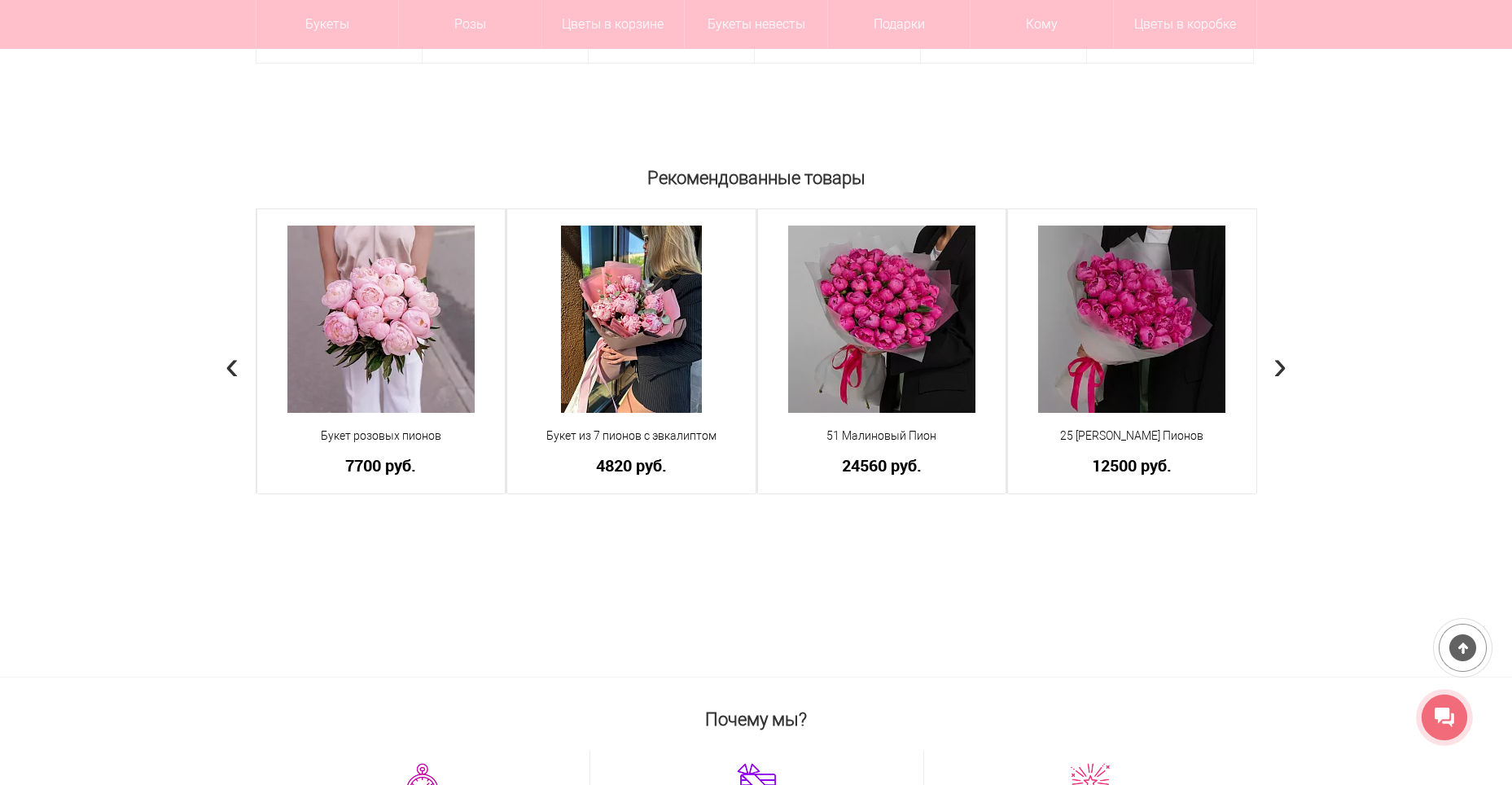
click at [1279, 363] on span "›" at bounding box center [1280, 363] width 14 height 47
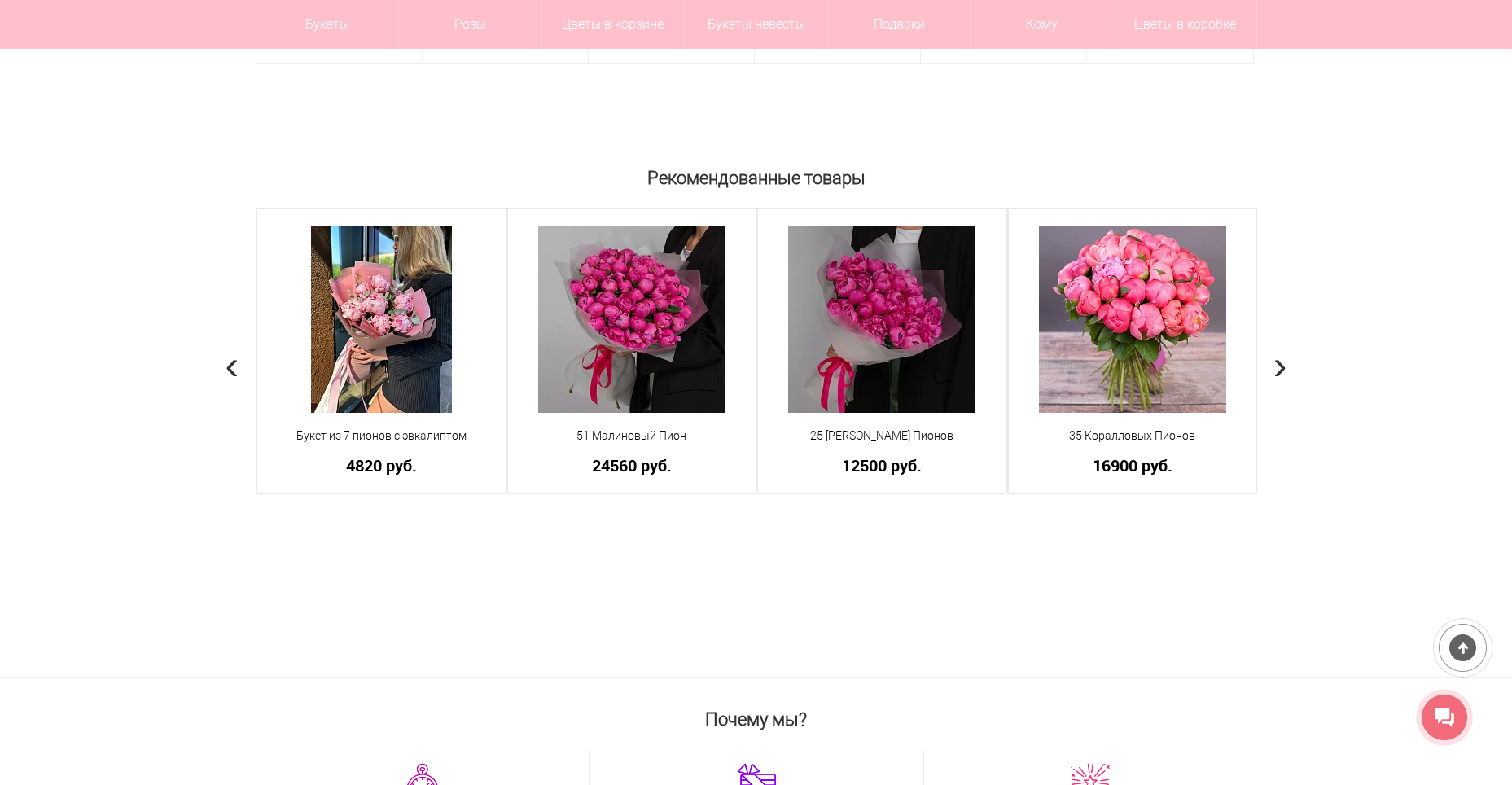
click at [1279, 363] on span "›" at bounding box center [1280, 363] width 14 height 47
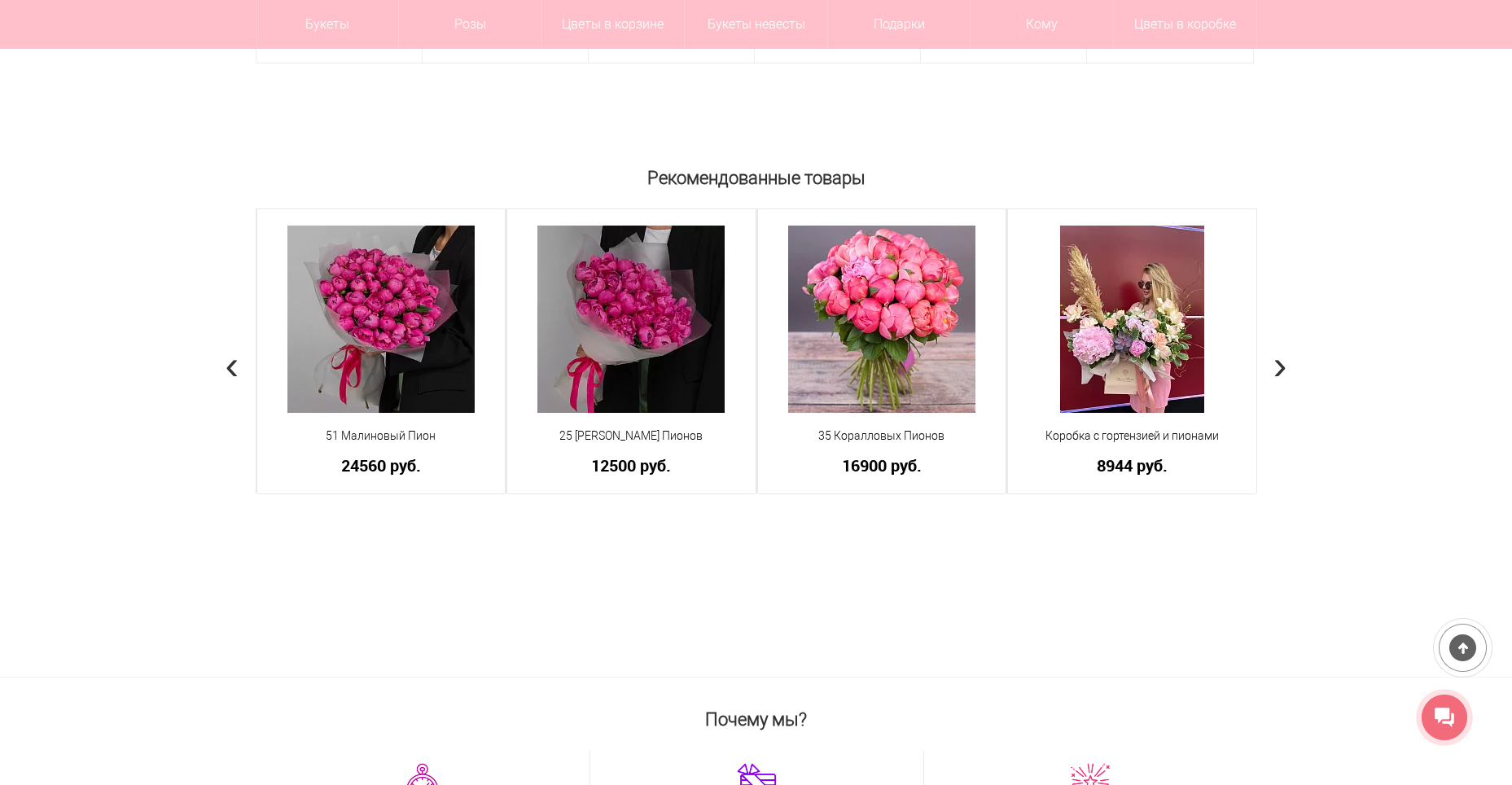
click at [1279, 363] on span "›" at bounding box center [1280, 363] width 14 height 47
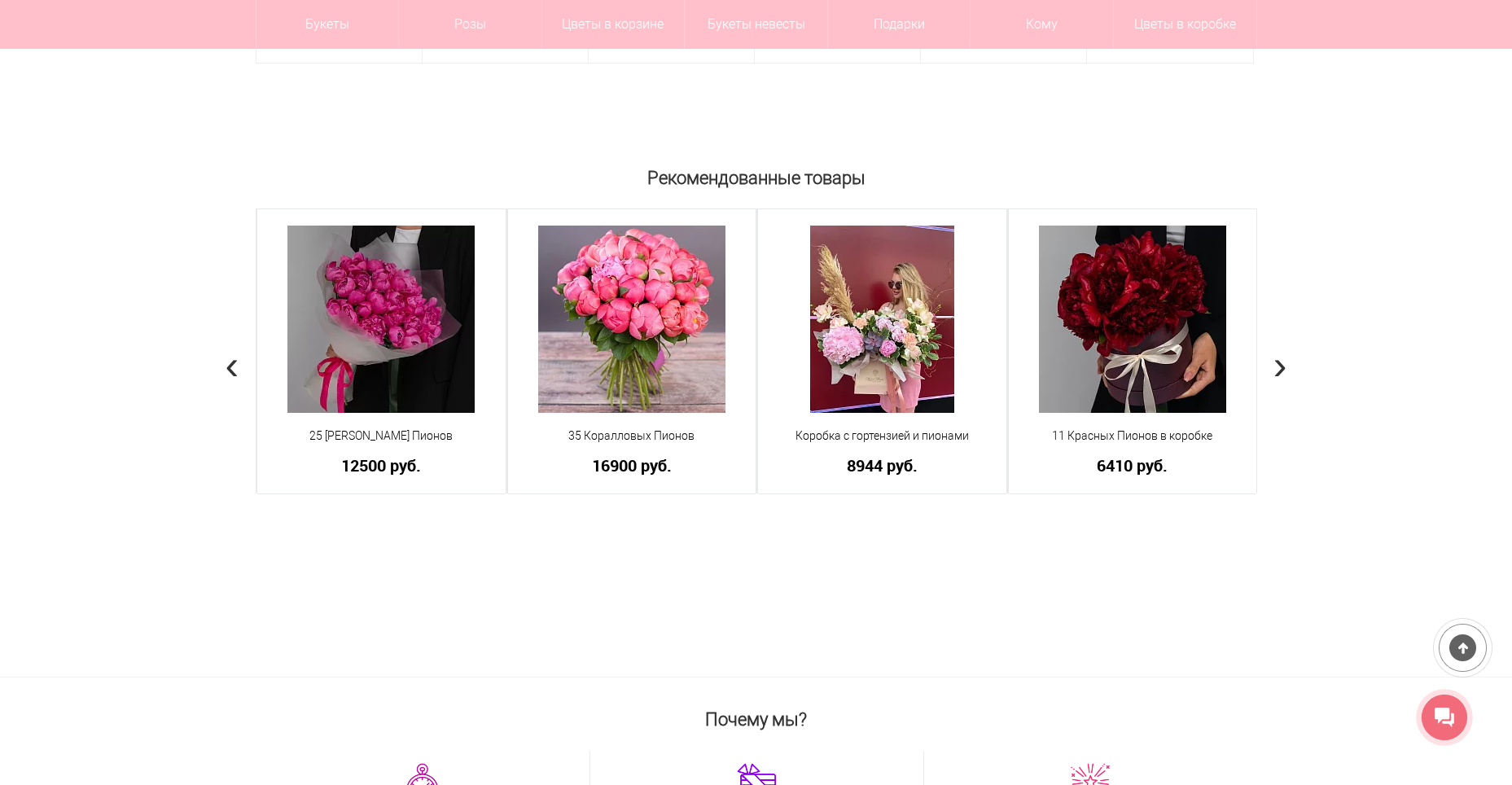
click at [1279, 363] on span "›" at bounding box center [1280, 363] width 14 height 47
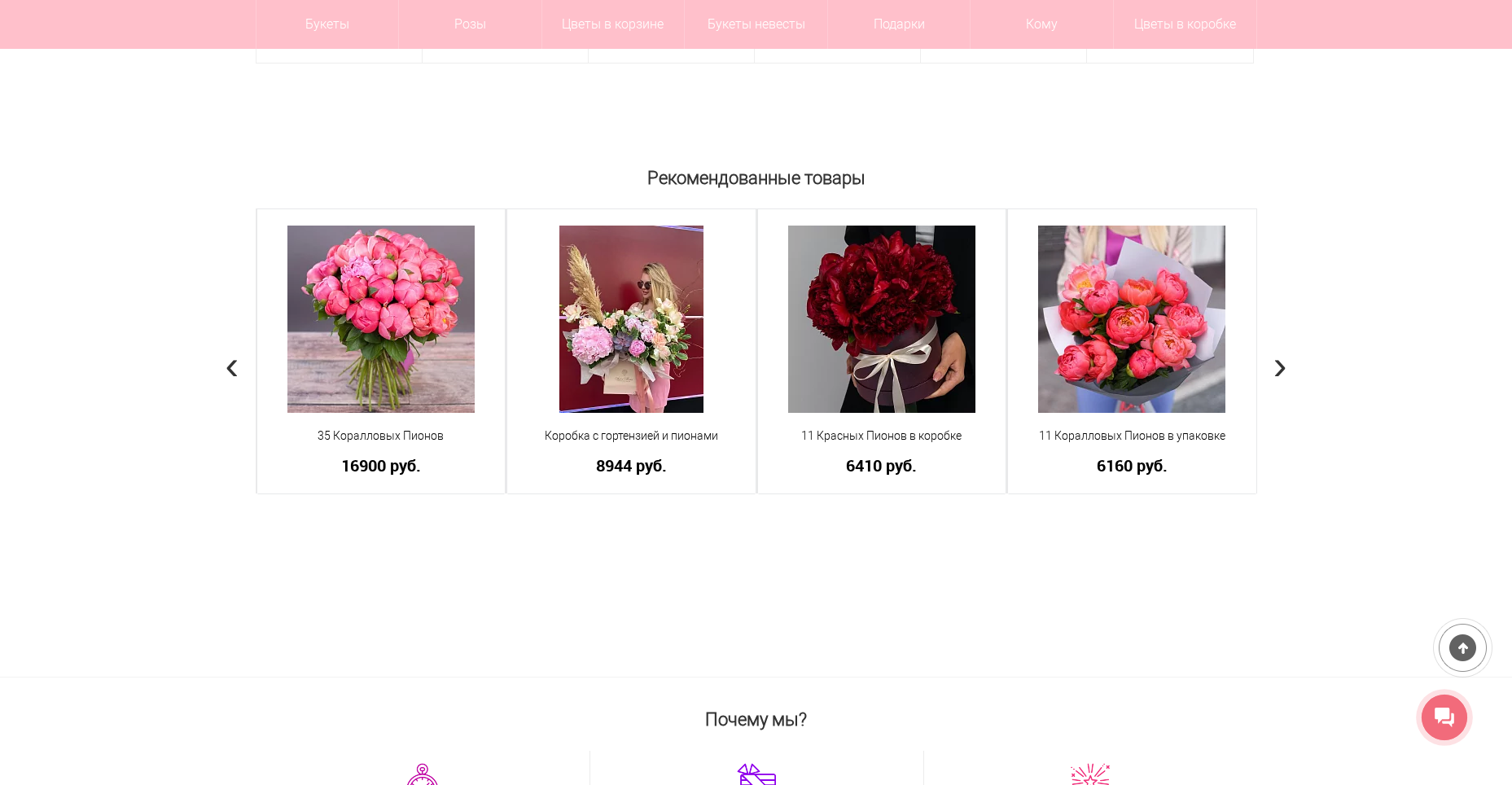
click at [1279, 363] on span "›" at bounding box center [1280, 363] width 14 height 47
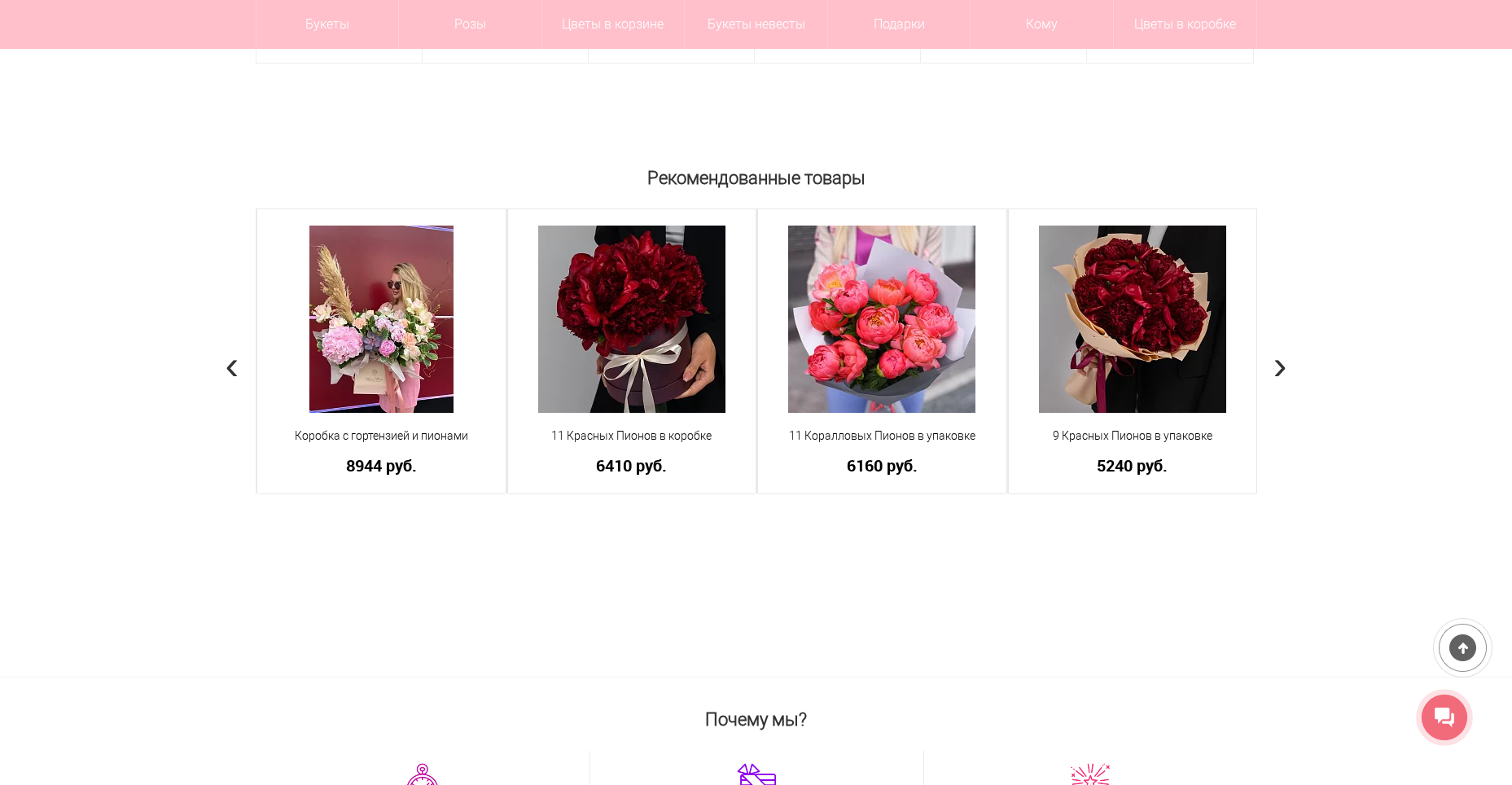
click at [1277, 364] on span "›" at bounding box center [1280, 363] width 14 height 47
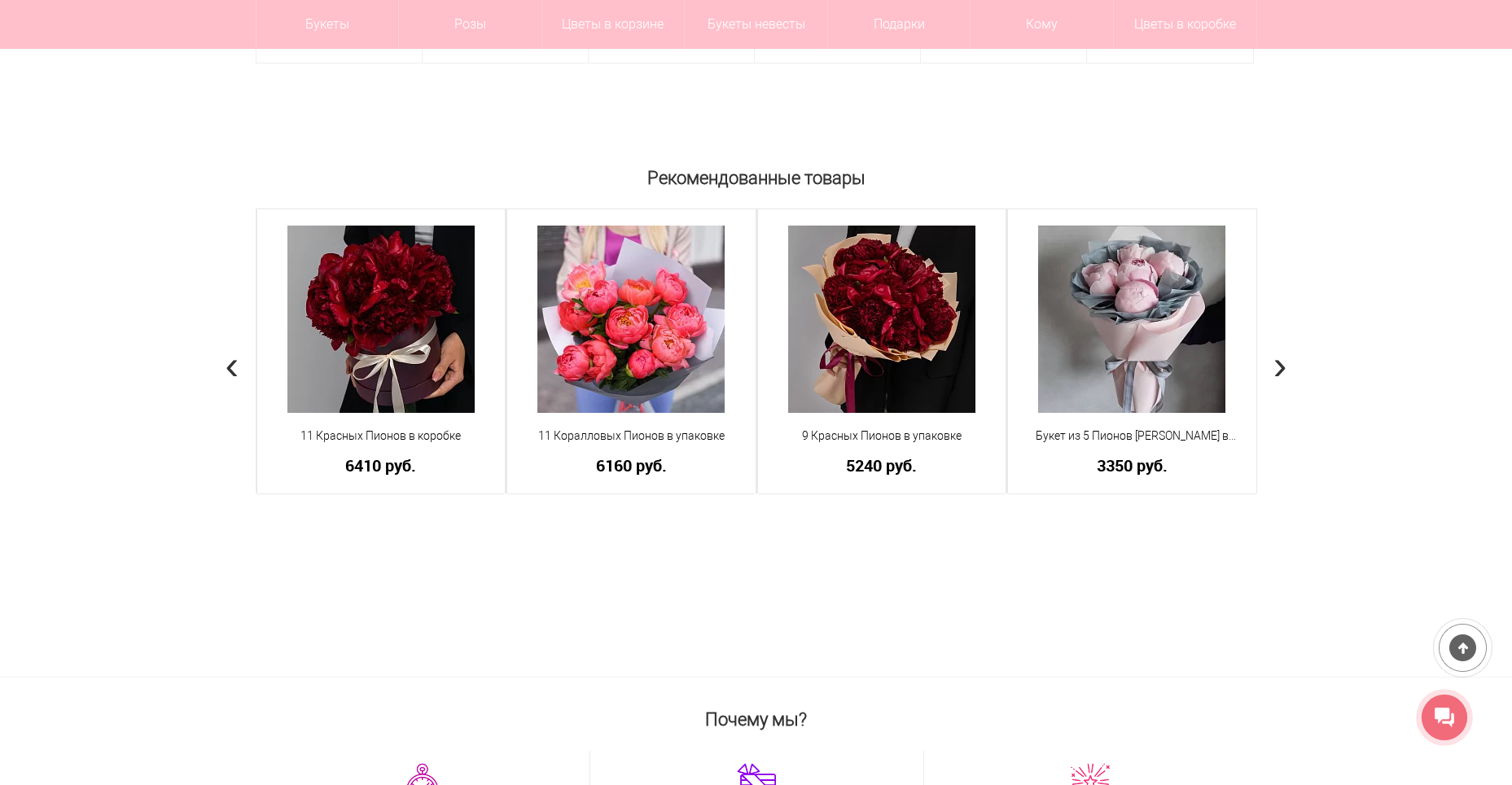
click at [1277, 364] on span "›" at bounding box center [1280, 363] width 14 height 47
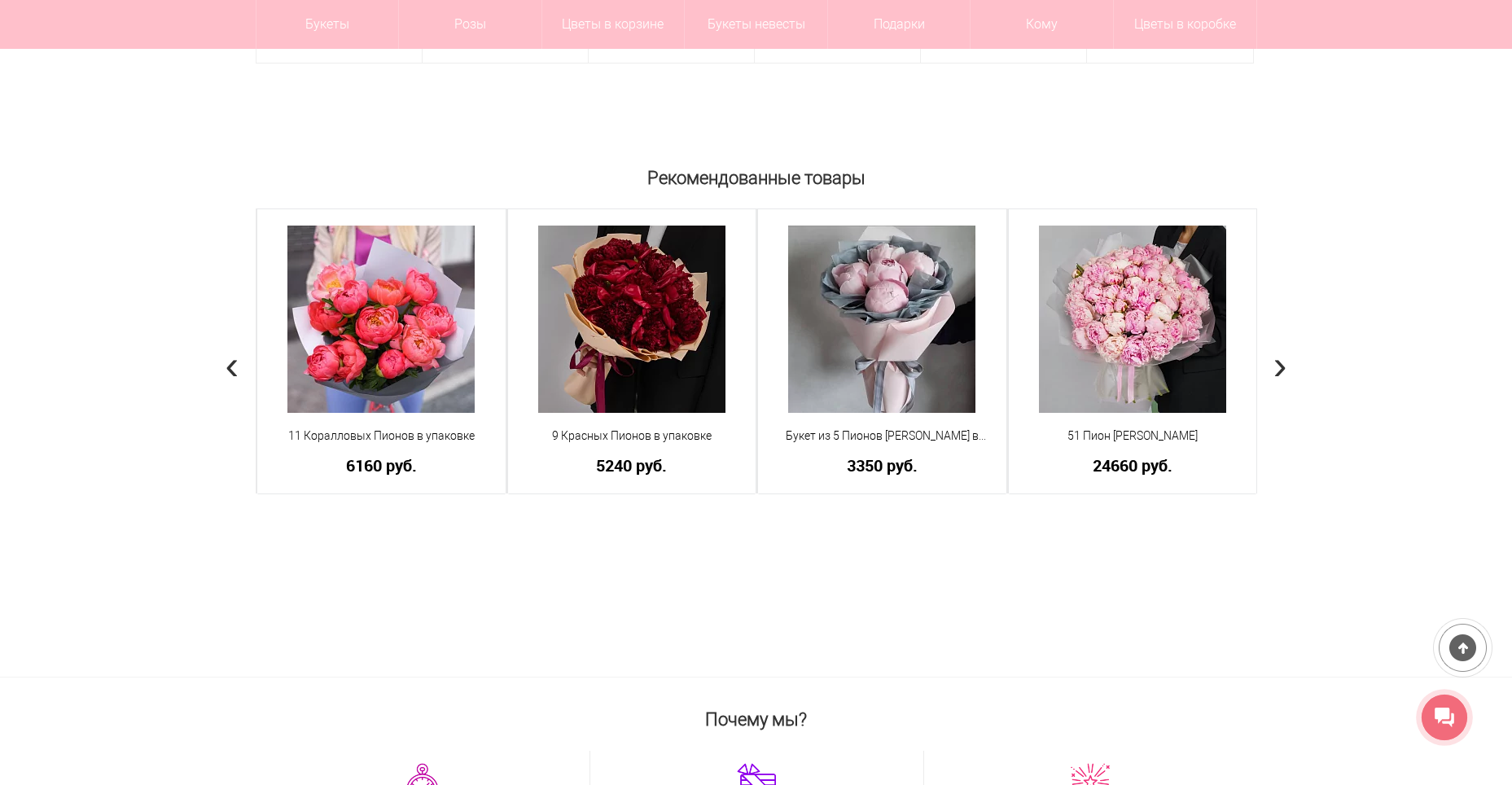
click at [1277, 364] on span "›" at bounding box center [1280, 363] width 14 height 47
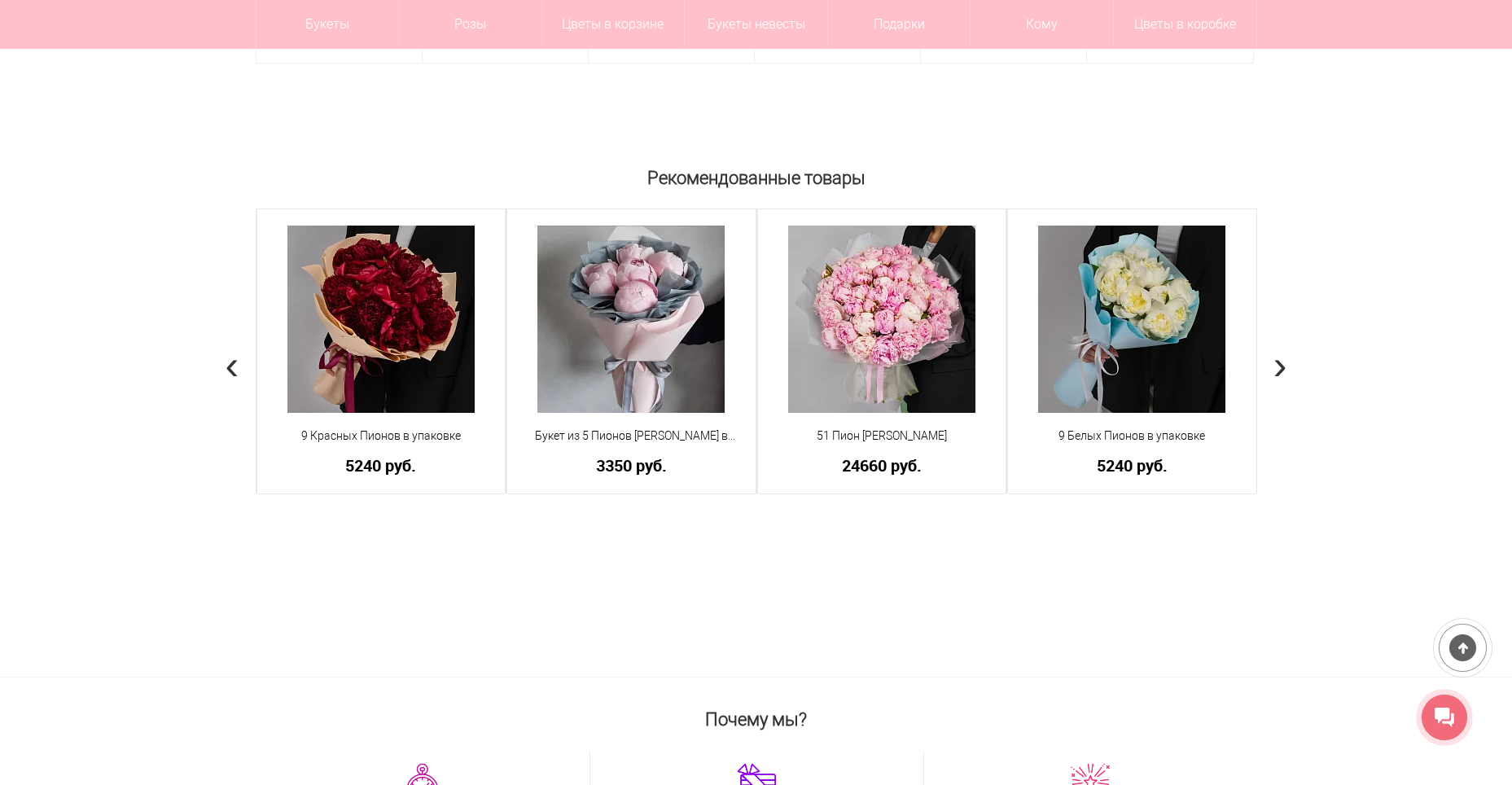
click at [1277, 364] on span "›" at bounding box center [1280, 363] width 14 height 47
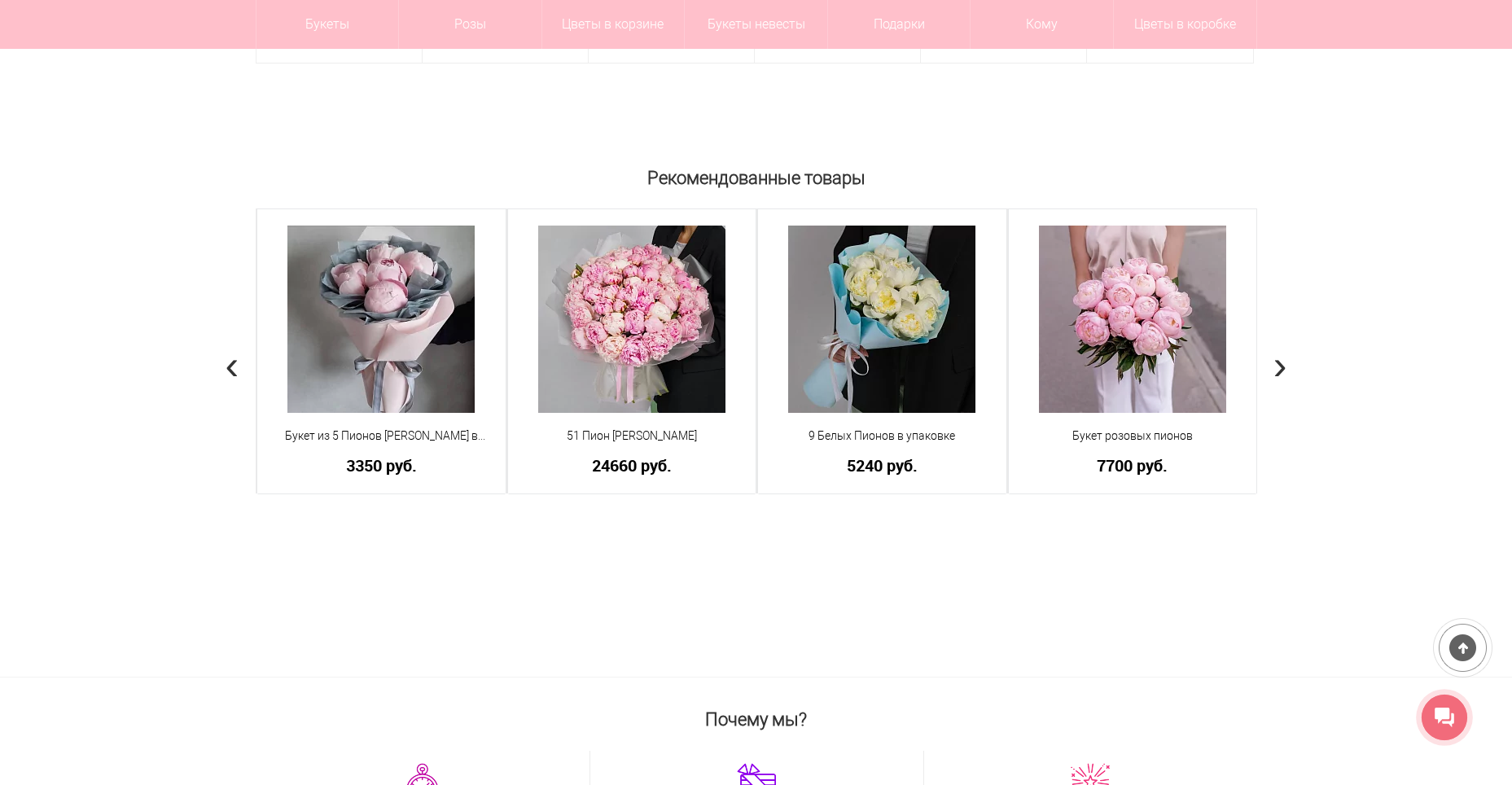
click at [1277, 364] on span "›" at bounding box center [1280, 363] width 14 height 47
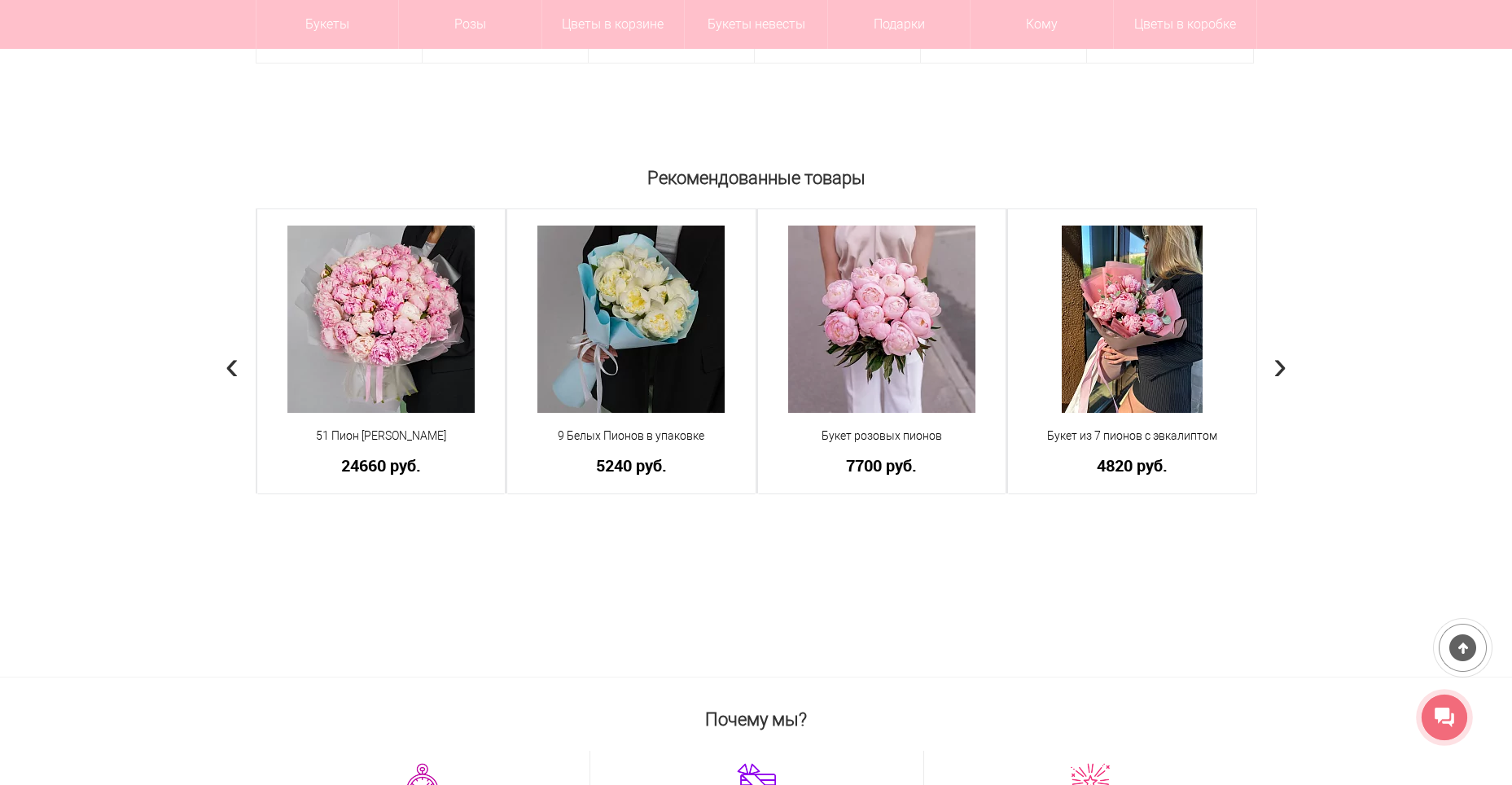
click at [1283, 362] on span "›" at bounding box center [1280, 363] width 14 height 47
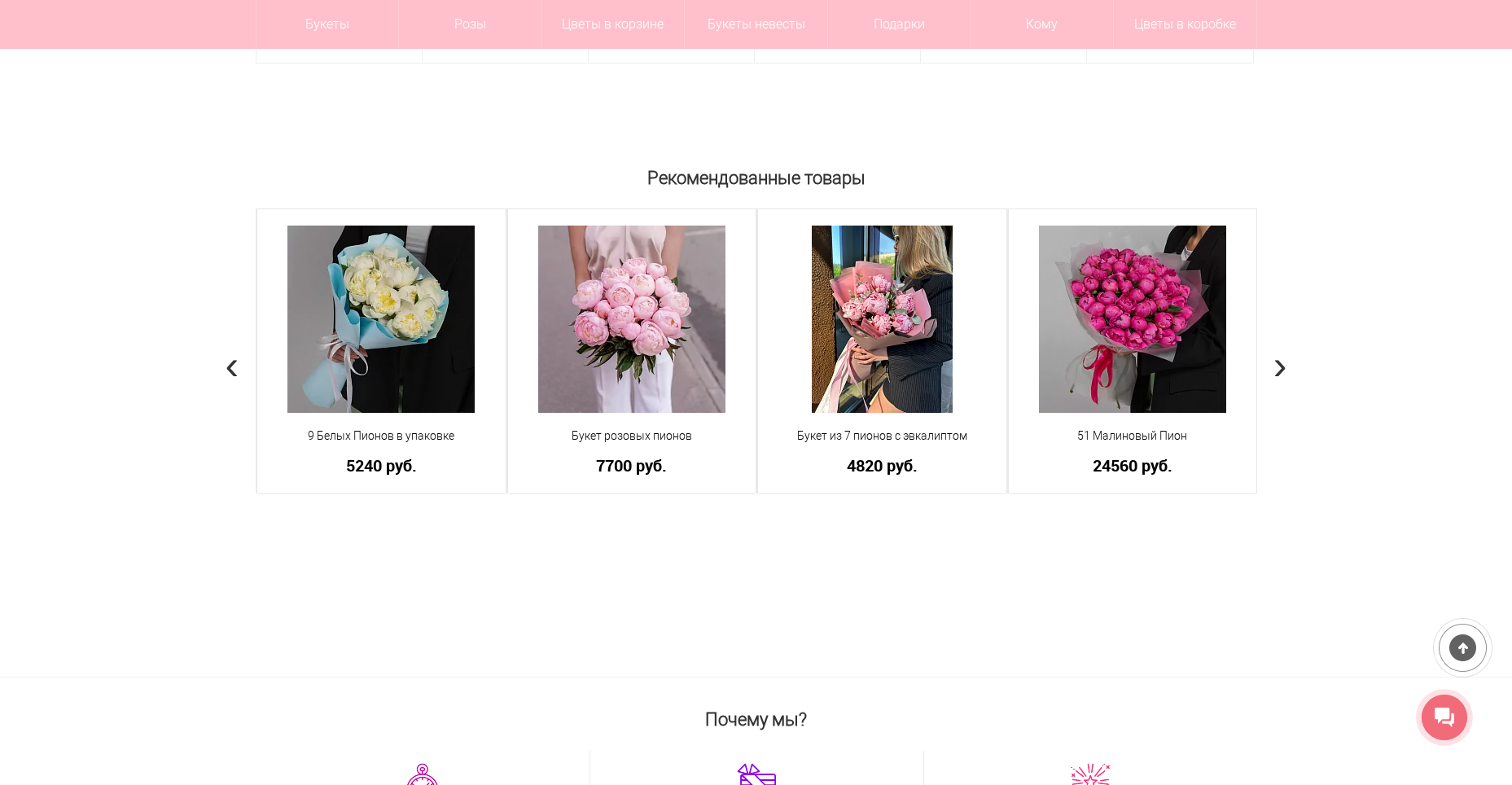
click at [1283, 362] on span "›" at bounding box center [1280, 363] width 14 height 47
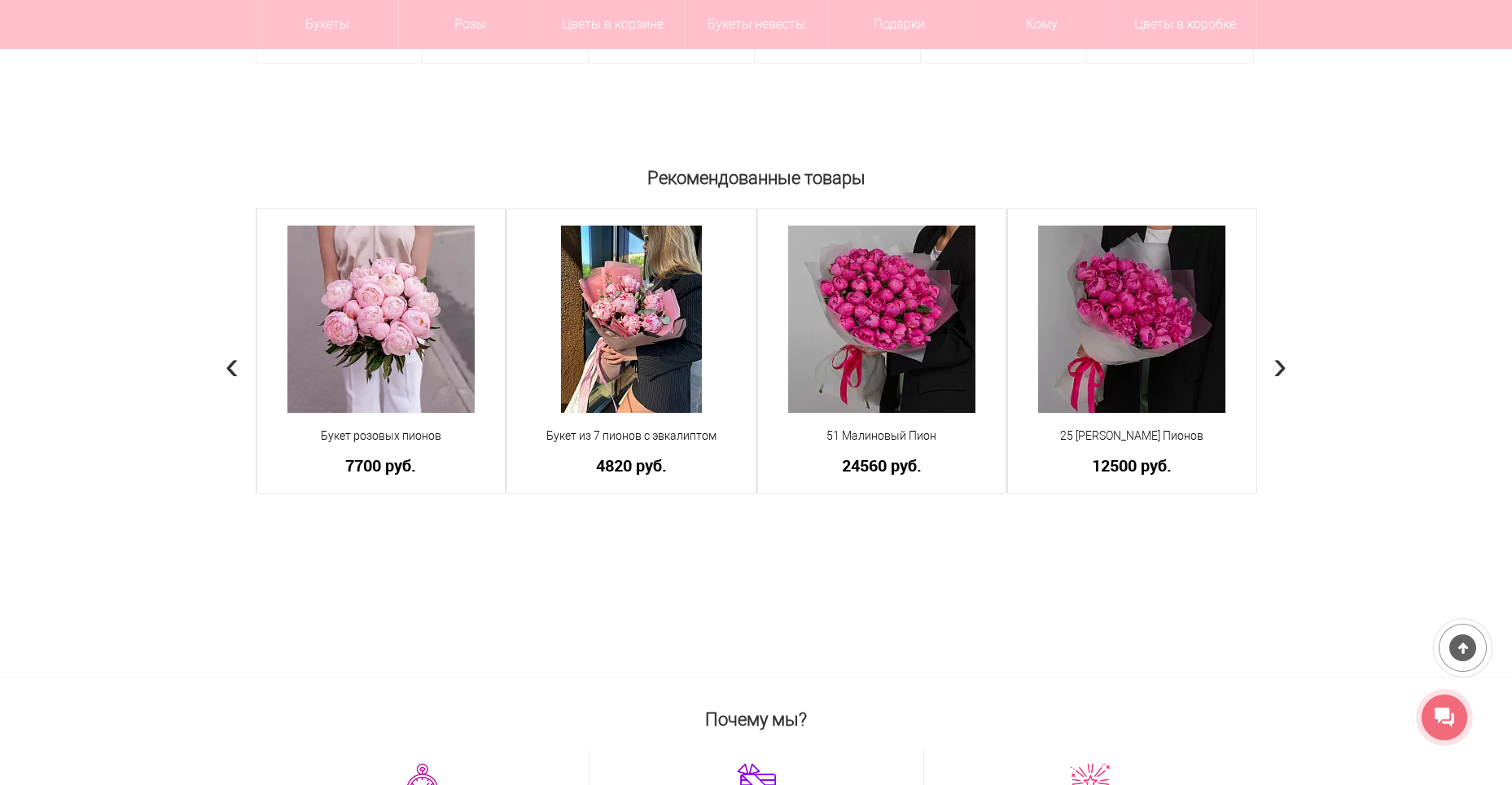
click at [1283, 362] on span "›" at bounding box center [1280, 363] width 14 height 47
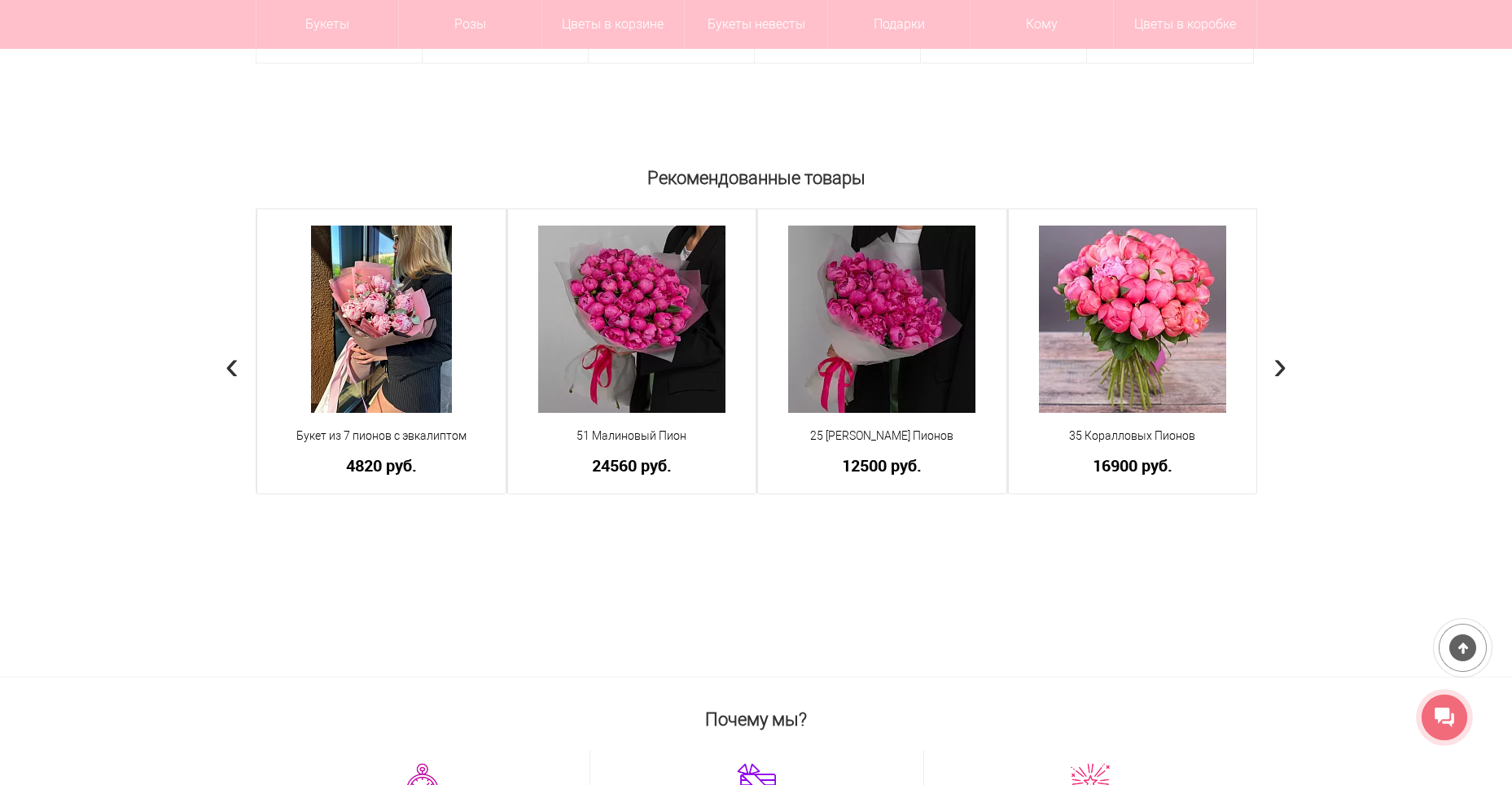
click at [1276, 367] on span "›" at bounding box center [1280, 363] width 14 height 47
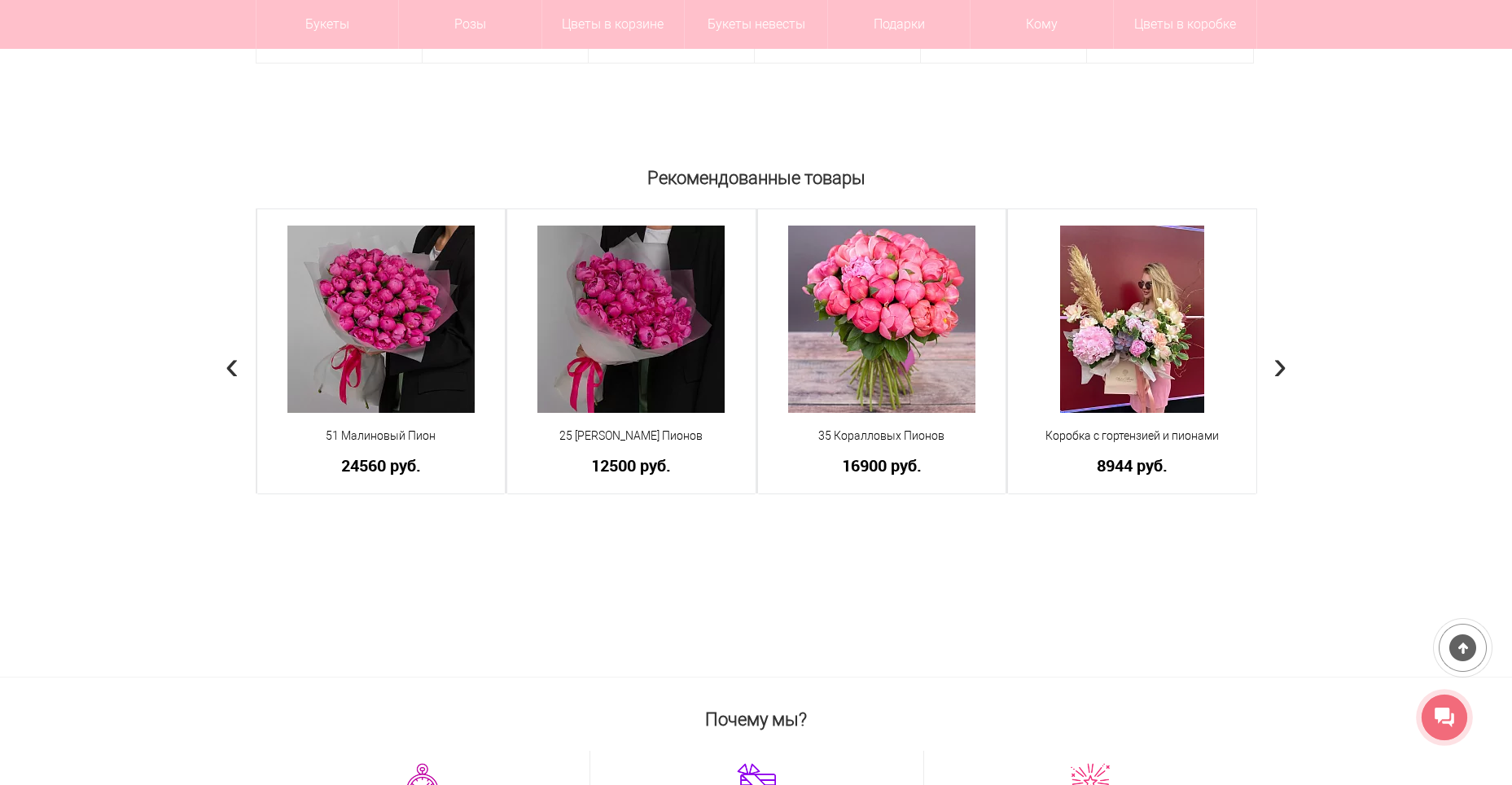
click at [1276, 366] on span "›" at bounding box center [1280, 363] width 14 height 47
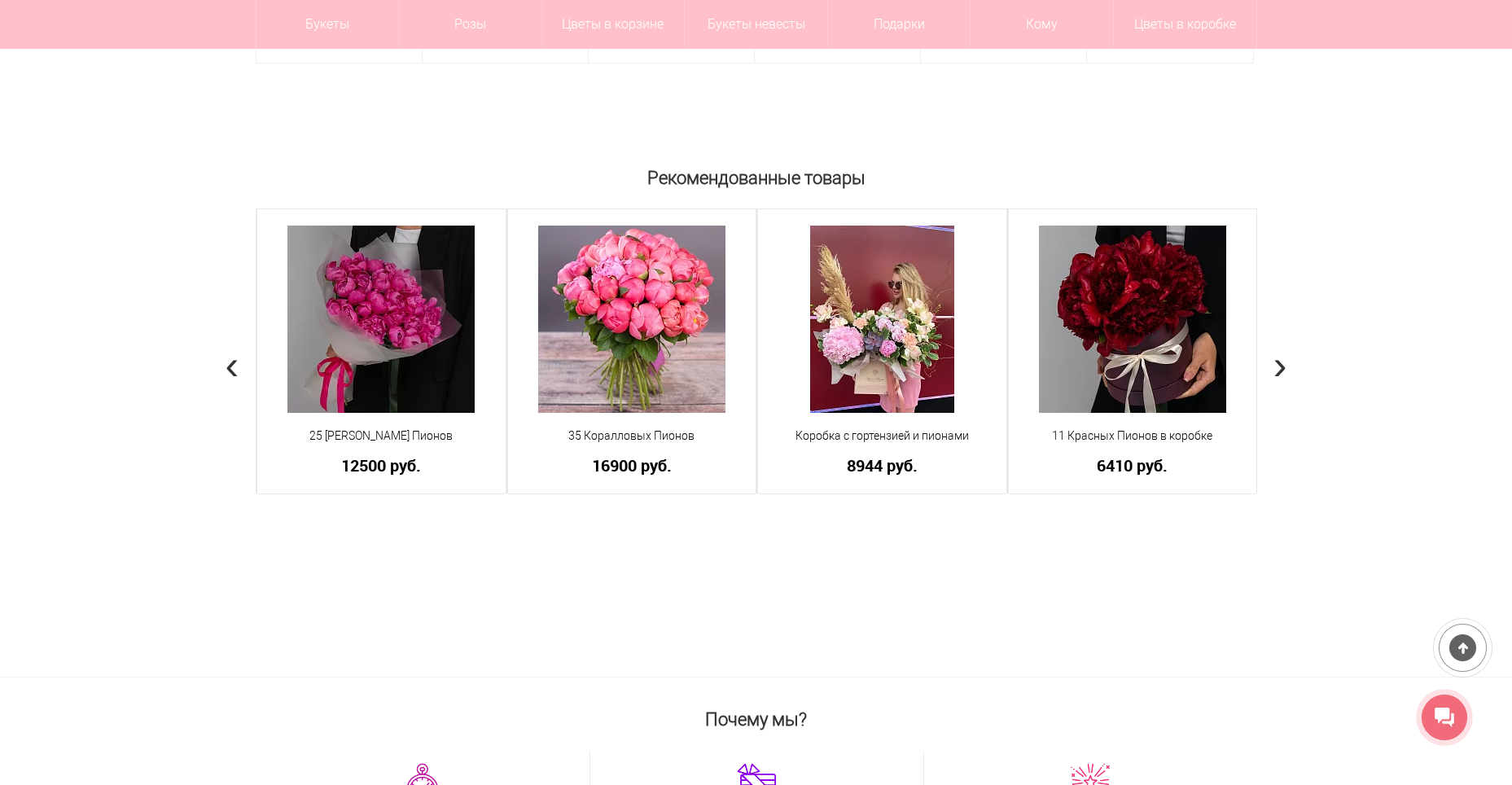
click at [1276, 366] on span "›" at bounding box center [1280, 363] width 14 height 47
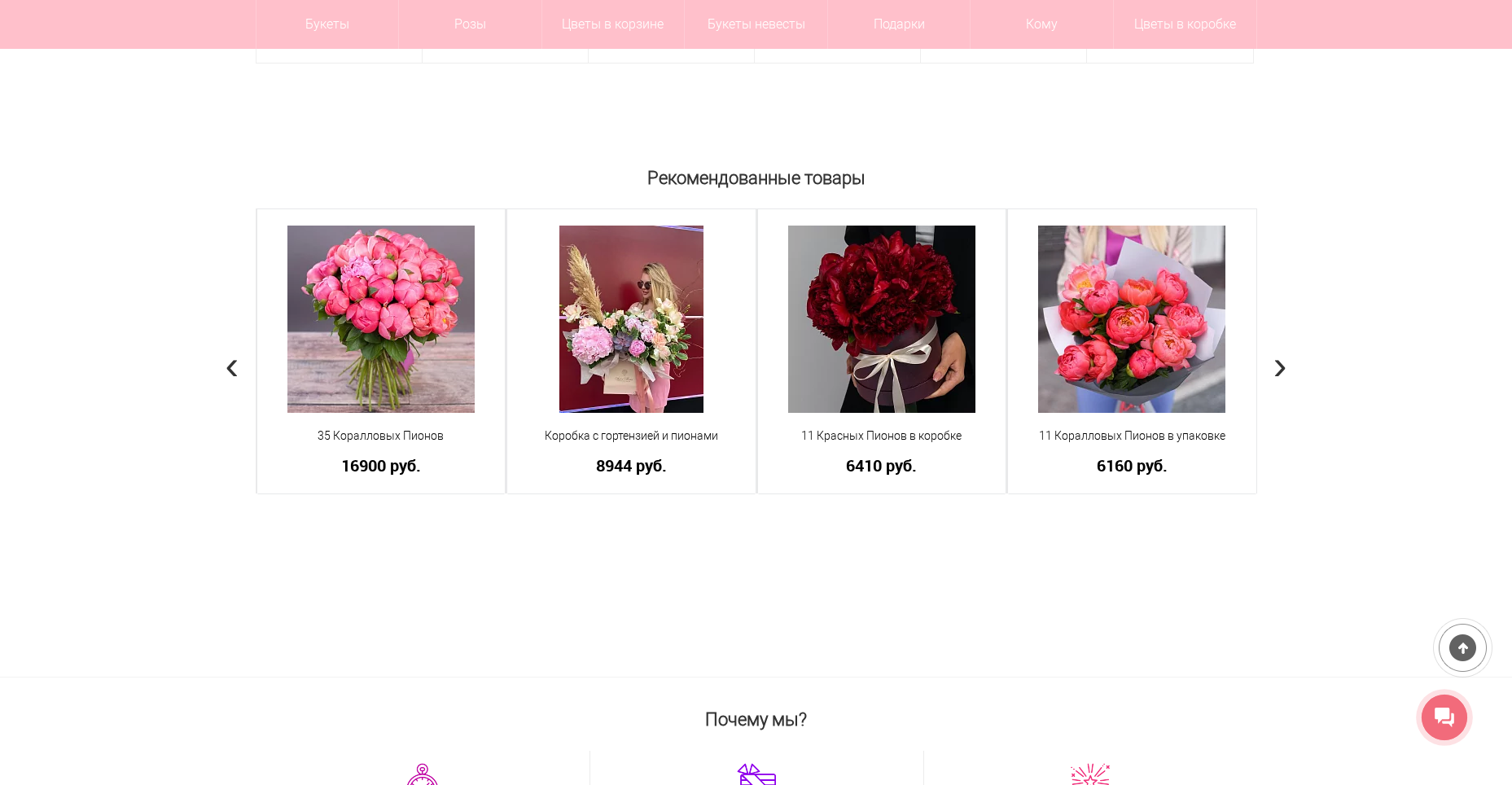
click at [1276, 366] on span "›" at bounding box center [1280, 363] width 14 height 47
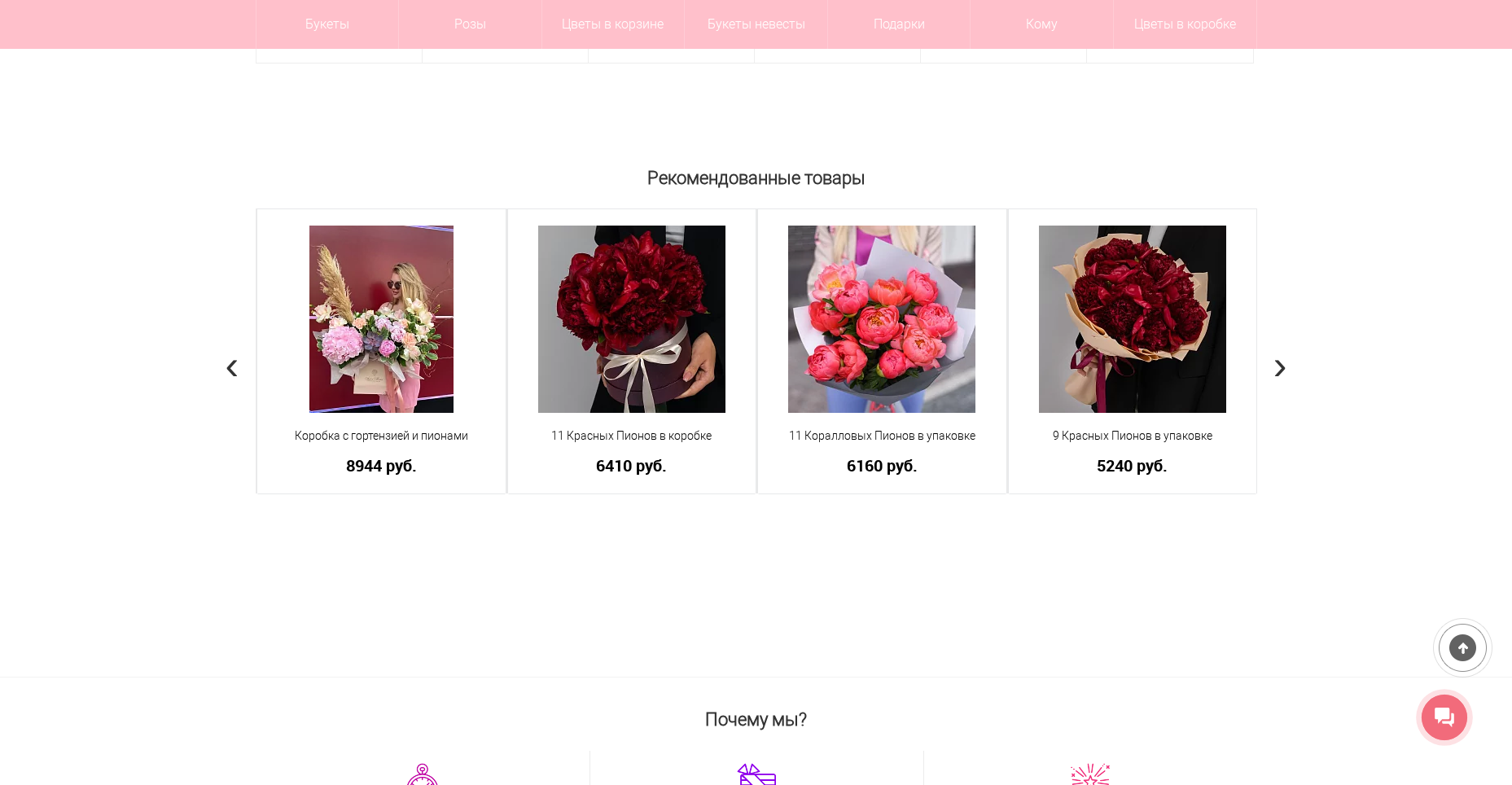
click at [1276, 366] on span "›" at bounding box center [1280, 363] width 14 height 47
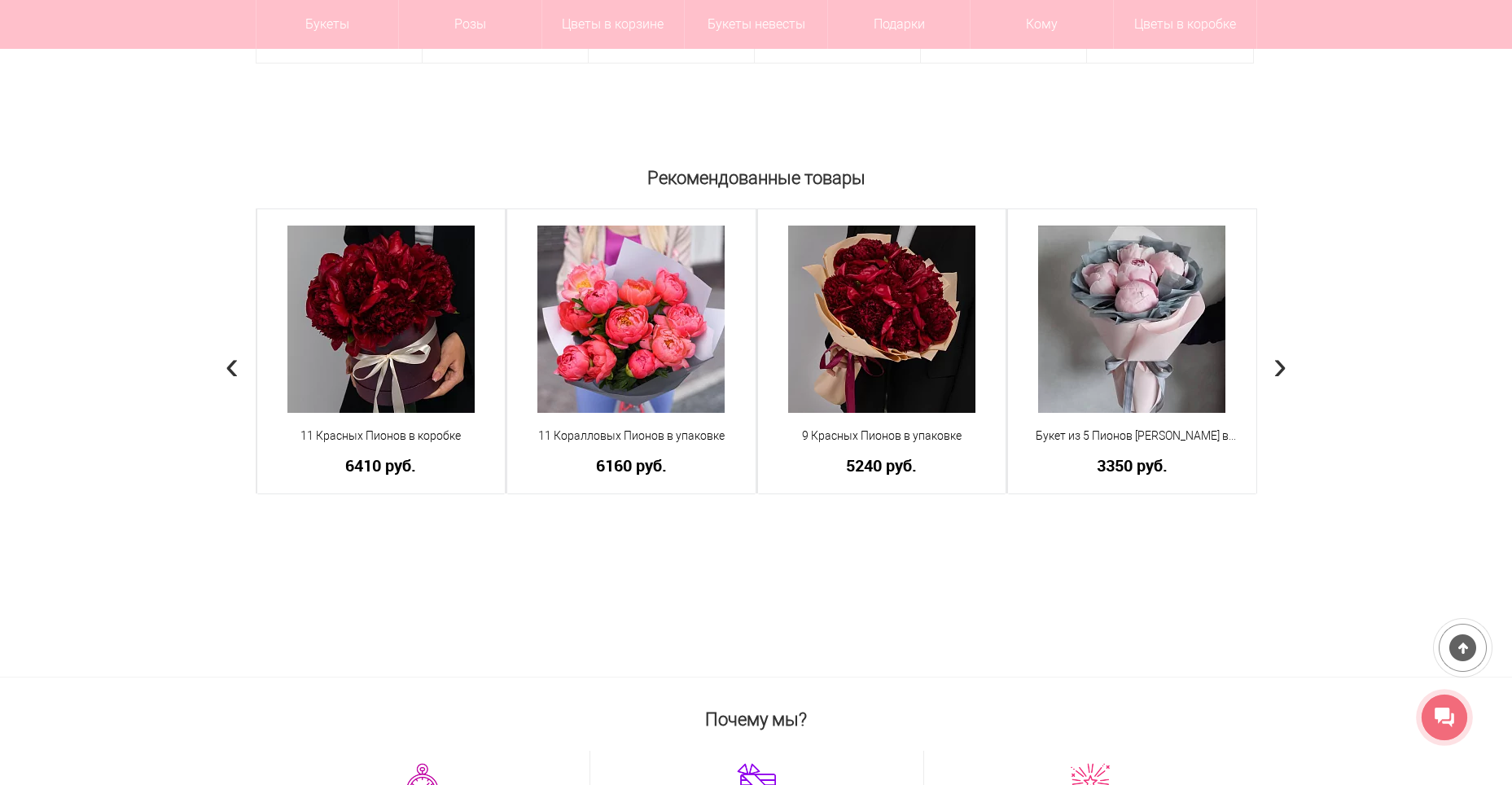
click at [1276, 366] on span "›" at bounding box center [1280, 363] width 14 height 47
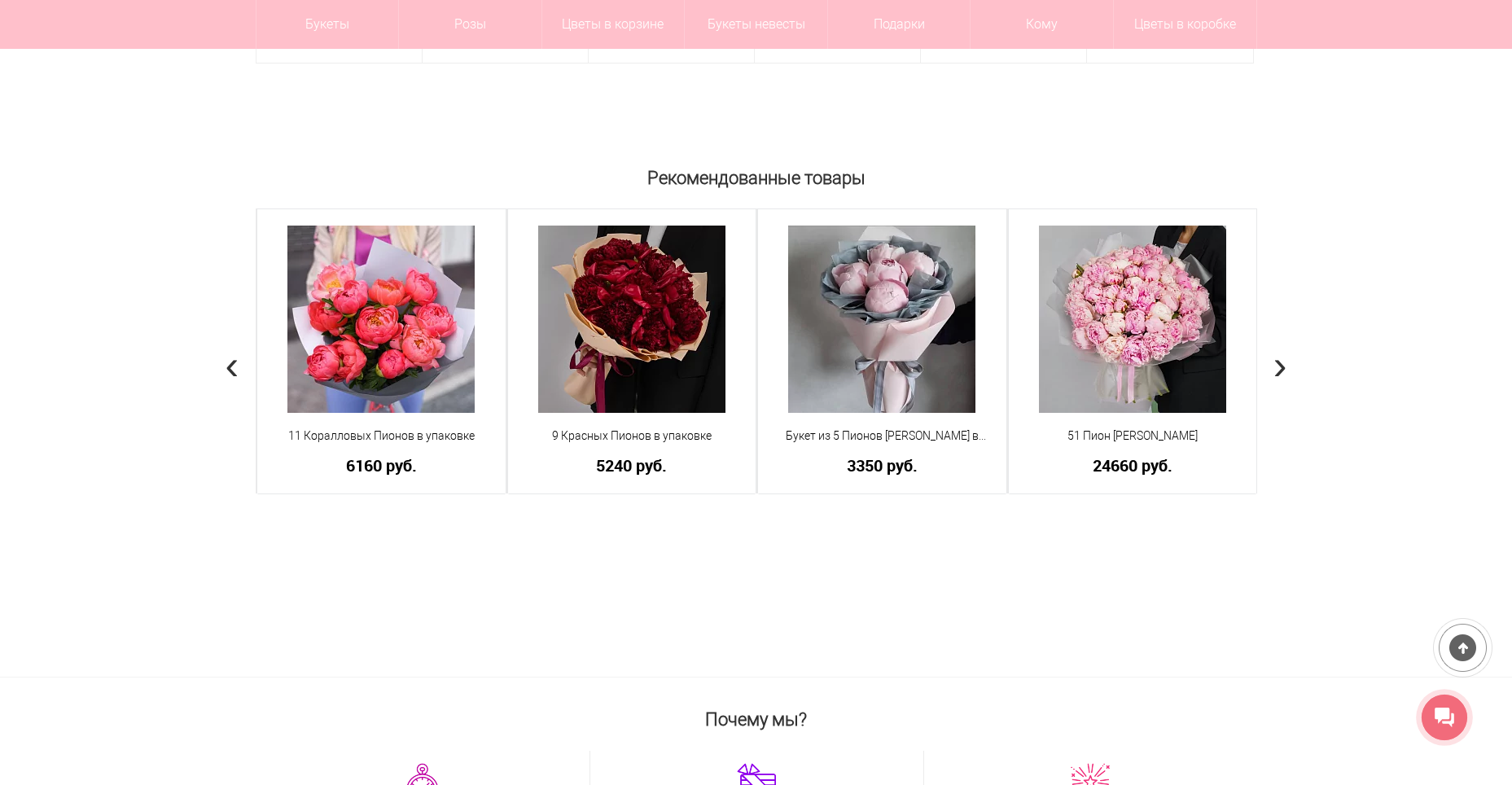
click at [1284, 366] on span "›" at bounding box center [1280, 363] width 14 height 47
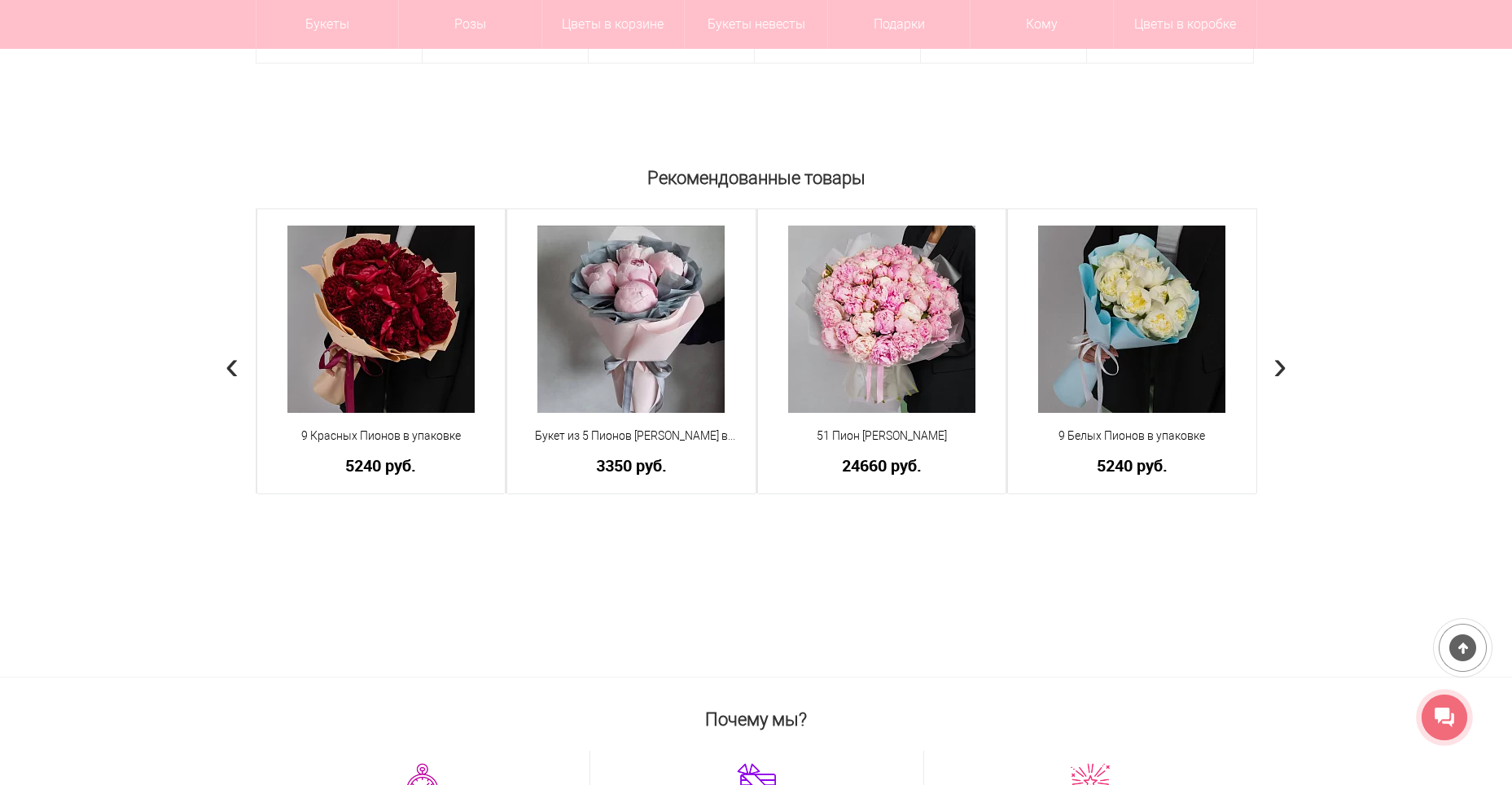
click at [1284, 366] on span "›" at bounding box center [1280, 363] width 14 height 47
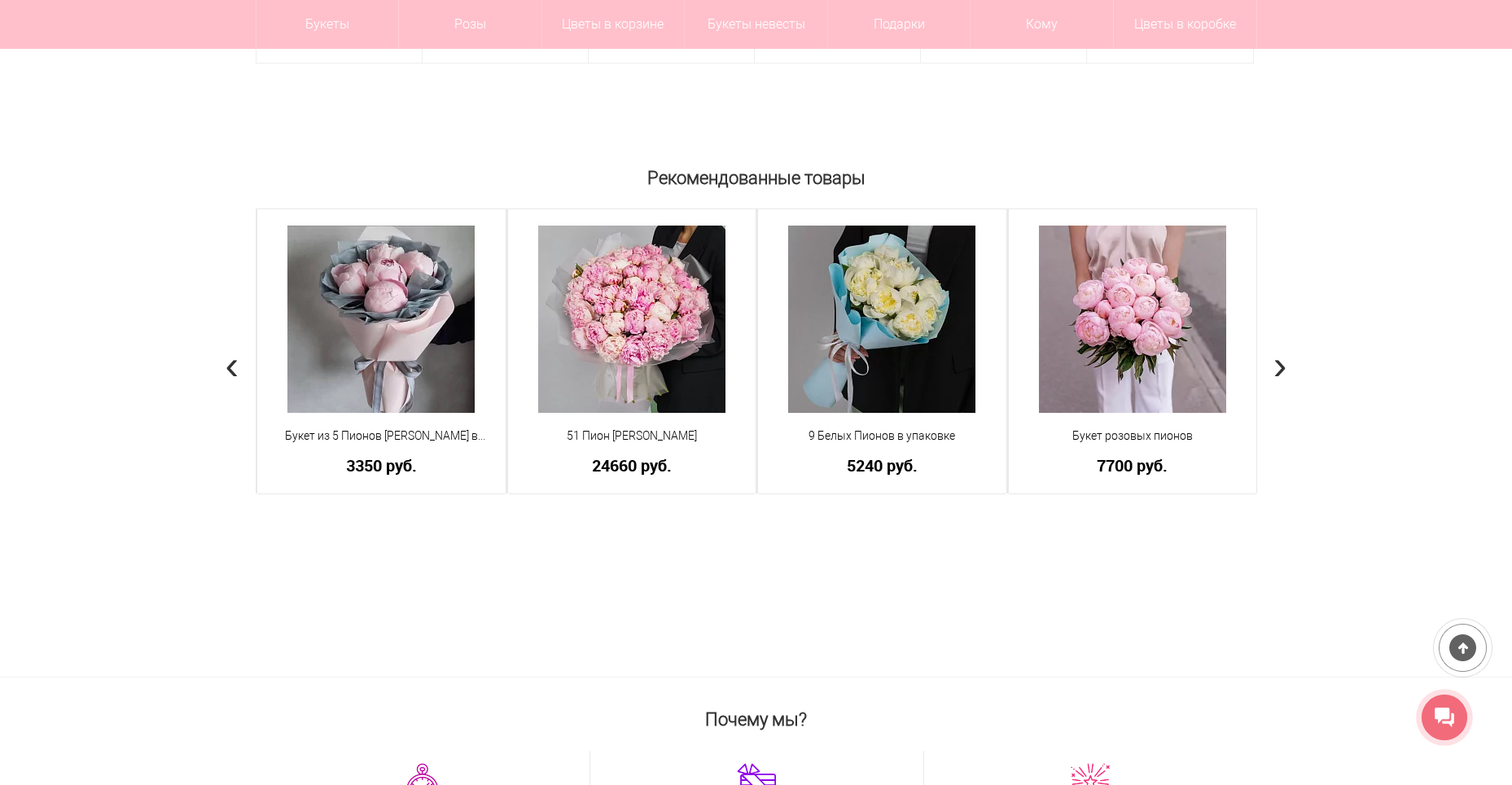
click at [1284, 366] on span "›" at bounding box center [1280, 363] width 14 height 47
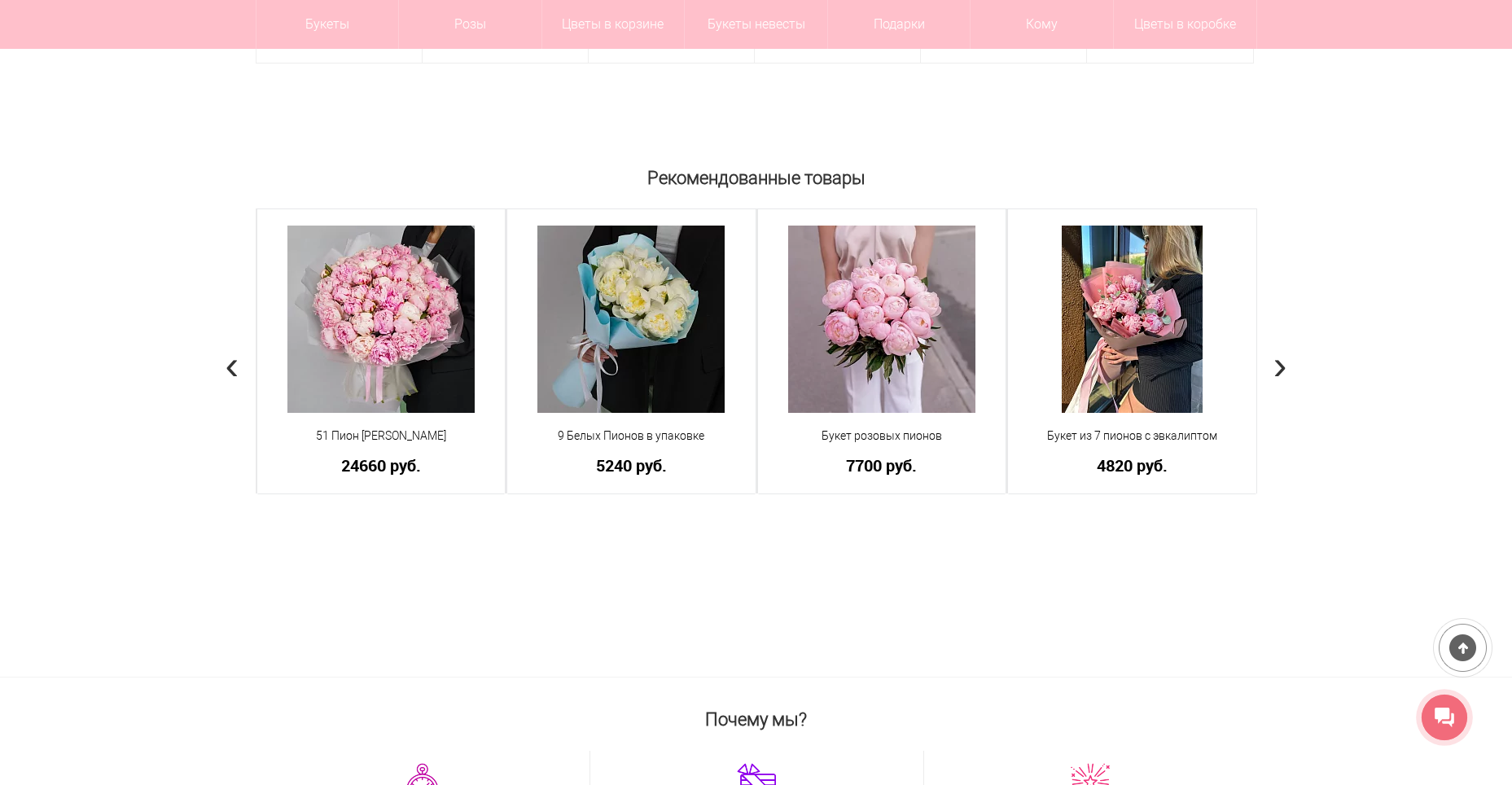
click at [1284, 366] on span "›" at bounding box center [1280, 363] width 14 height 47
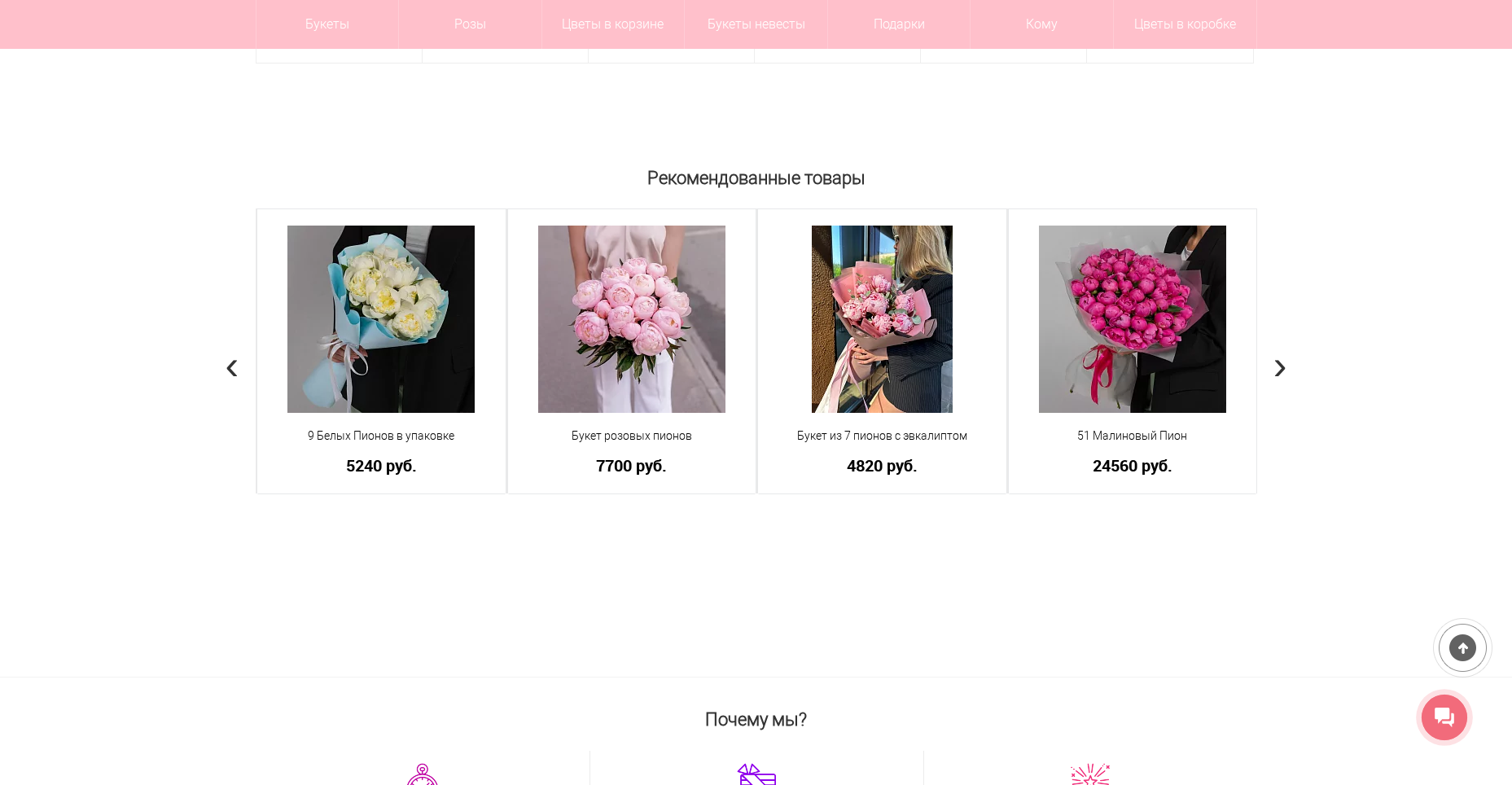
click at [1284, 365] on span "›" at bounding box center [1280, 363] width 14 height 47
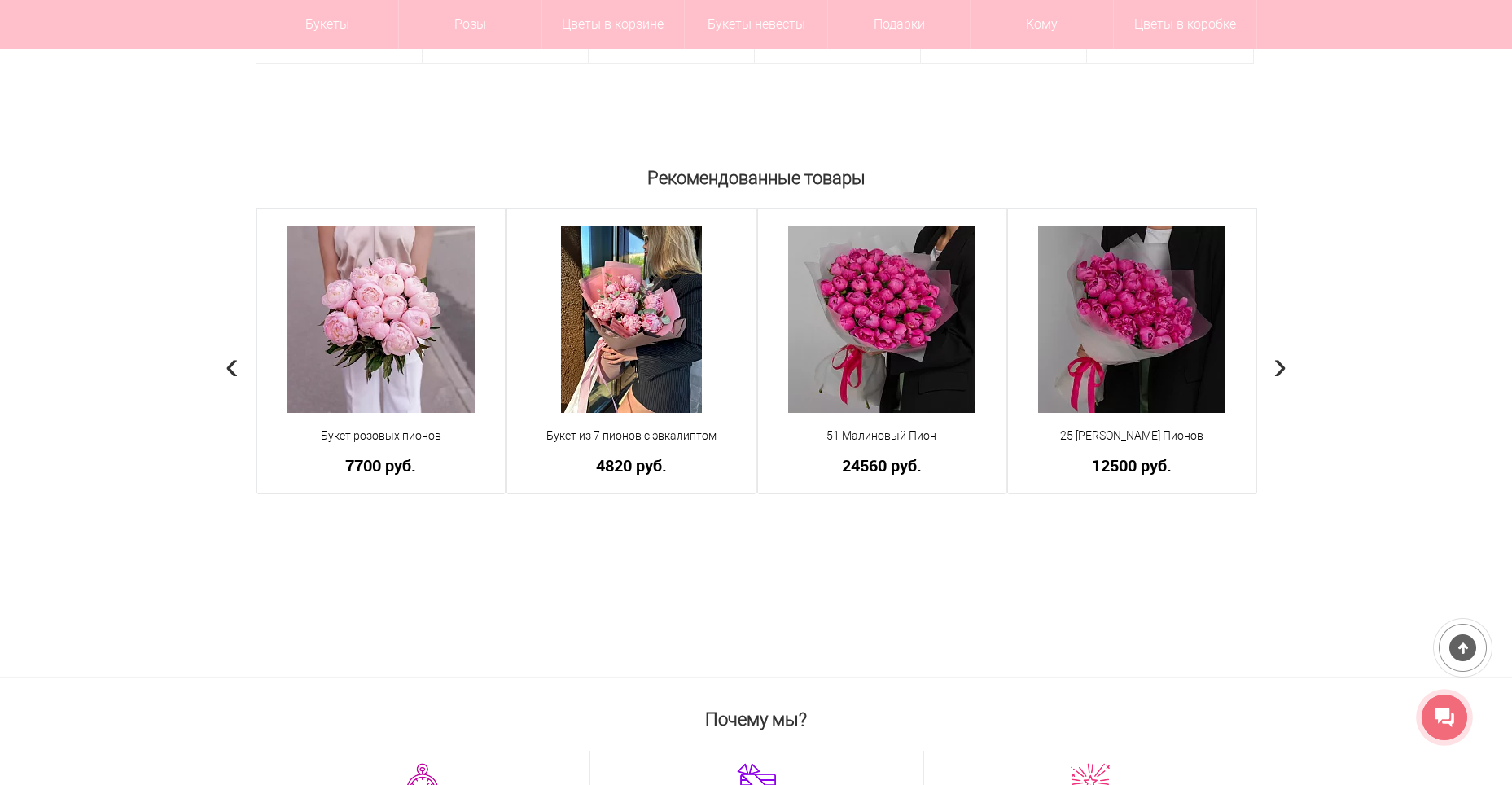
click at [1283, 365] on span "›" at bounding box center [1280, 363] width 14 height 47
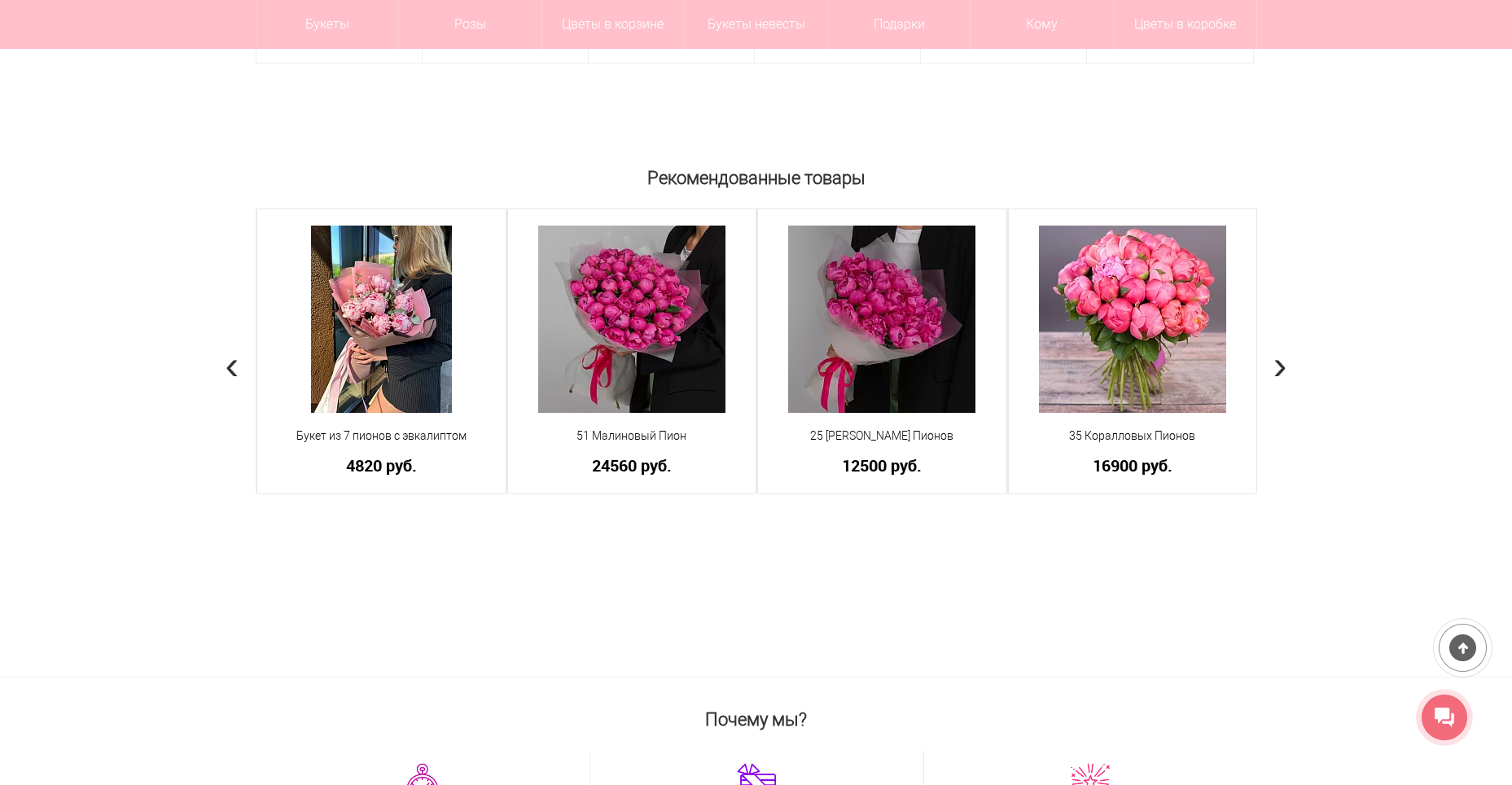
click at [1282, 365] on span "›" at bounding box center [1280, 363] width 14 height 47
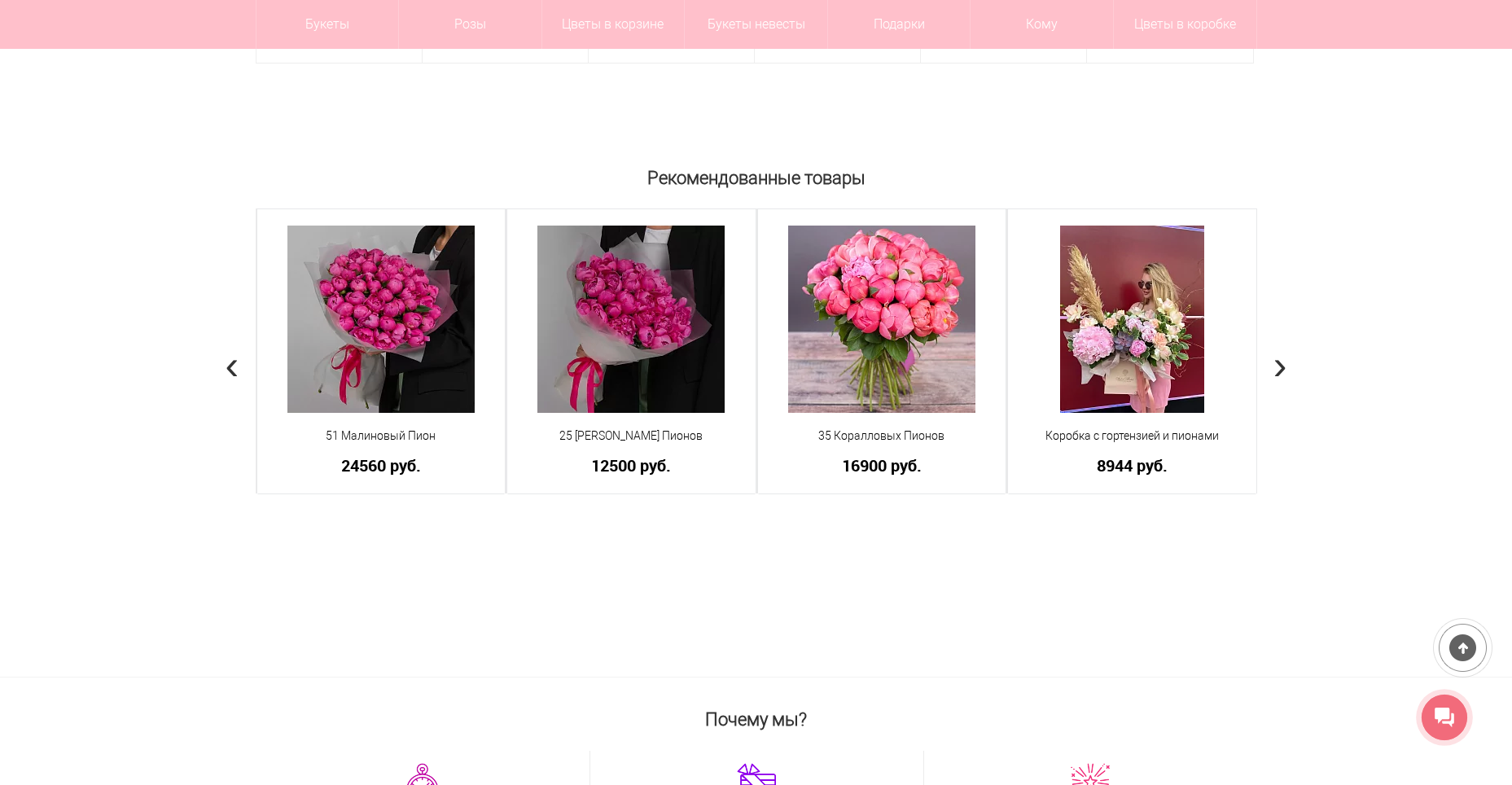
click at [1282, 365] on span "›" at bounding box center [1280, 363] width 14 height 47
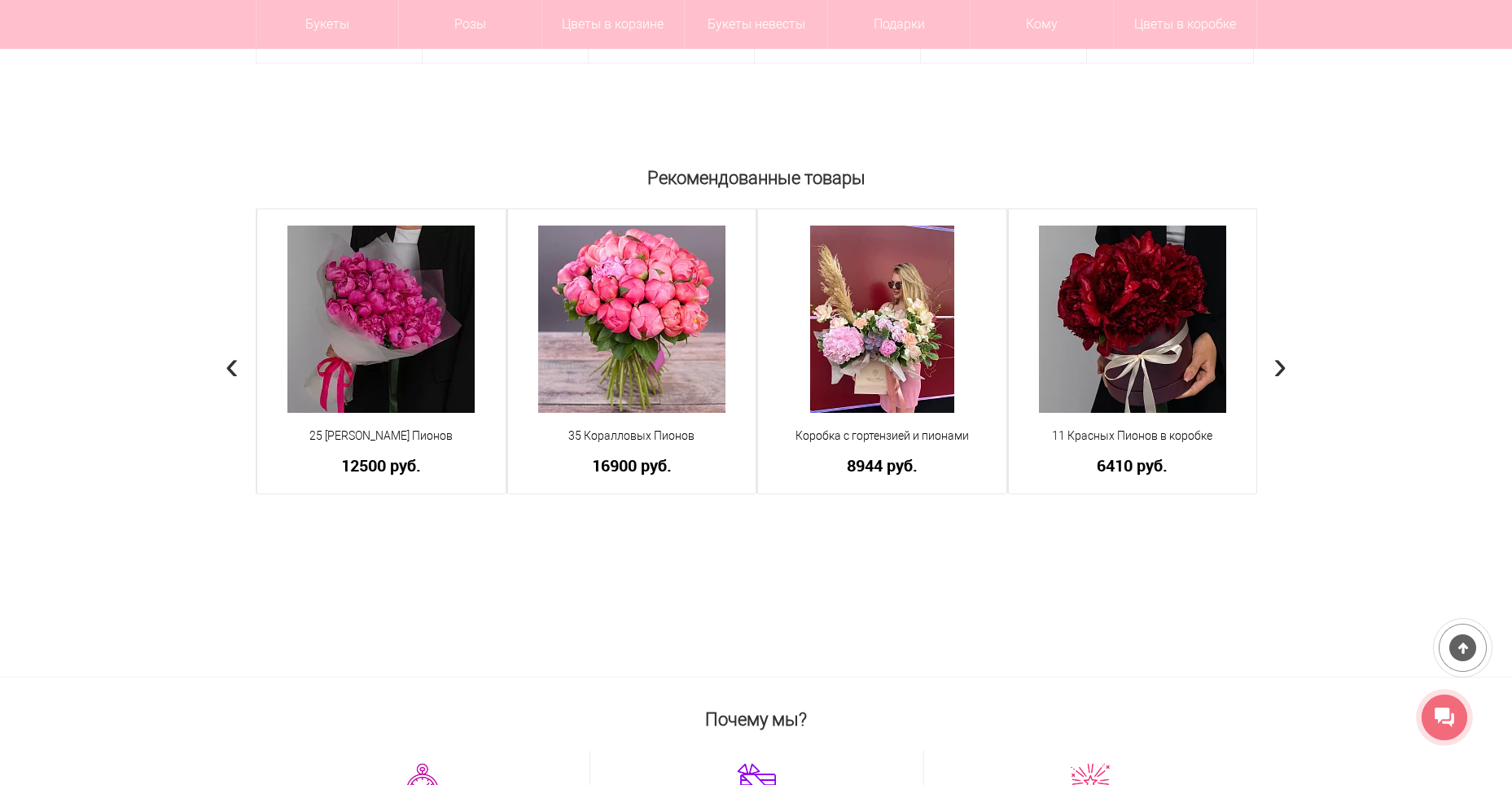
click at [1282, 365] on span "›" at bounding box center [1280, 363] width 14 height 47
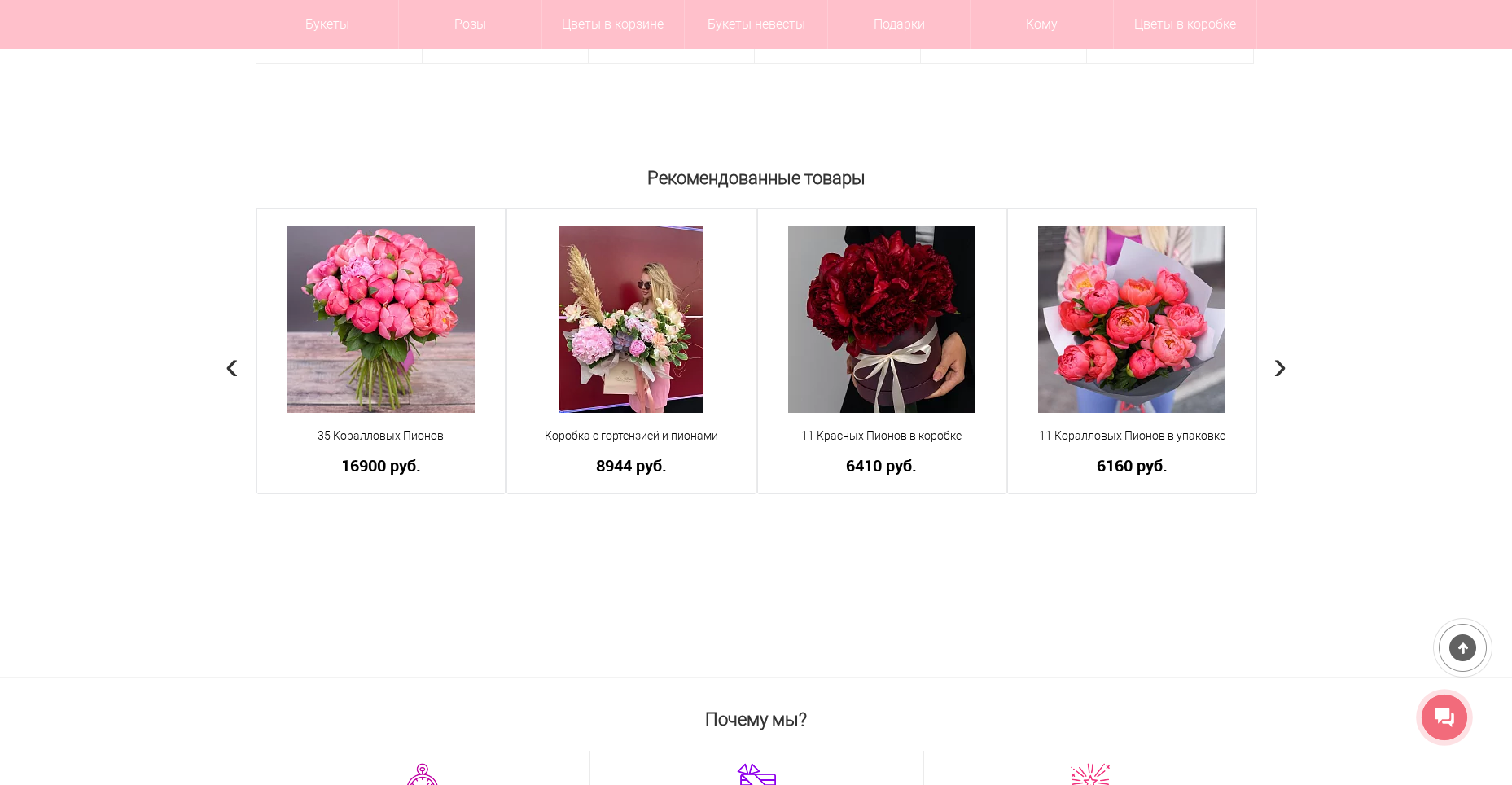
click at [1282, 365] on span "›" at bounding box center [1280, 363] width 14 height 47
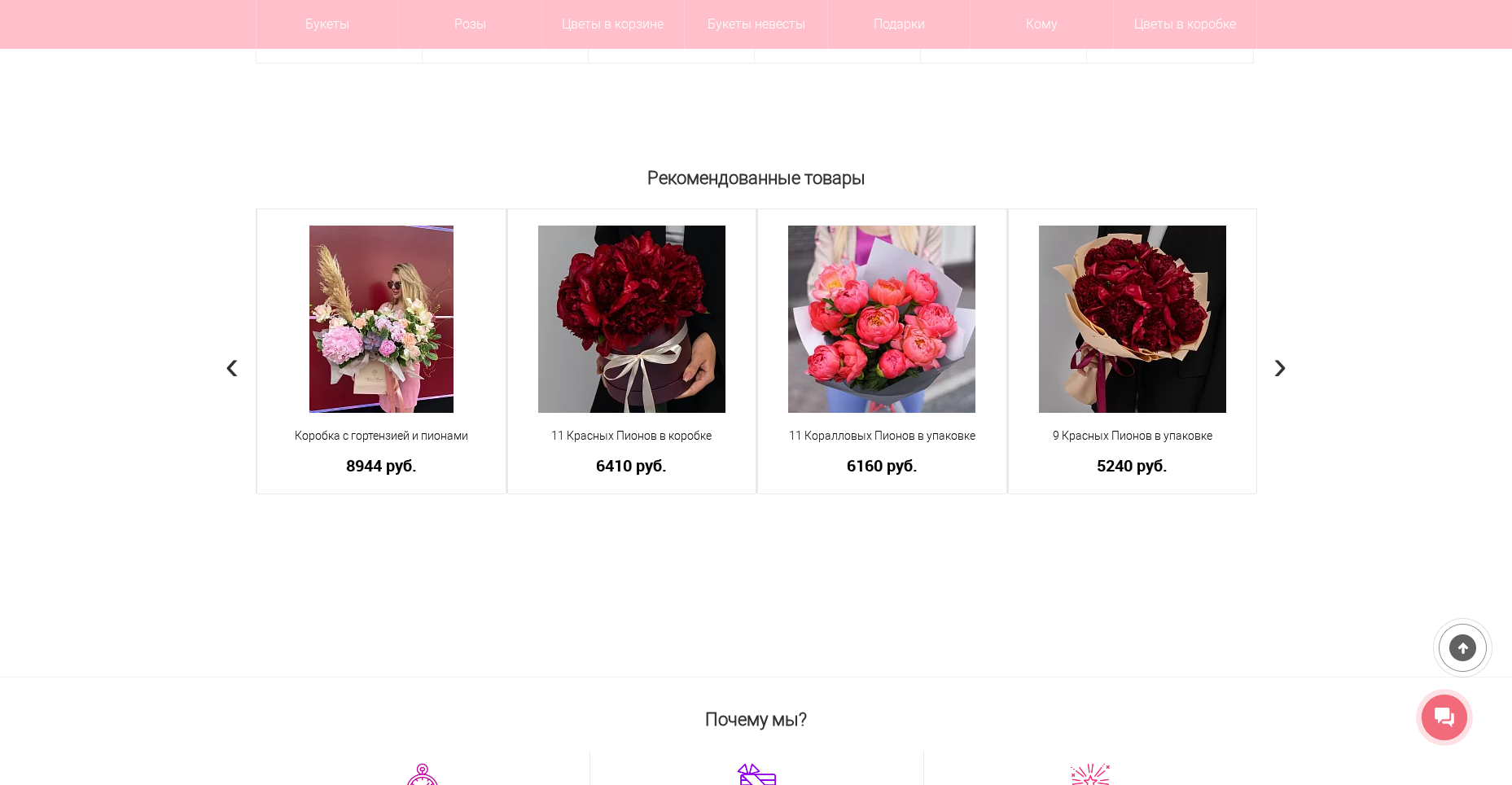
click at [1282, 365] on span "›" at bounding box center [1280, 363] width 14 height 47
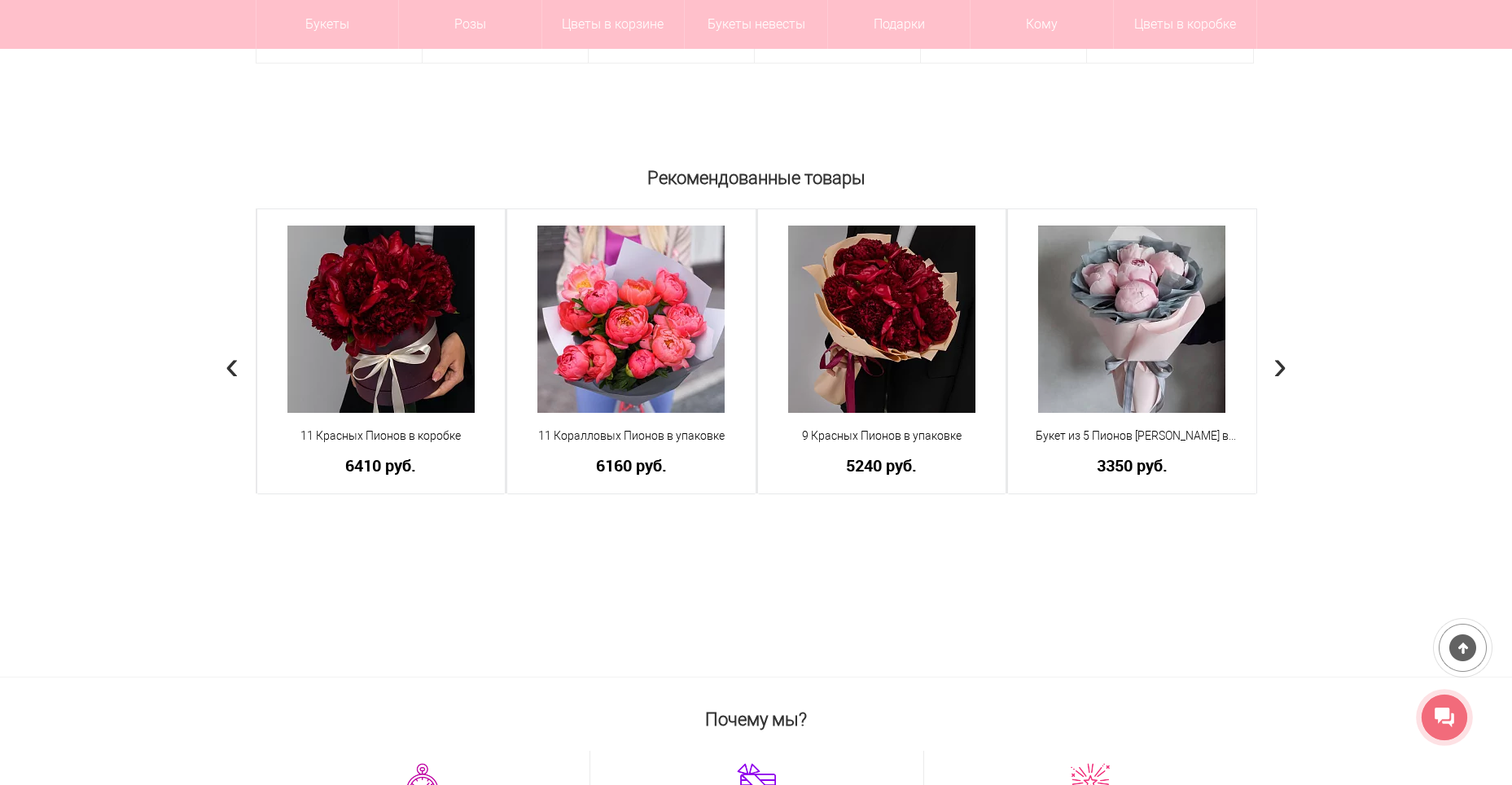
click at [1282, 365] on span "›" at bounding box center [1280, 363] width 14 height 47
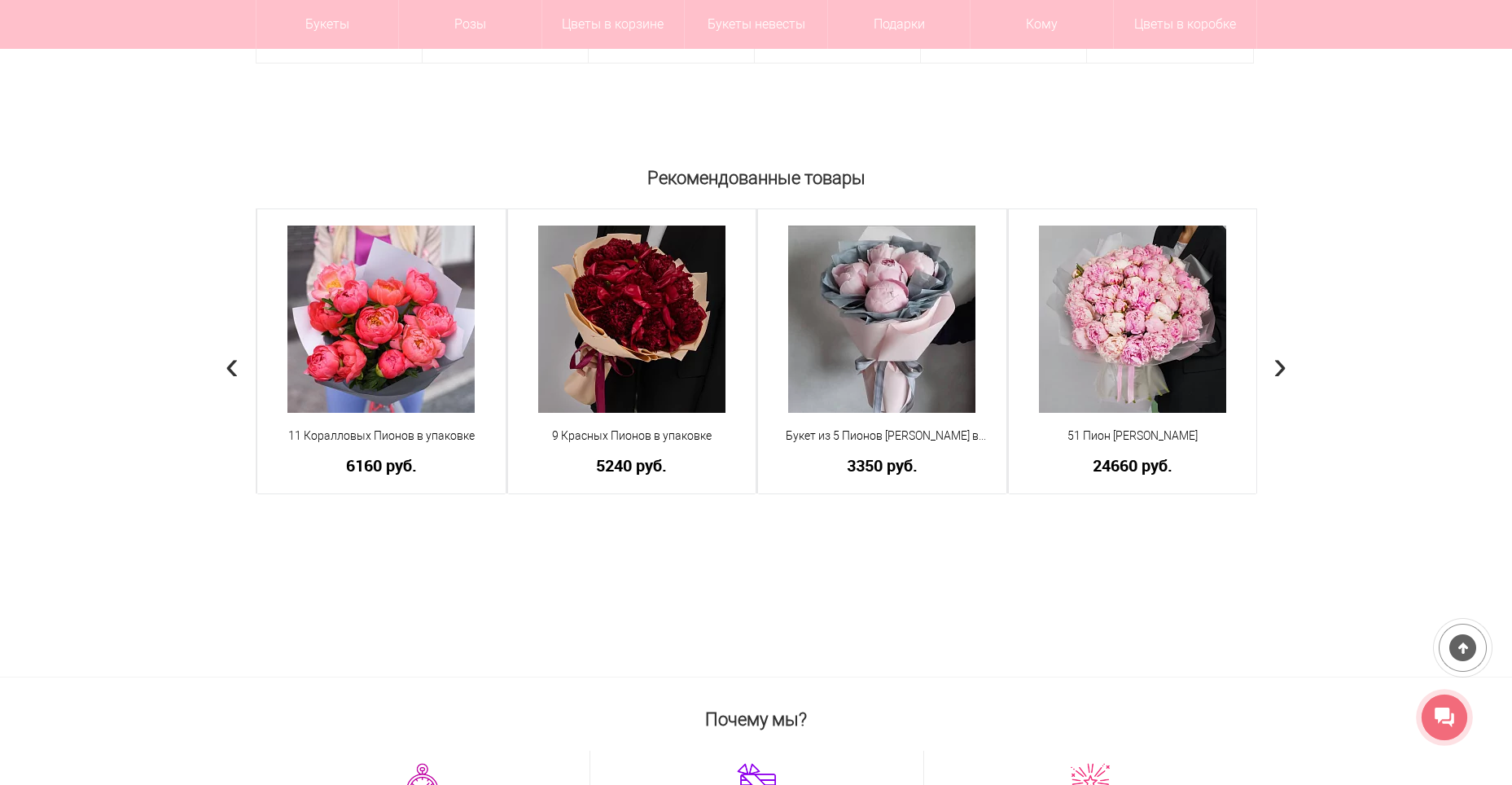
click at [1282, 365] on span "›" at bounding box center [1280, 363] width 14 height 47
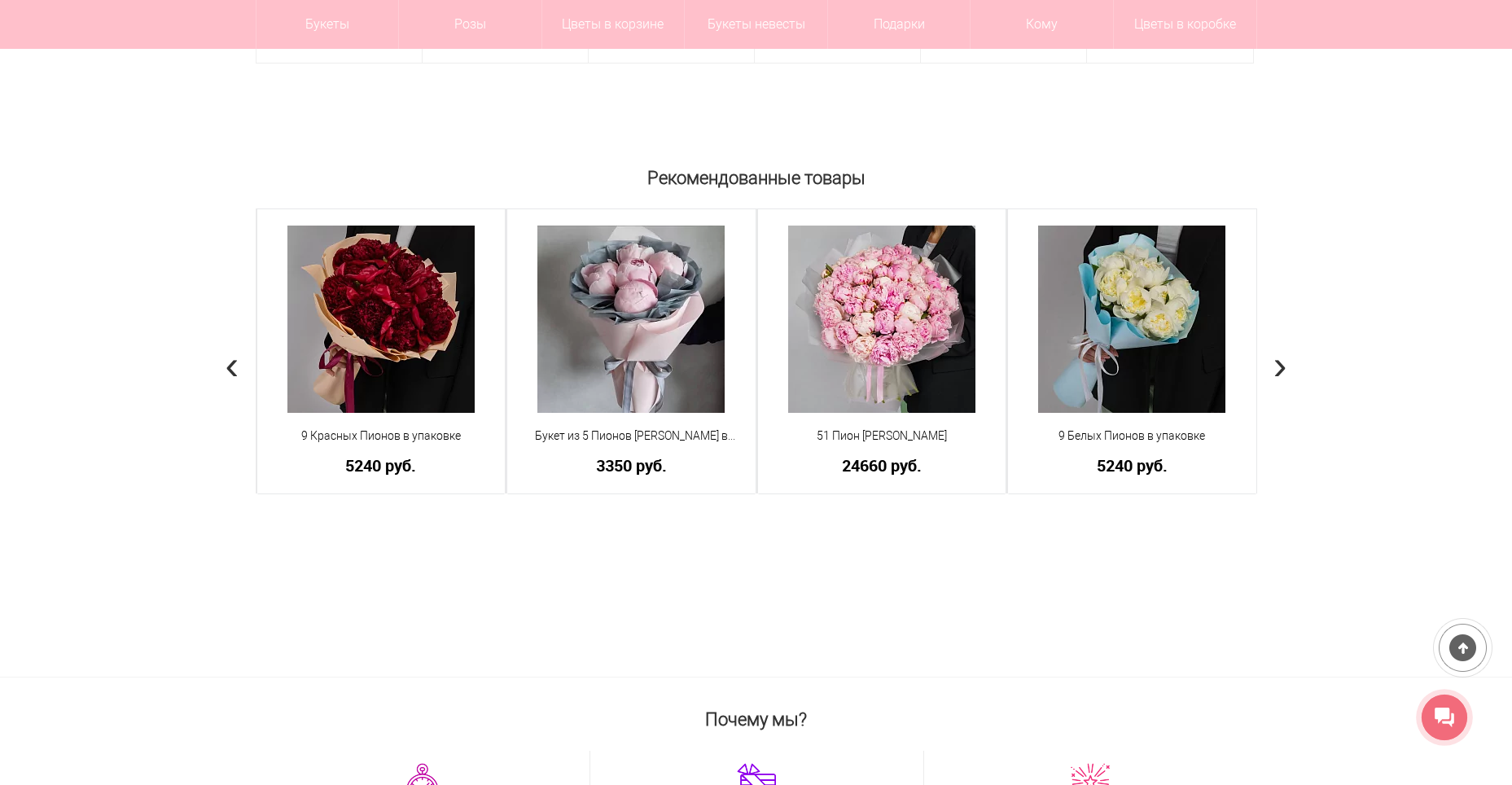
click at [1281, 365] on span "›" at bounding box center [1280, 363] width 14 height 47
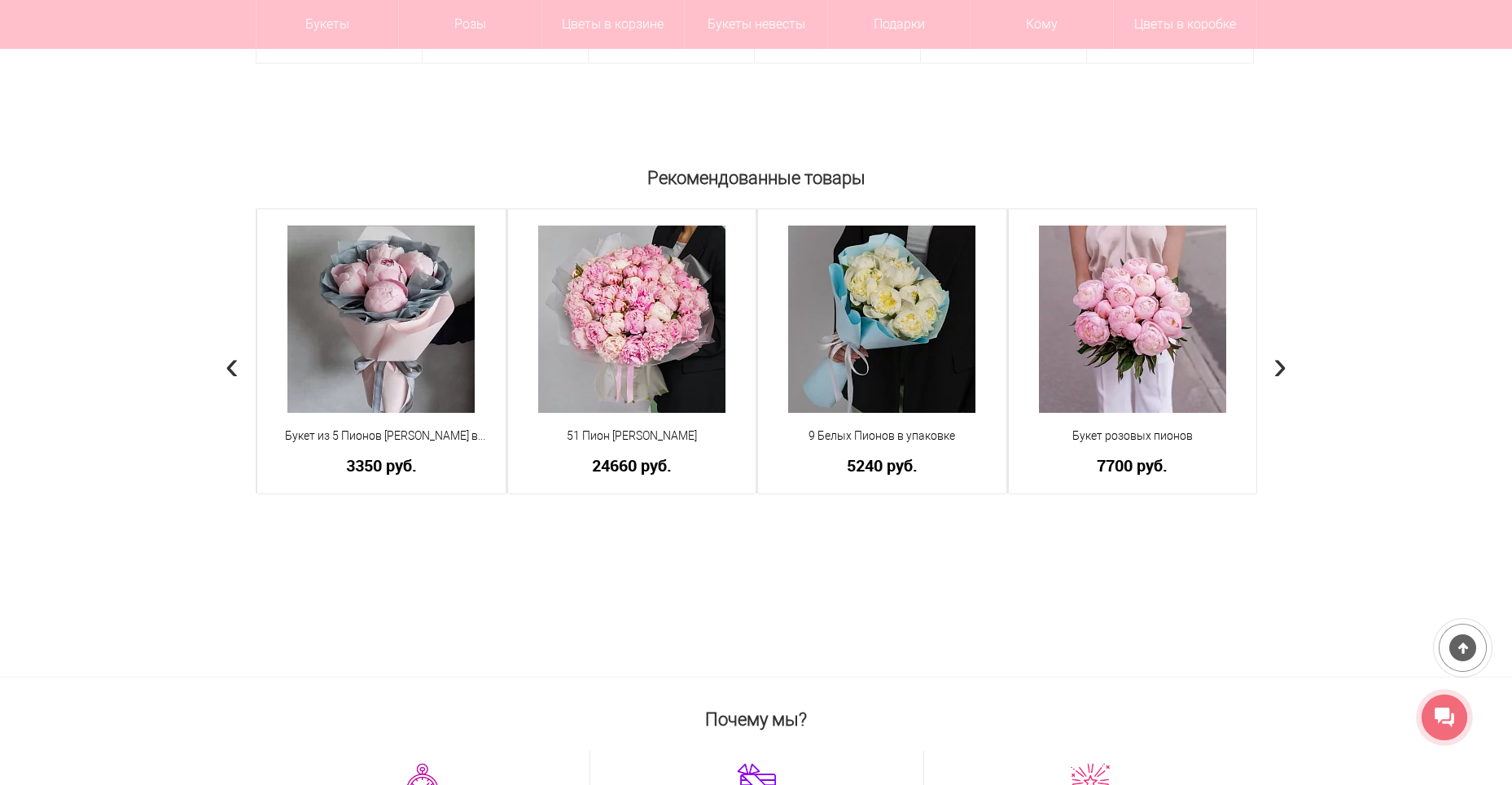
click at [1281, 365] on span "›" at bounding box center [1280, 363] width 14 height 47
